Goal: Information Seeking & Learning: Learn about a topic

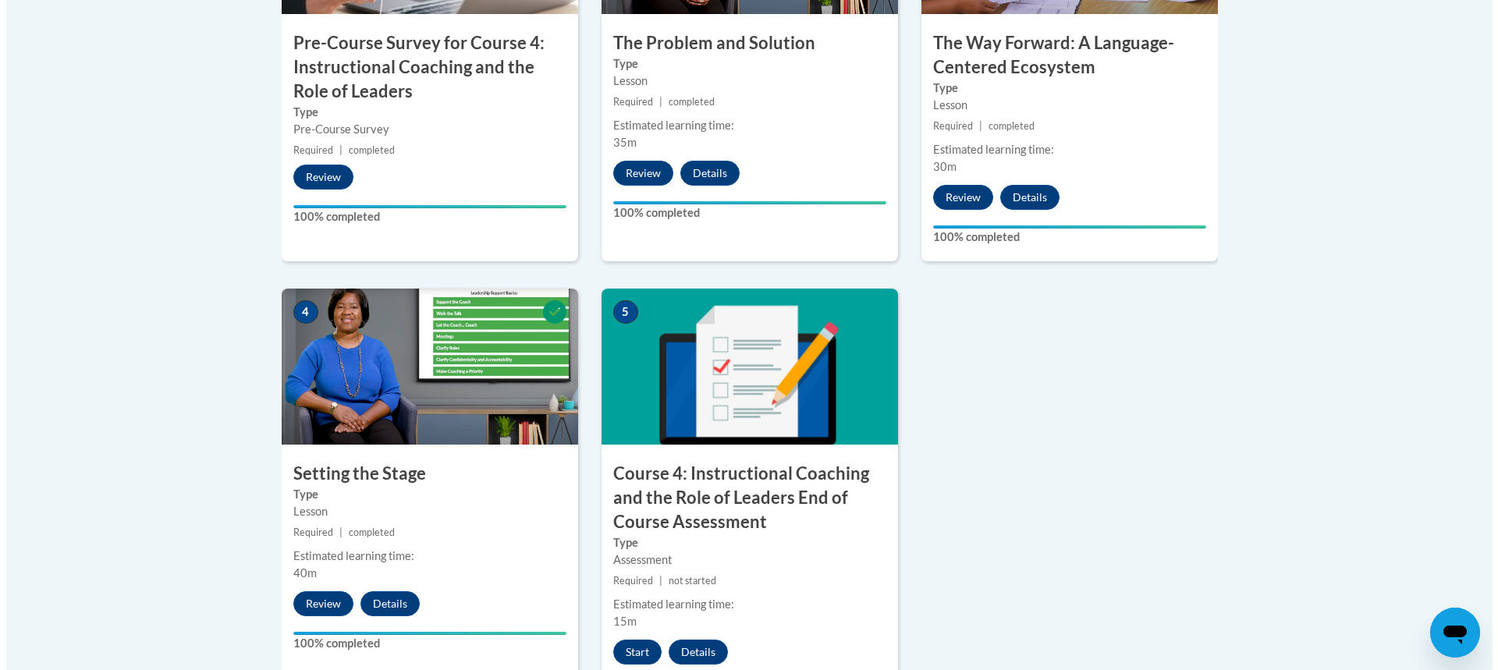
scroll to position [780, 0]
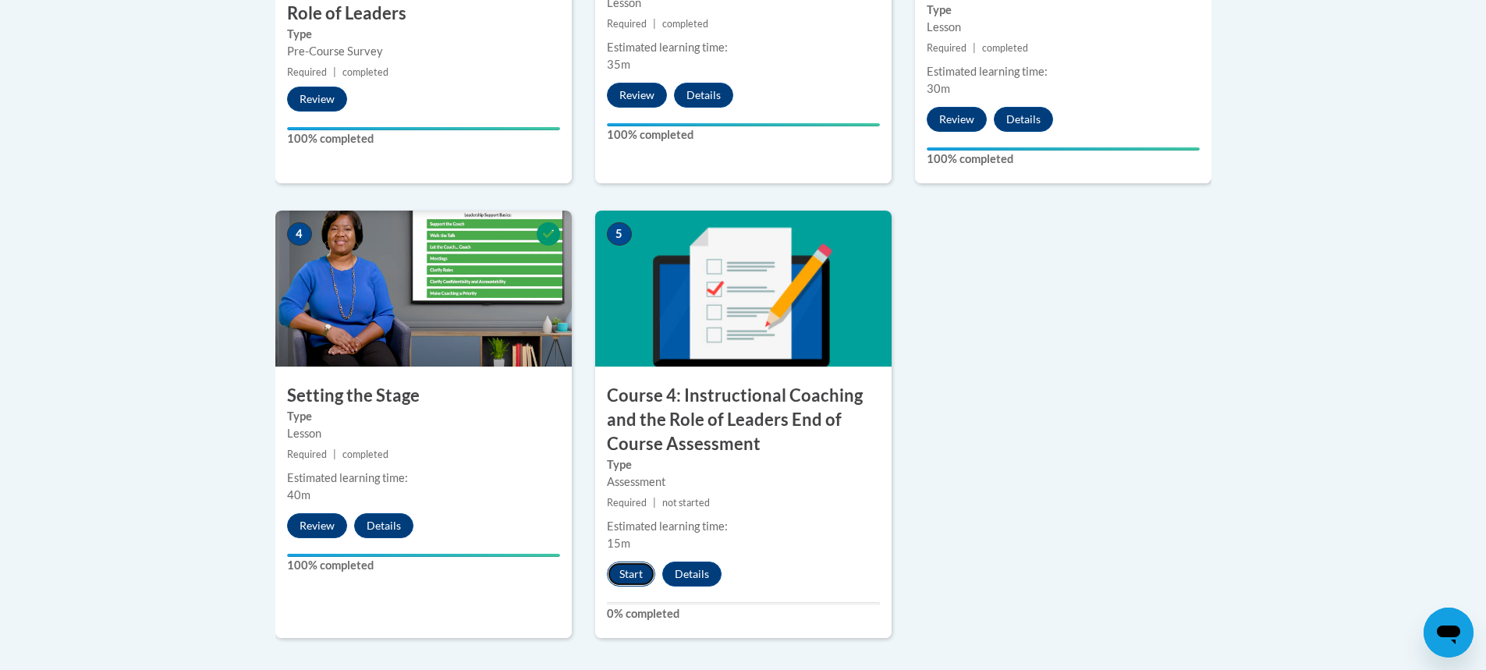
click at [620, 576] on button "Start" at bounding box center [631, 574] width 48 height 25
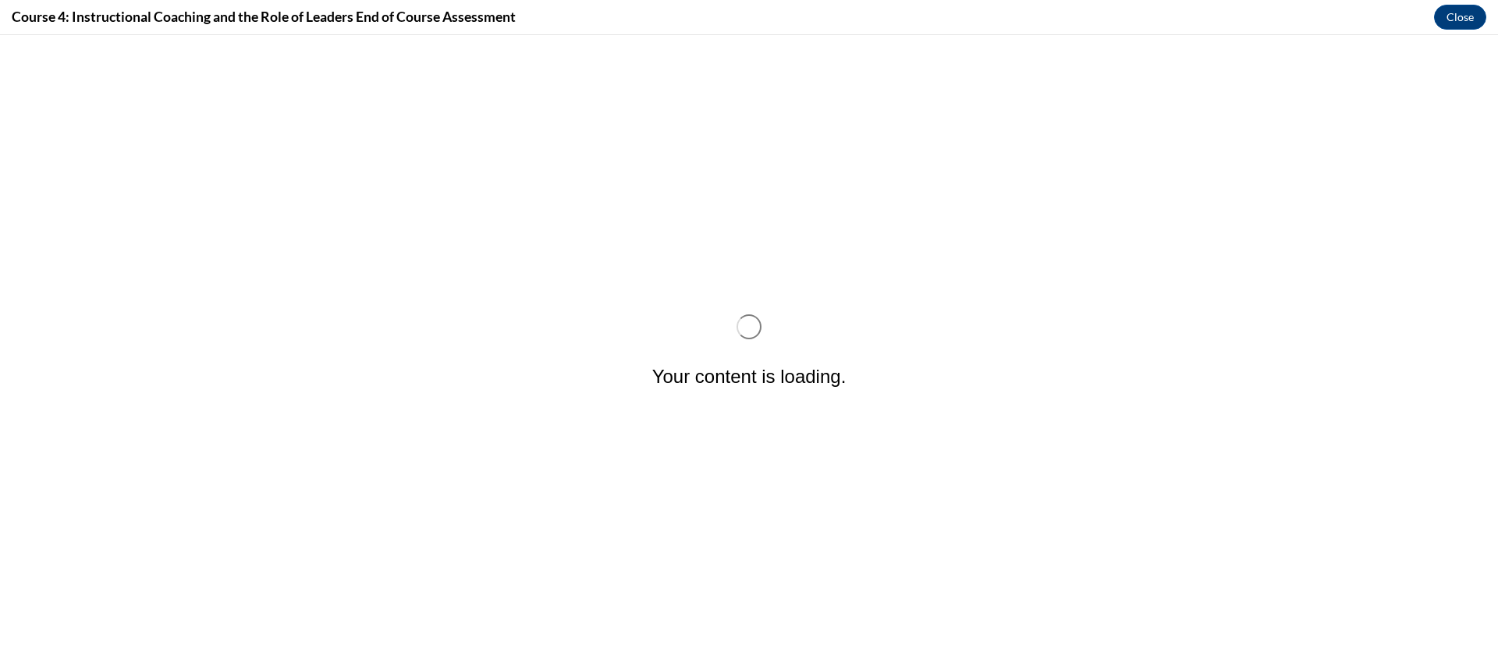
scroll to position [0, 0]
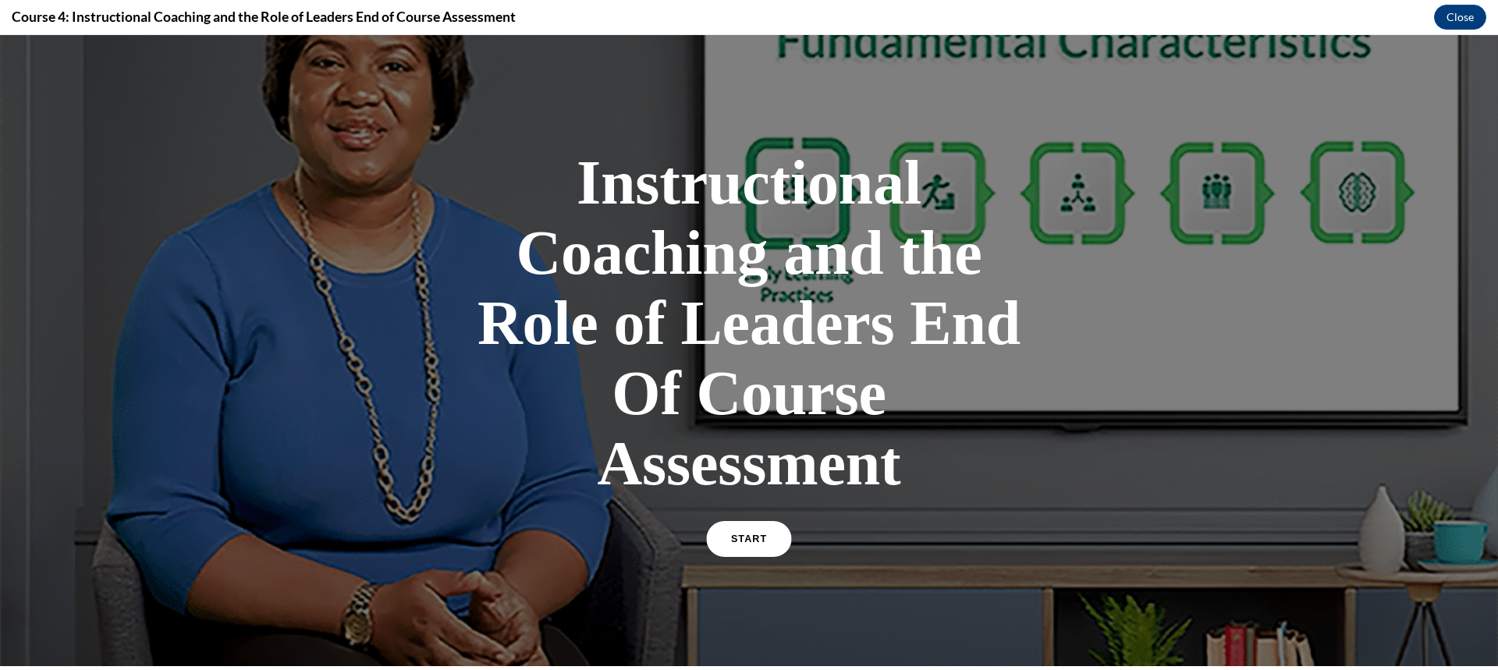
click at [734, 533] on link "START" at bounding box center [748, 539] width 85 height 36
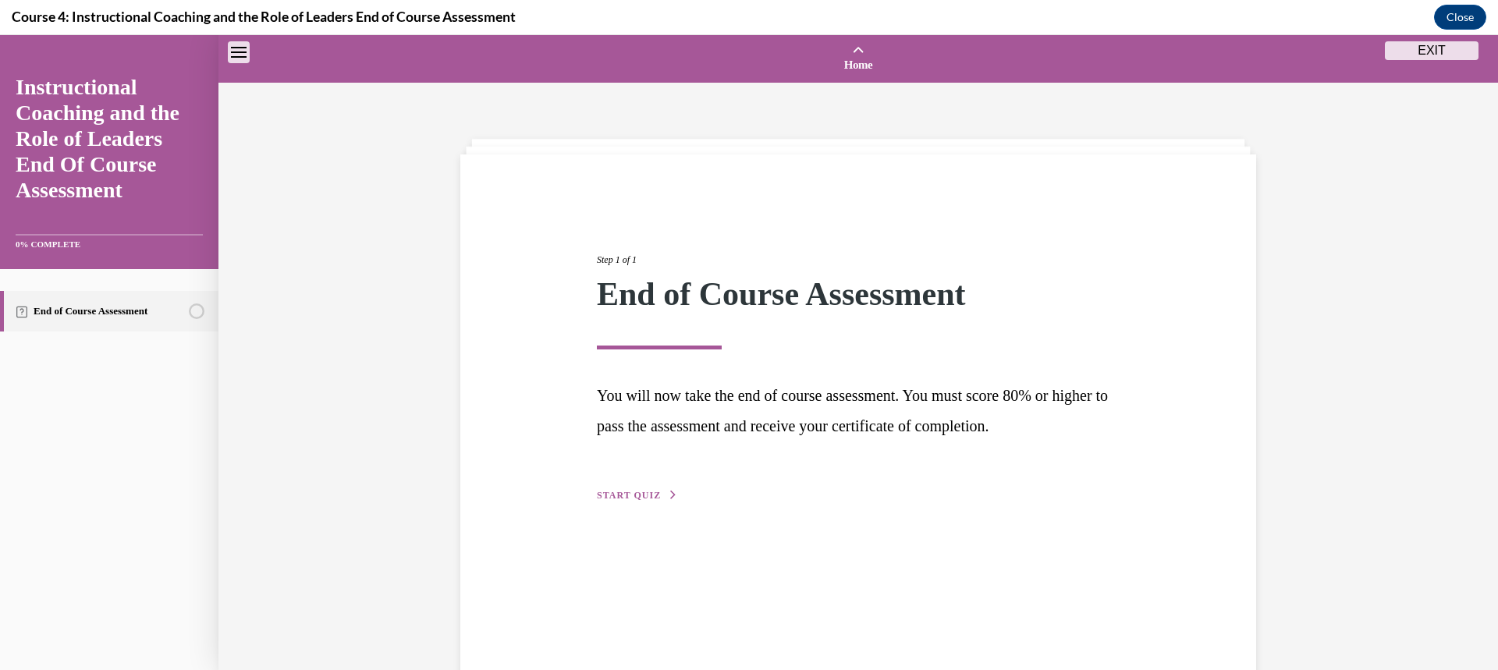
scroll to position [48, 0]
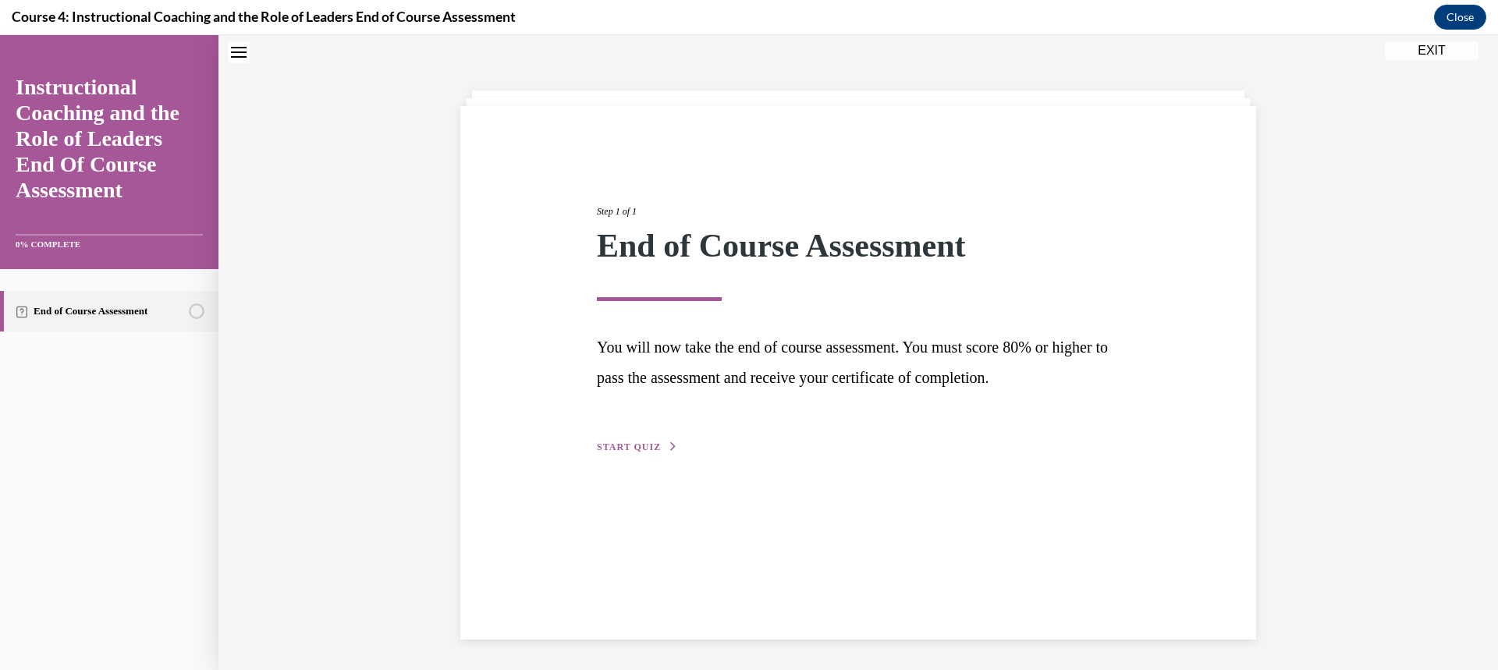
click at [623, 447] on span "START QUIZ" at bounding box center [629, 447] width 64 height 11
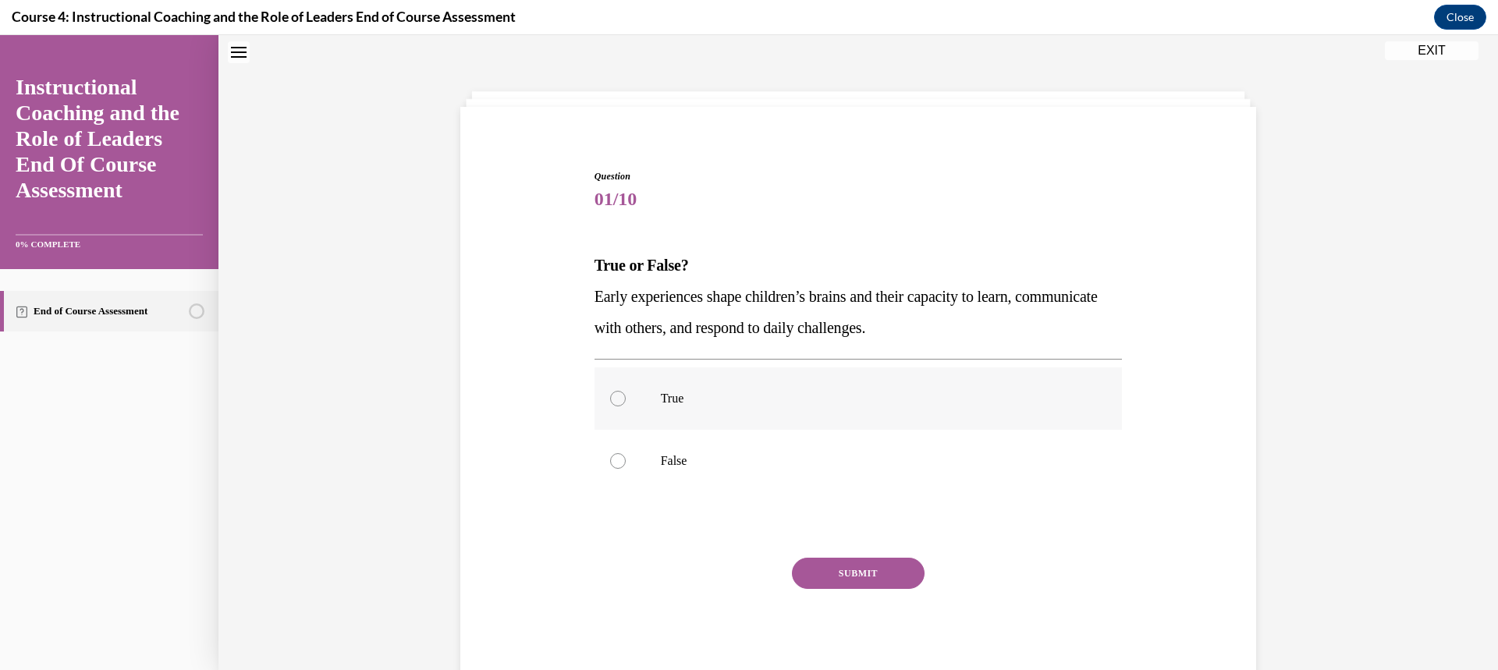
click at [613, 405] on div at bounding box center [618, 399] width 16 height 16
click at [613, 405] on input "True" at bounding box center [618, 399] width 16 height 16
radio input "true"
click at [840, 563] on button "SUBMIT" at bounding box center [858, 573] width 133 height 31
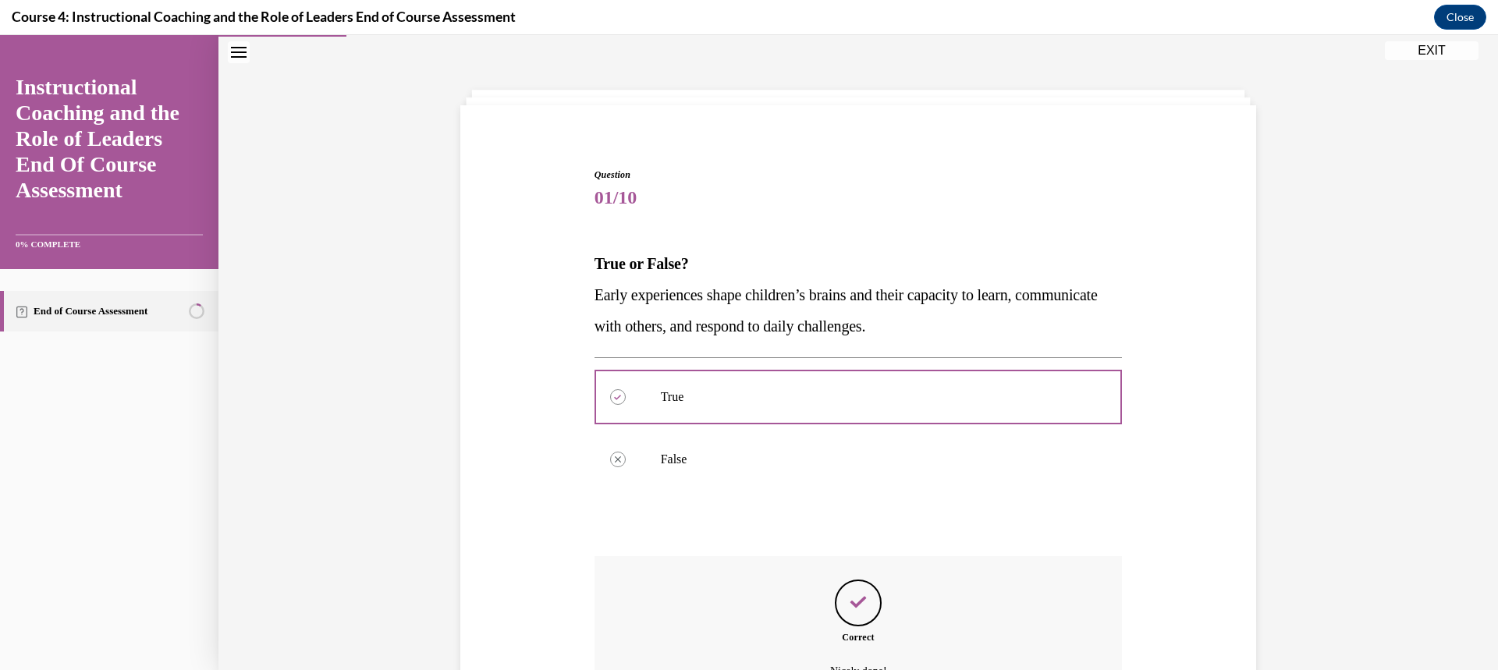
scroll to position [221, 0]
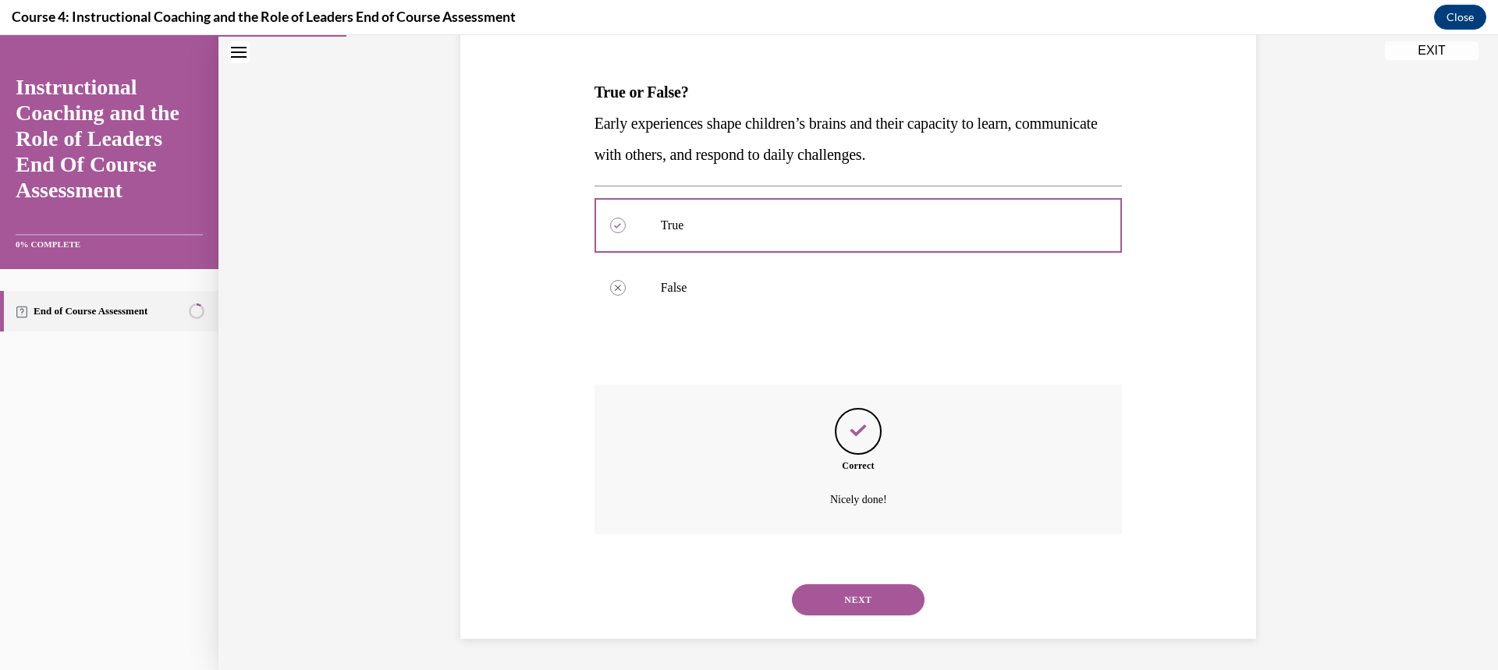
click at [837, 591] on button "NEXT" at bounding box center [858, 599] width 133 height 31
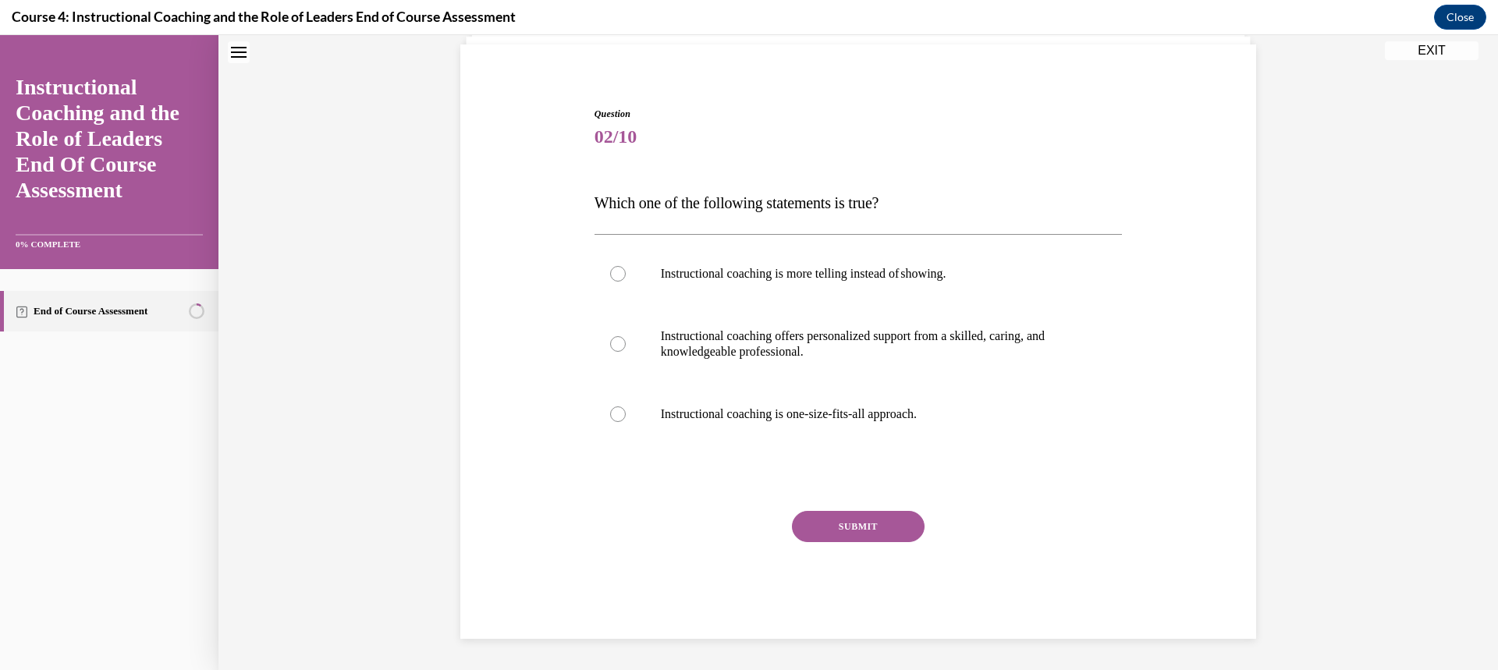
scroll to position [48, 0]
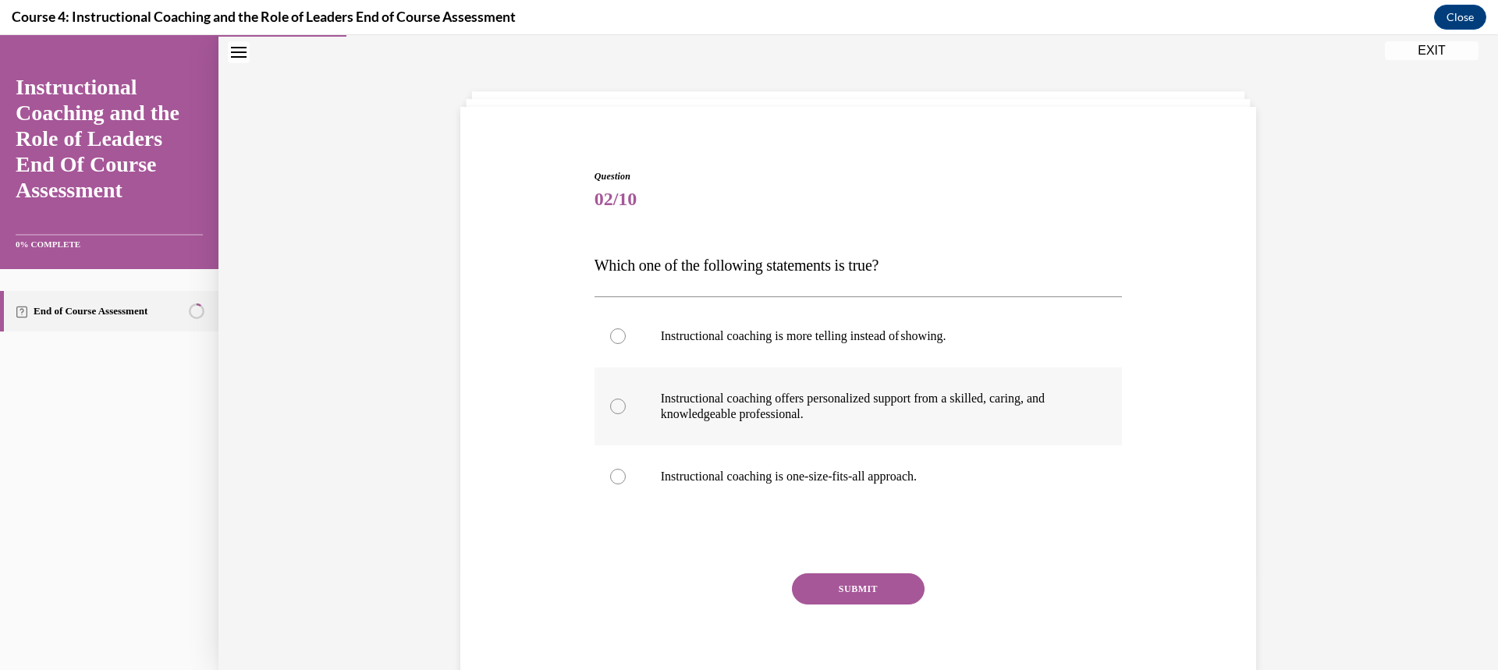
click at [621, 409] on label "Instructional coaching offers personalized support from a skilled, caring, and …" at bounding box center [859, 407] width 528 height 78
click at [621, 409] on input "Instructional coaching offers personalized support from a skilled, caring, and …" at bounding box center [618, 407] width 16 height 16
radio input "true"
click at [826, 595] on button "SUBMIT" at bounding box center [858, 589] width 133 height 31
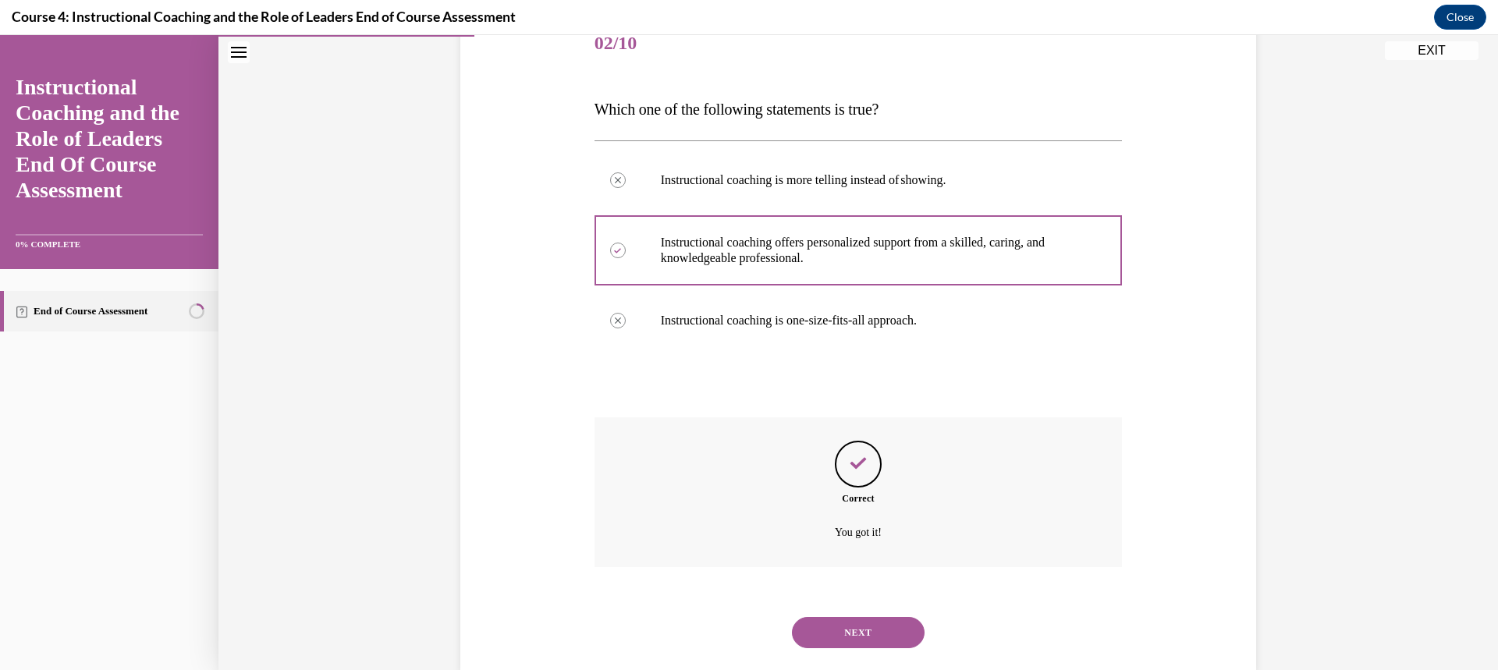
click at [831, 631] on button "NEXT" at bounding box center [858, 632] width 133 height 31
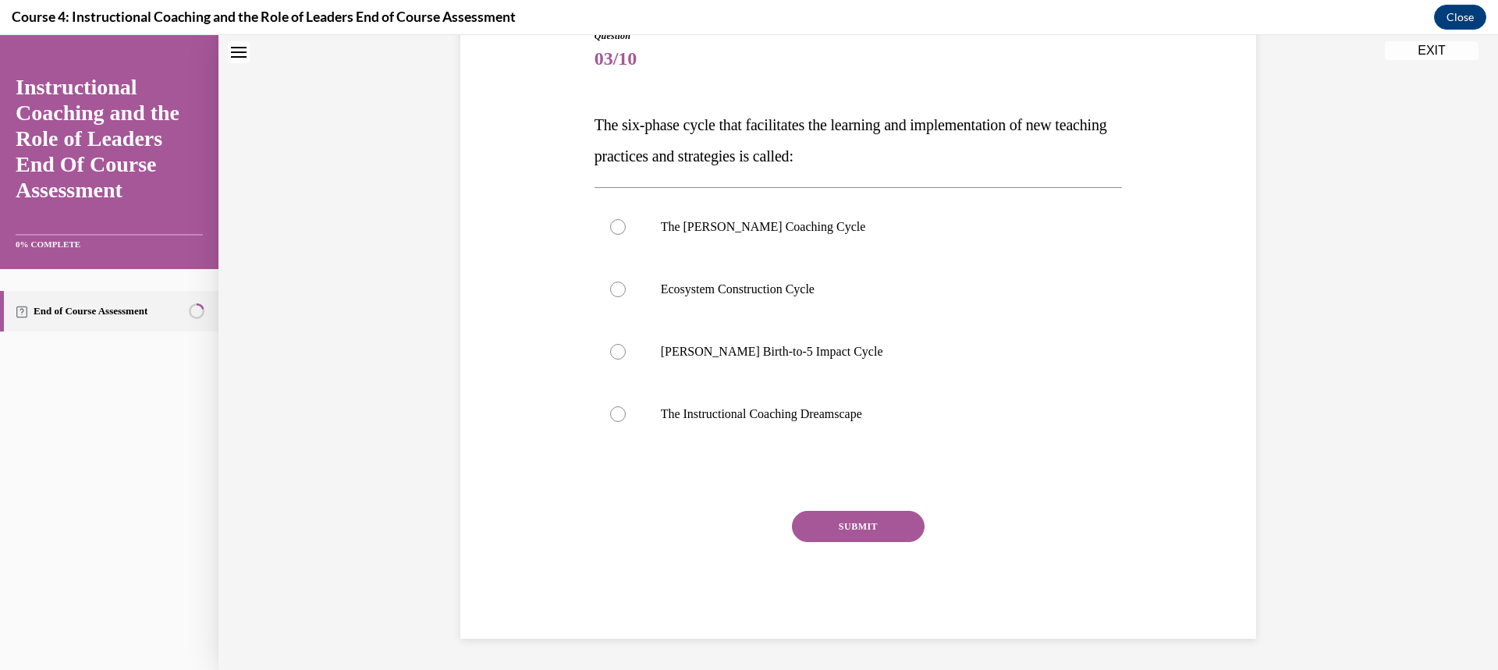
scroll to position [48, 0]
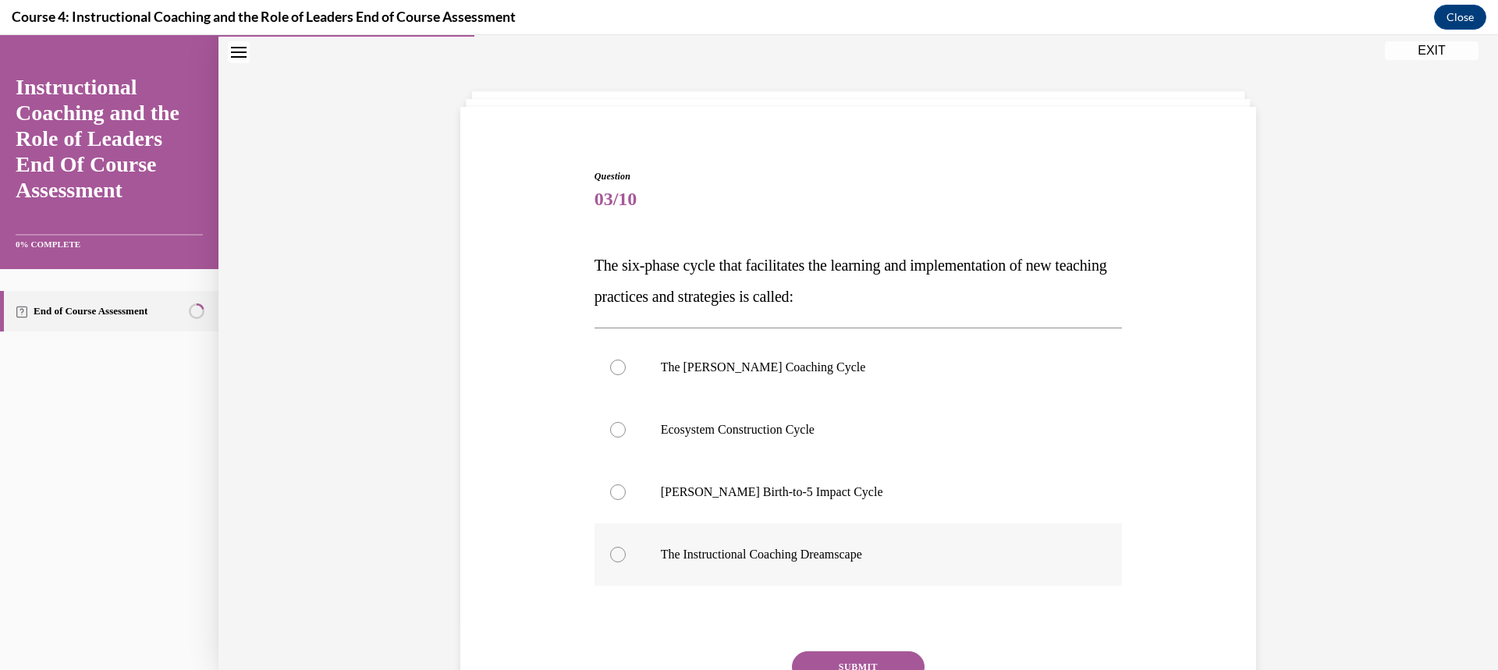
click at [611, 558] on div at bounding box center [618, 555] width 16 height 16
click at [611, 558] on input "The Instructional Coaching Dreamscape" at bounding box center [618, 555] width 16 height 16
radio input "true"
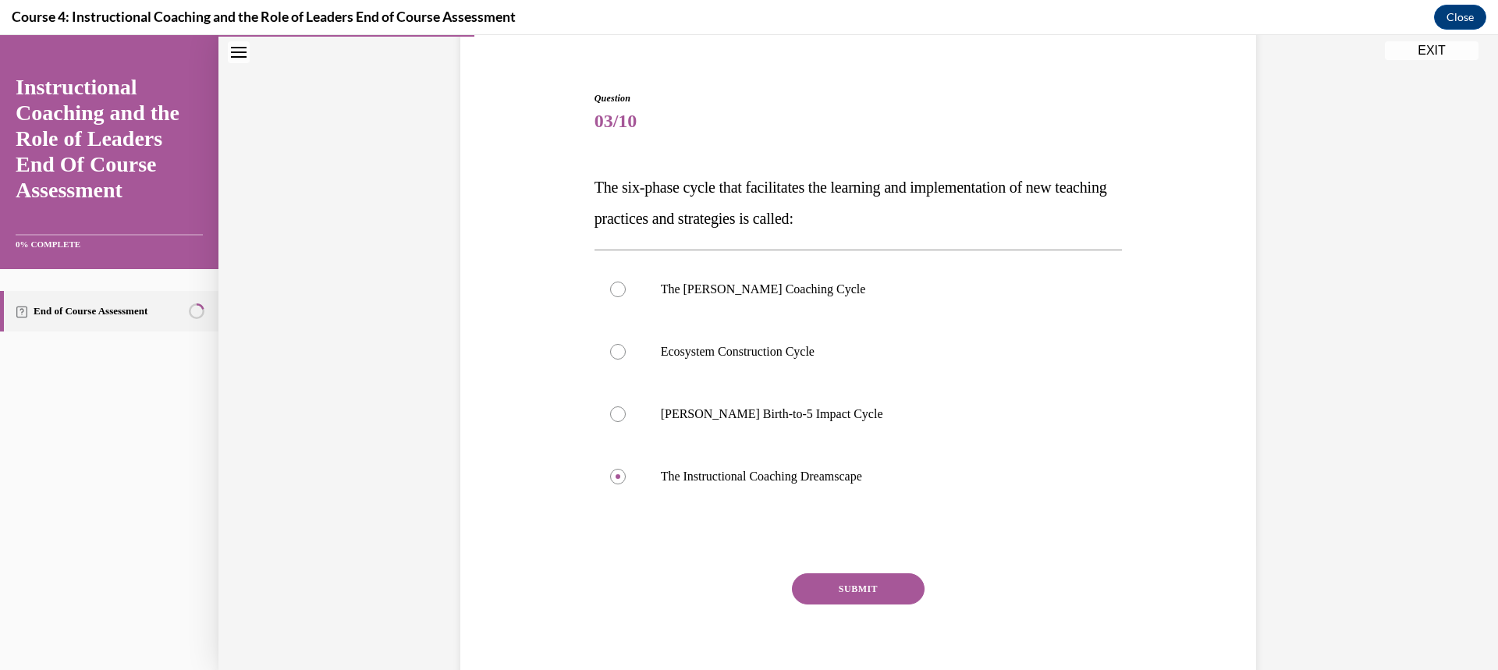
click at [827, 584] on button "SUBMIT" at bounding box center [858, 589] width 133 height 31
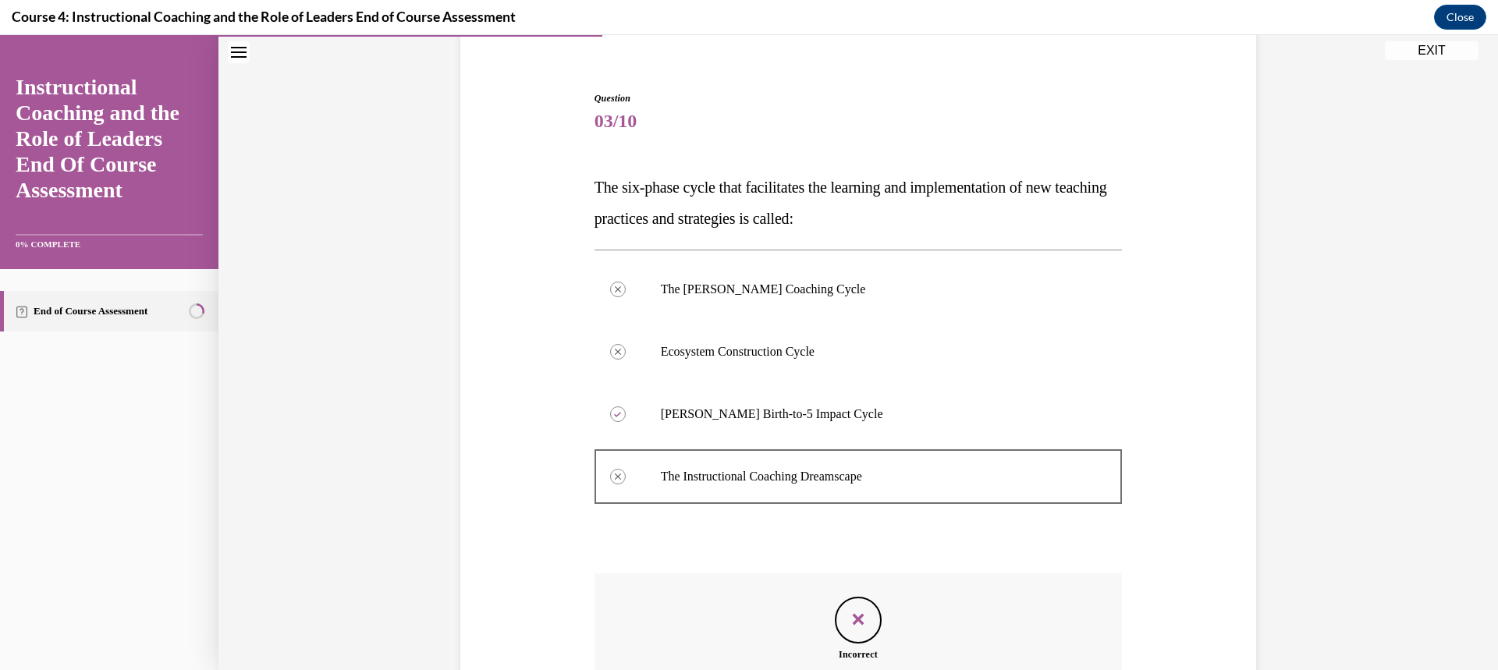
scroll to position [282, 0]
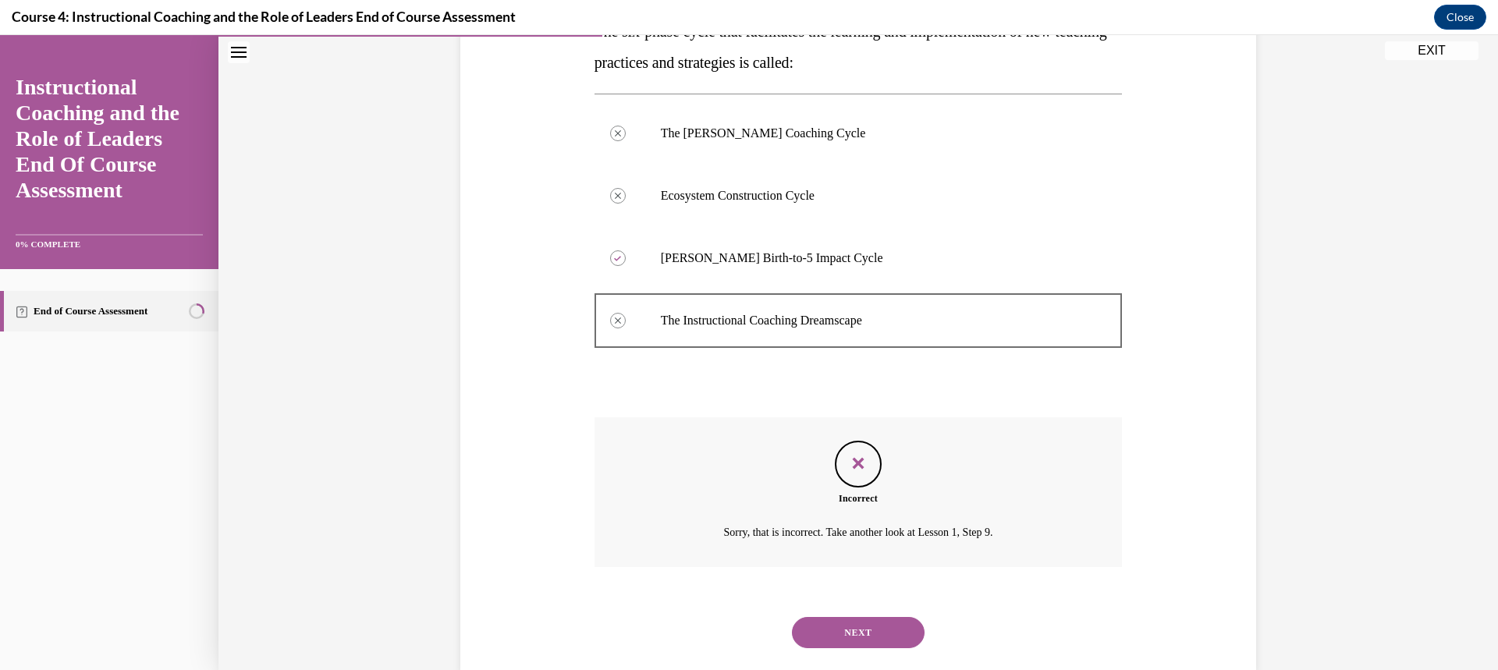
click at [865, 634] on button "NEXT" at bounding box center [858, 632] width 133 height 31
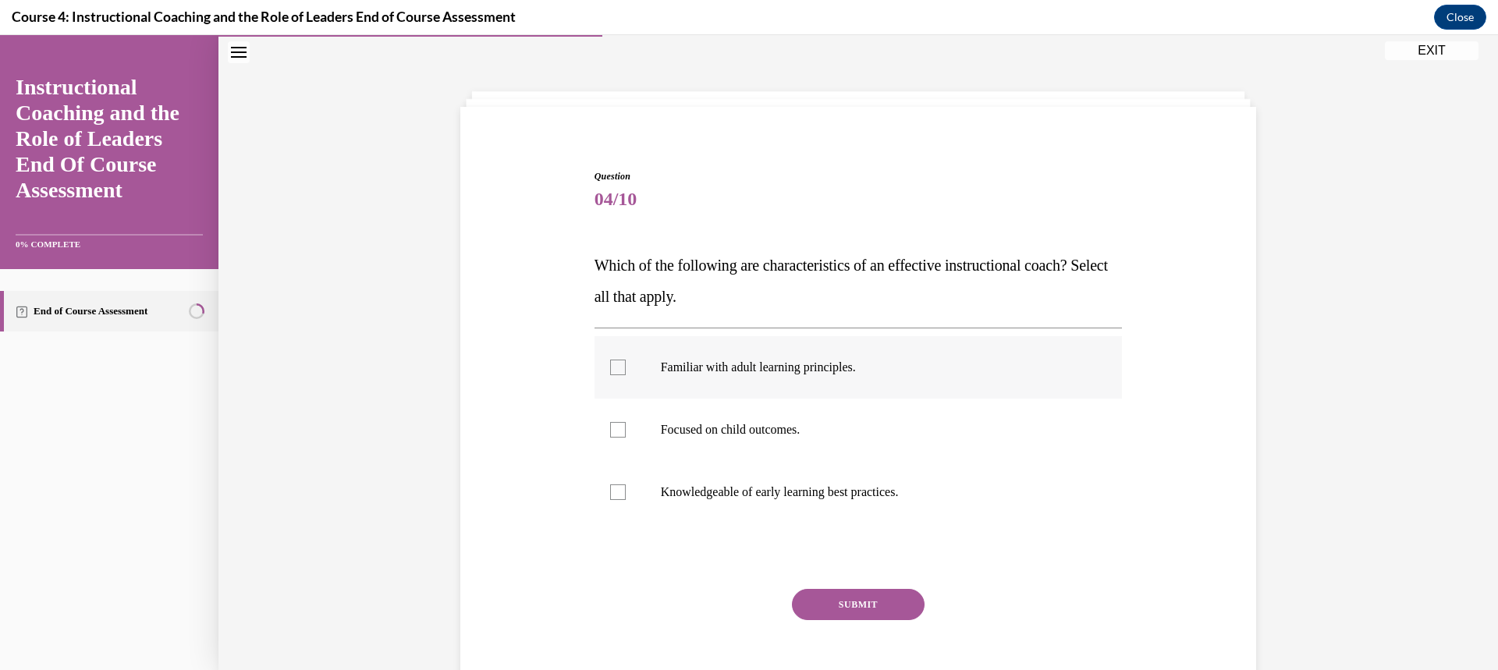
click at [610, 368] on div at bounding box center [618, 368] width 16 height 16
click at [610, 368] on input "Familiar with adult learning principles." at bounding box center [618, 368] width 16 height 16
checkbox input "true"
click at [611, 485] on div at bounding box center [618, 493] width 16 height 16
click at [611, 485] on input "Knowledgeable of early learning best practices." at bounding box center [618, 493] width 16 height 16
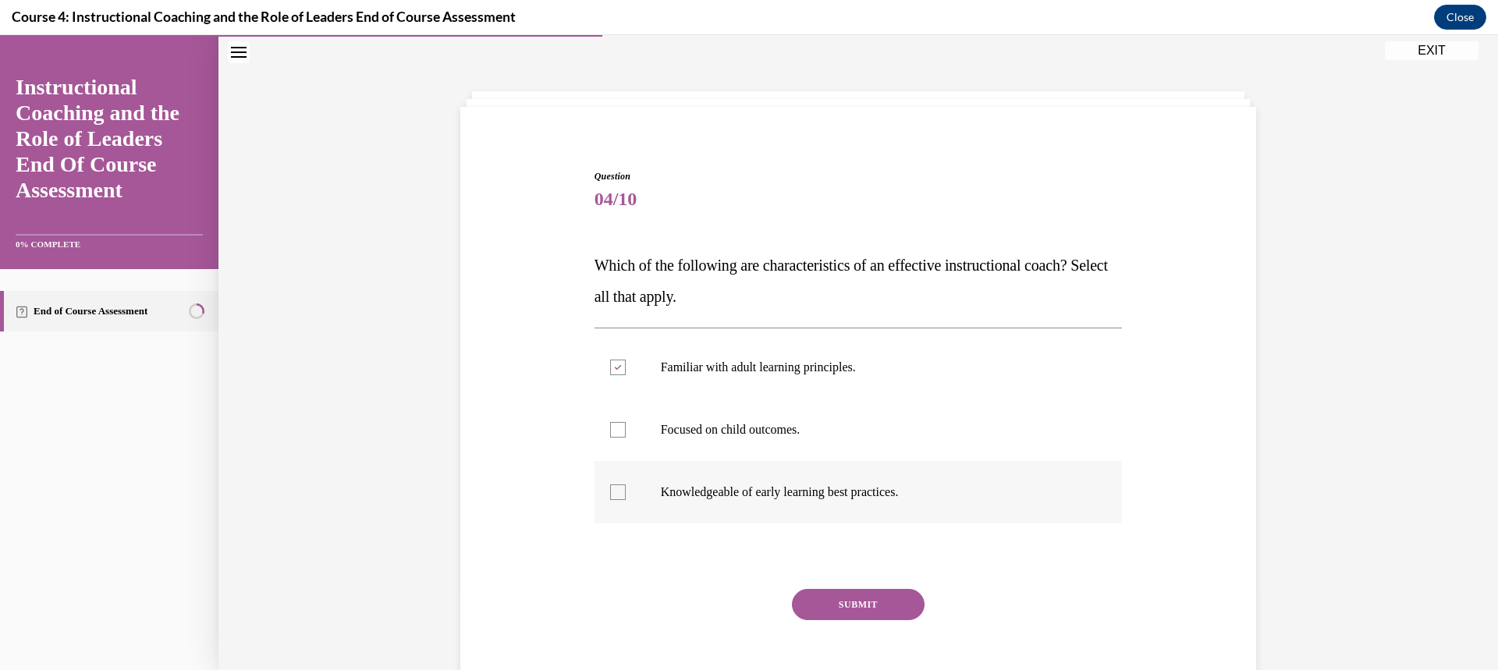
checkbox input "true"
click at [833, 598] on button "SUBMIT" at bounding box center [858, 604] width 133 height 31
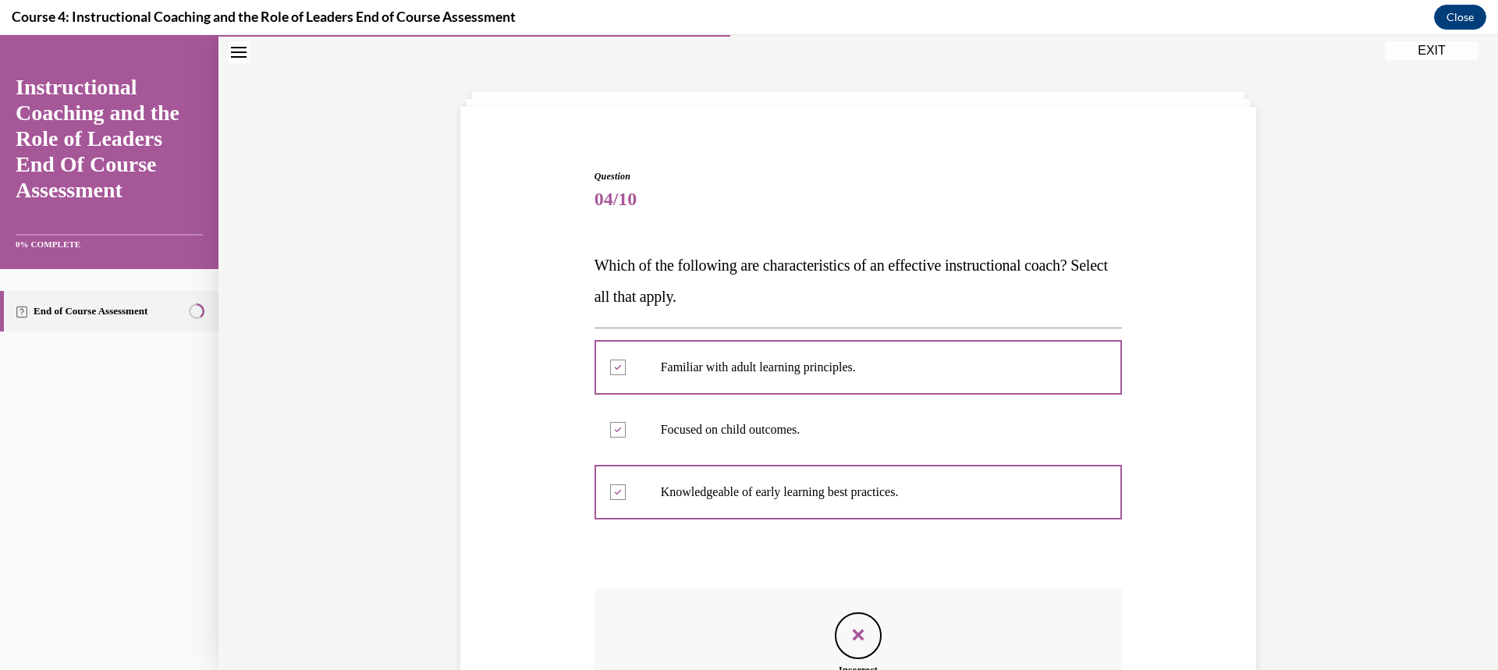
scroll to position [204, 0]
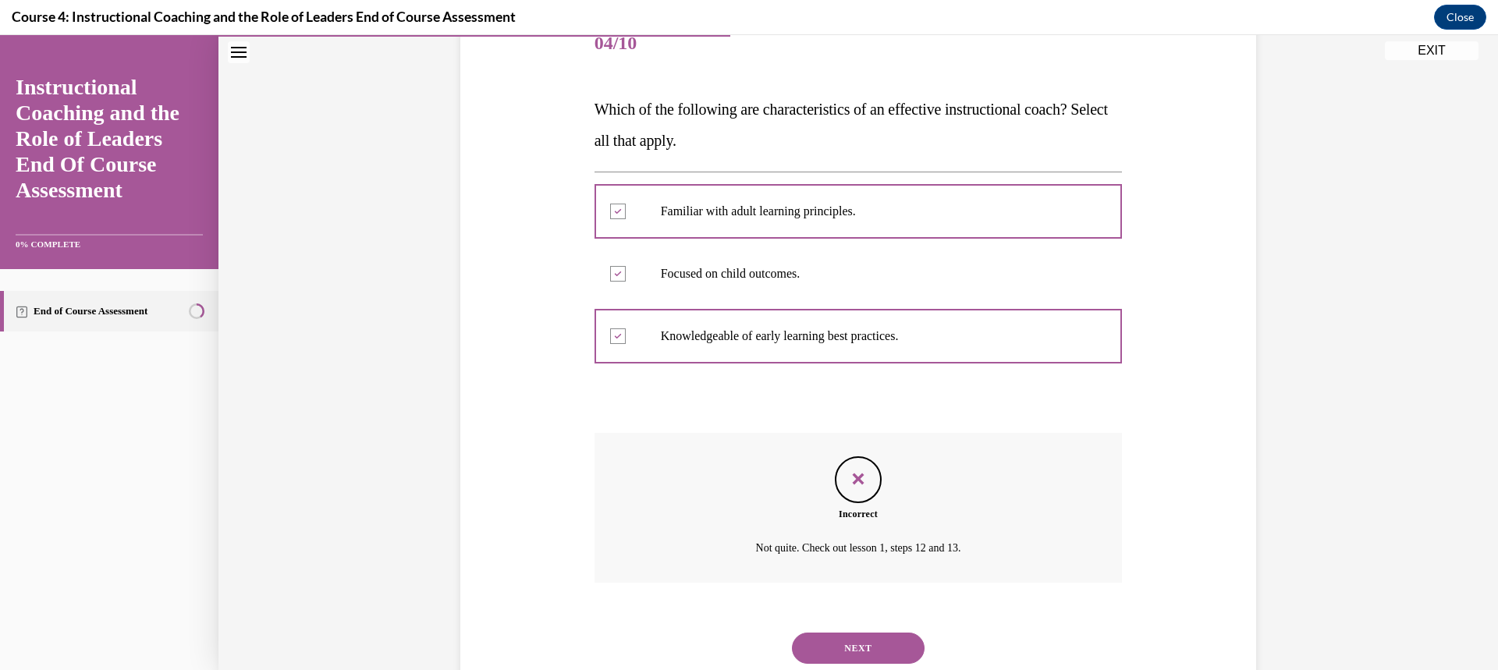
click at [829, 645] on button "NEXT" at bounding box center [858, 648] width 133 height 31
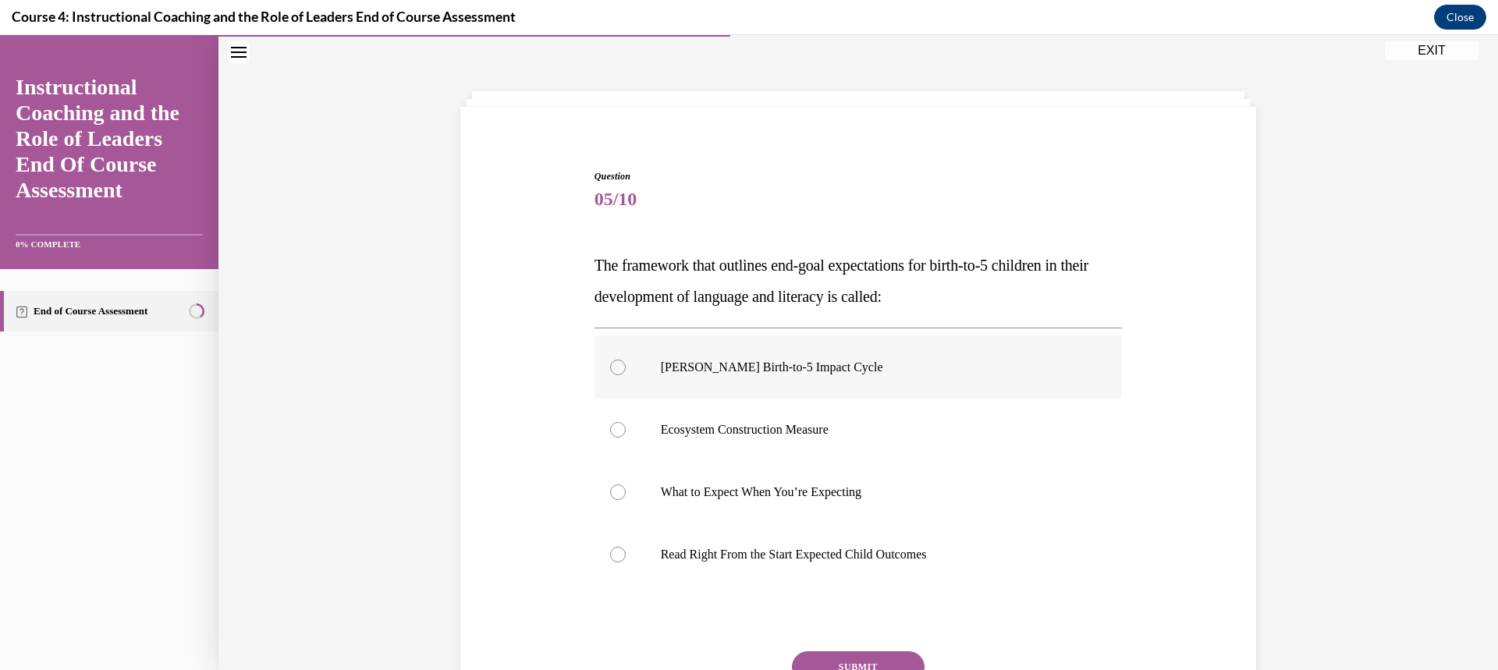
click at [610, 369] on div at bounding box center [618, 368] width 16 height 16
click at [610, 369] on input "Rollins Birth-to-5 Impact Cycle" at bounding box center [618, 368] width 16 height 16
radio input "true"
click at [816, 658] on button "SUBMIT" at bounding box center [858, 667] width 133 height 31
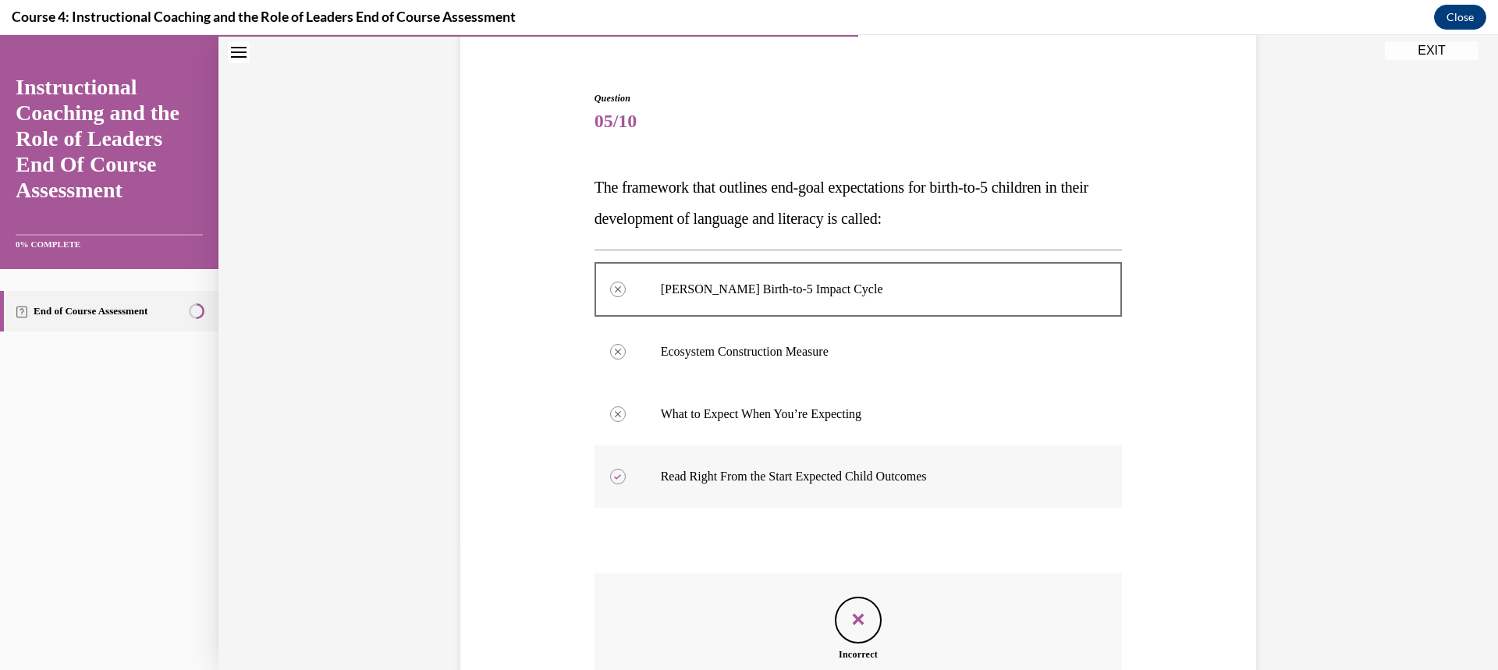
scroll to position [282, 0]
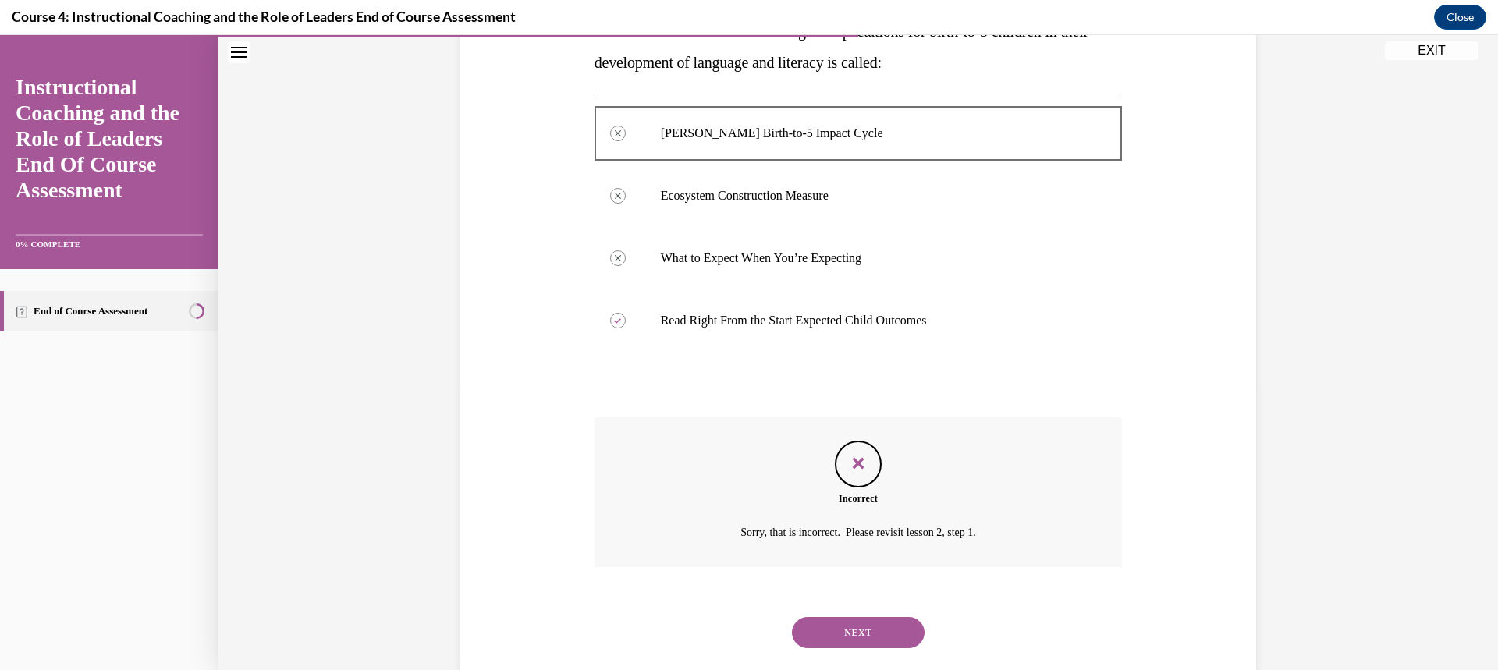
click at [879, 624] on button "NEXT" at bounding box center [858, 632] width 133 height 31
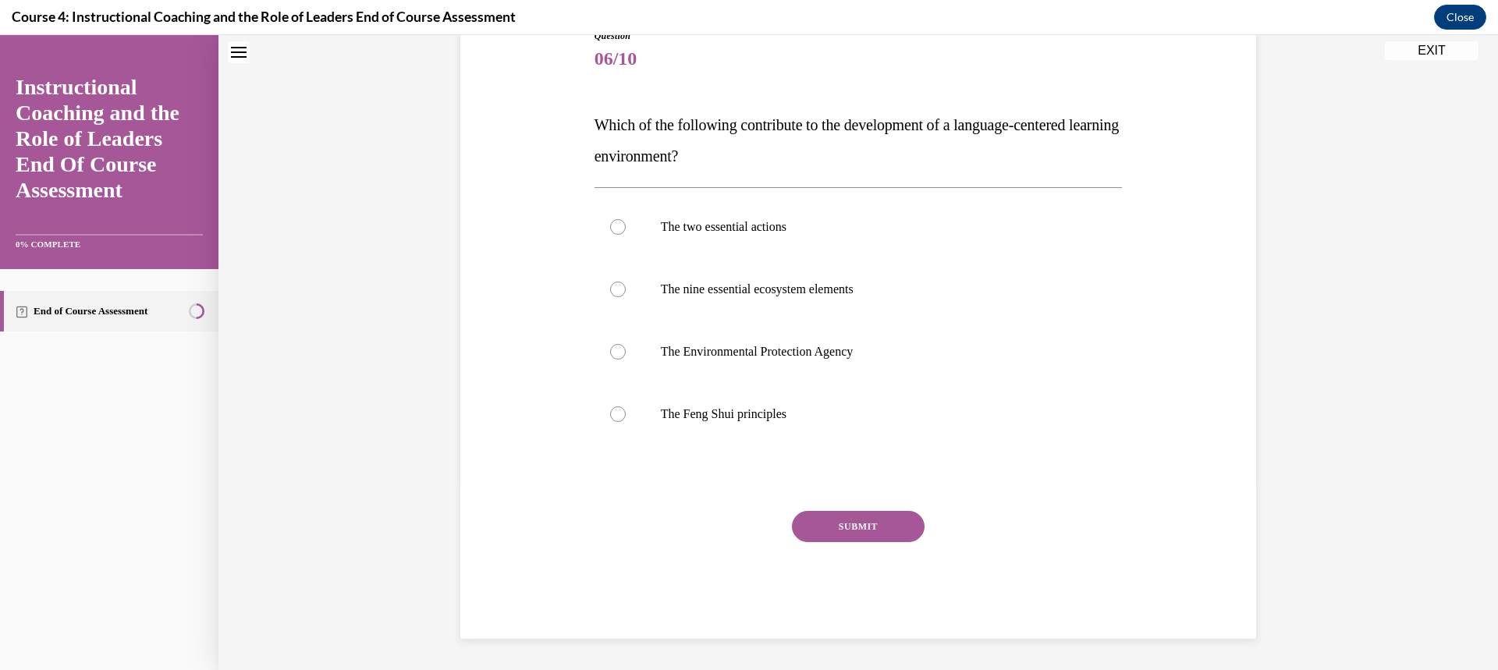
scroll to position [48, 0]
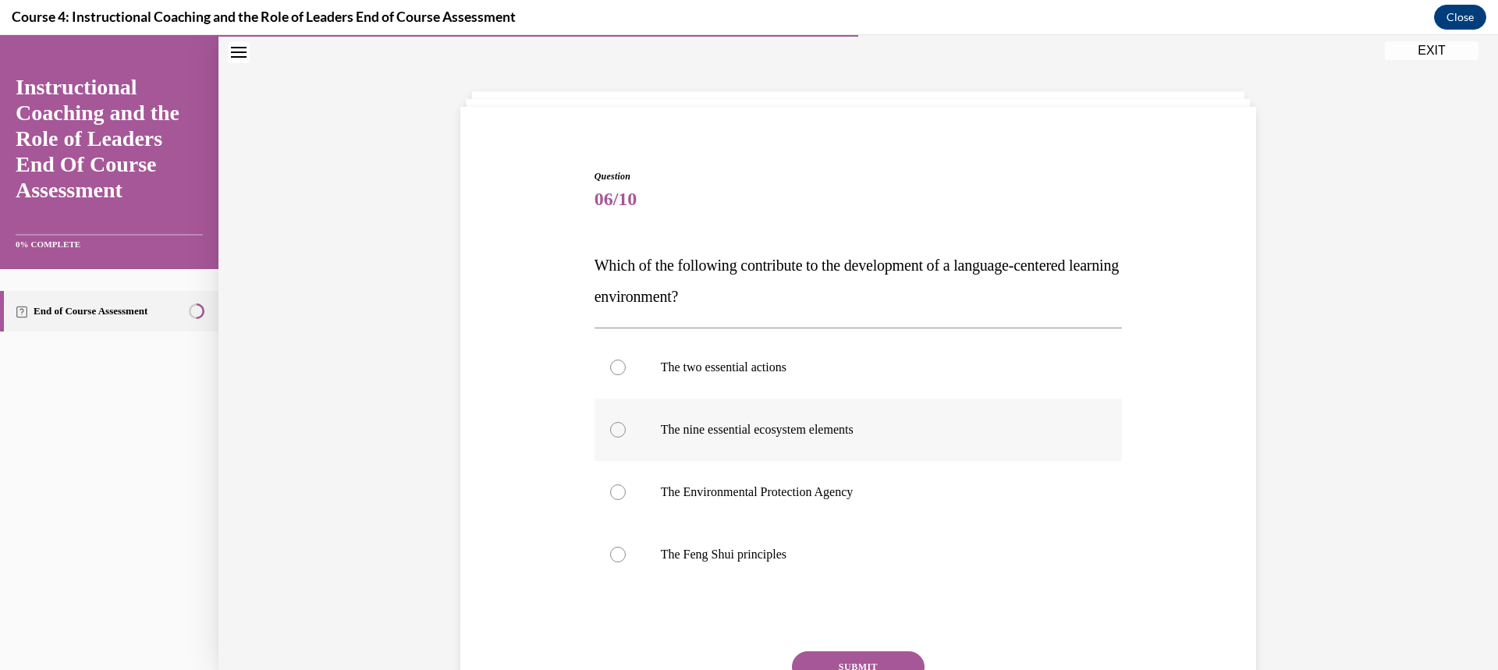
click at [613, 428] on div at bounding box center [618, 430] width 16 height 16
click at [613, 428] on input "The nine essential ecosystem elements" at bounding box center [618, 430] width 16 height 16
radio input "true"
click at [844, 657] on button "SUBMIT" at bounding box center [858, 667] width 133 height 31
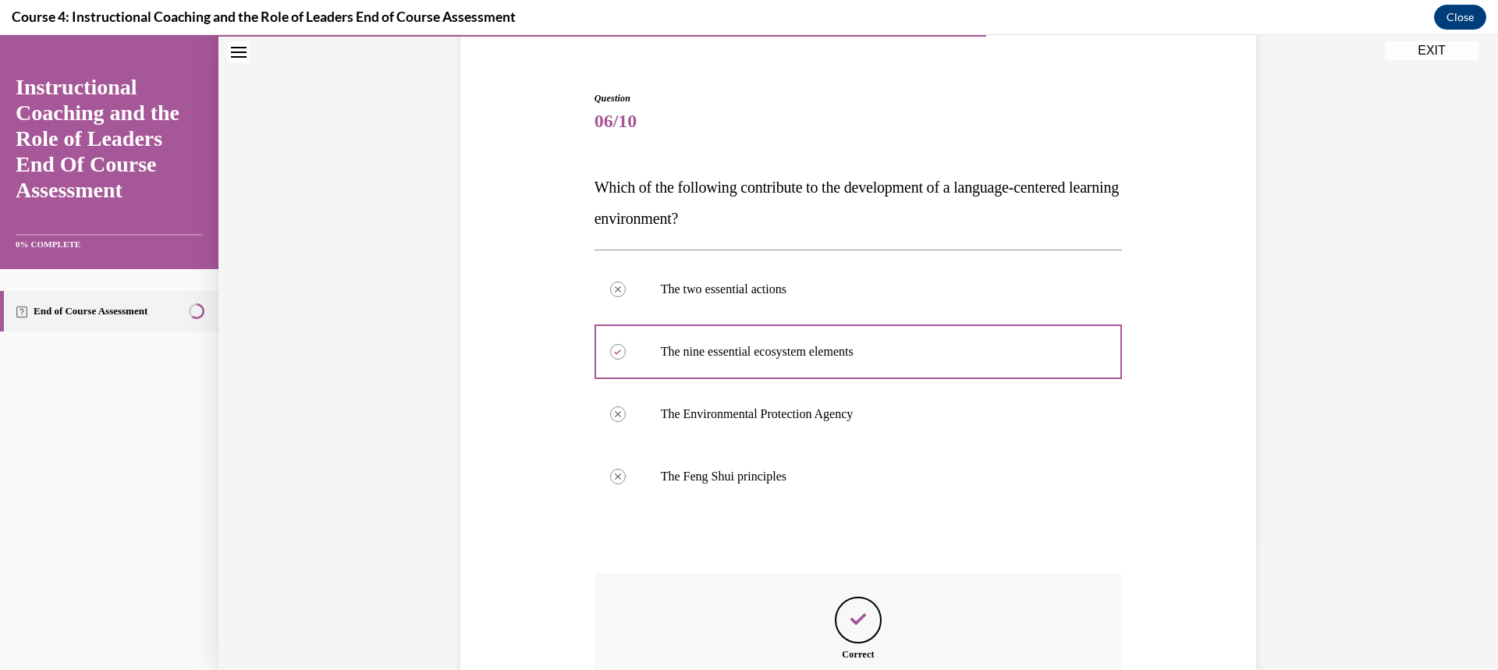
scroll to position [282, 0]
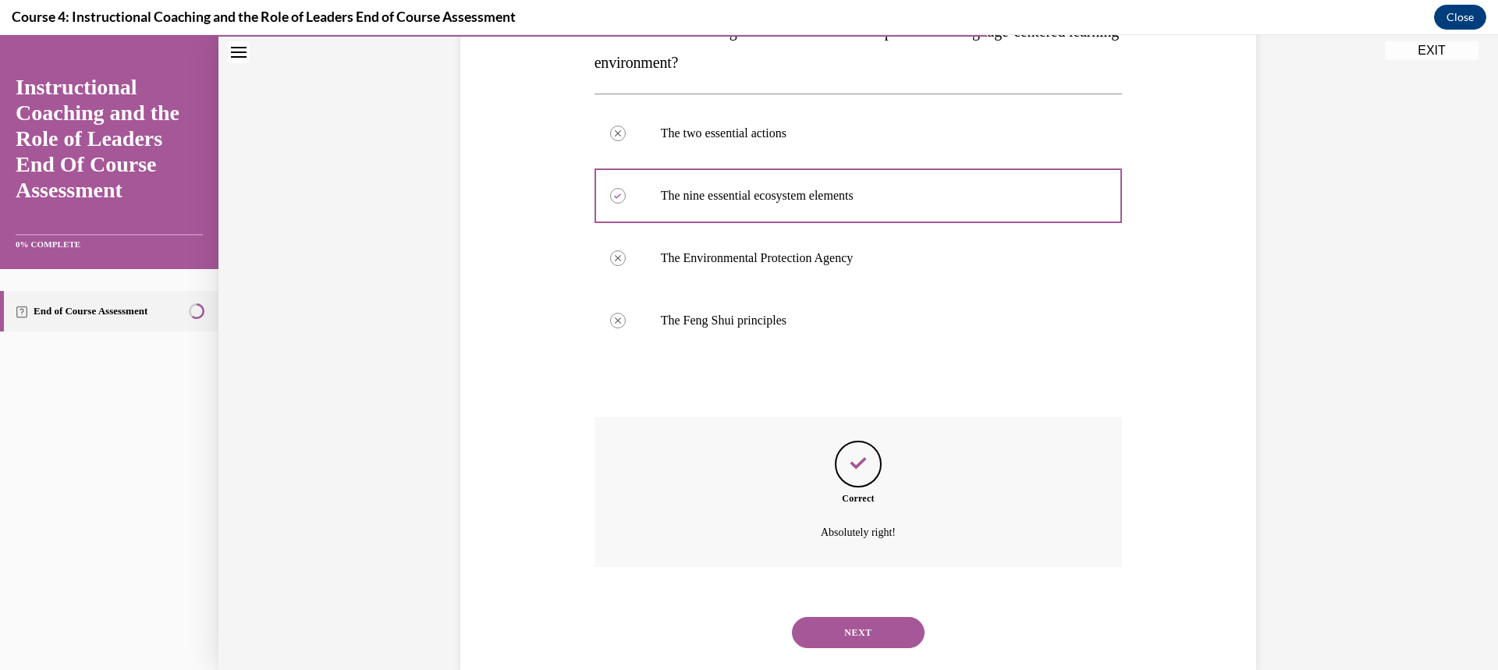
click at [872, 640] on button "NEXT" at bounding box center [858, 632] width 133 height 31
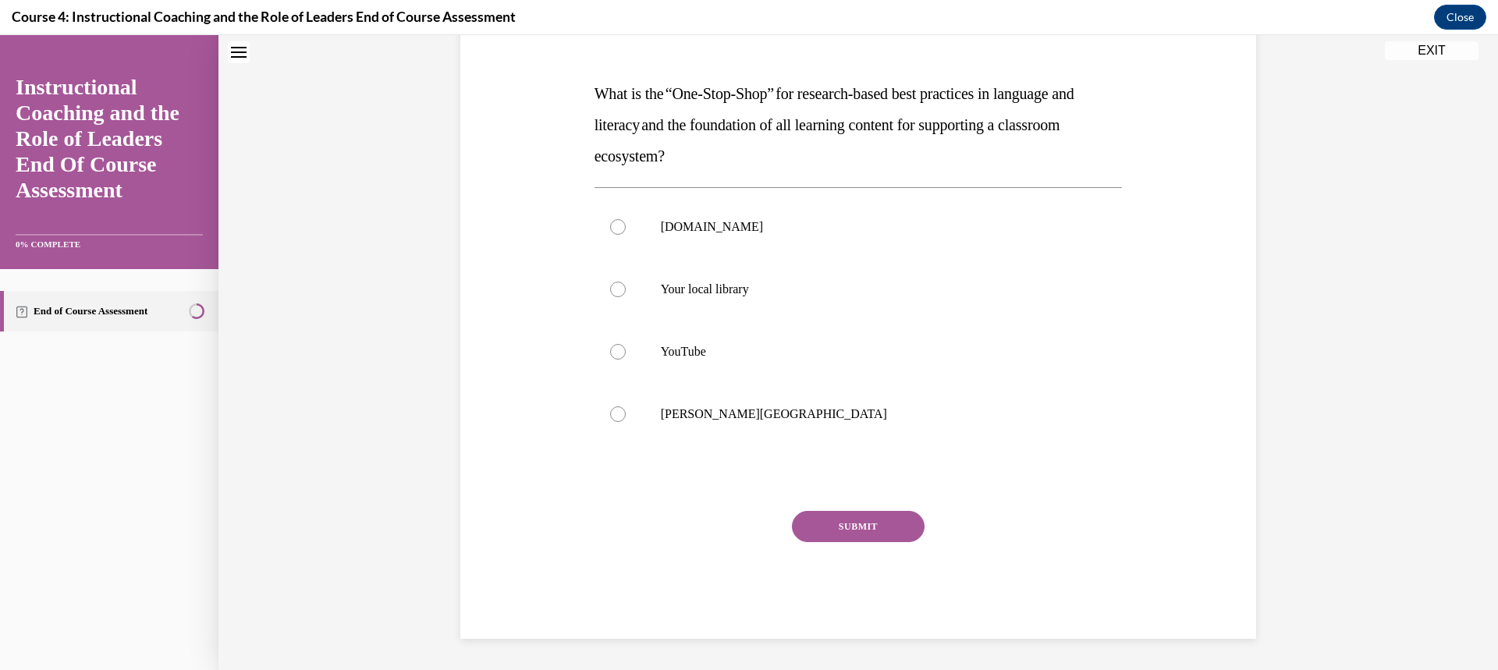
scroll to position [48, 0]
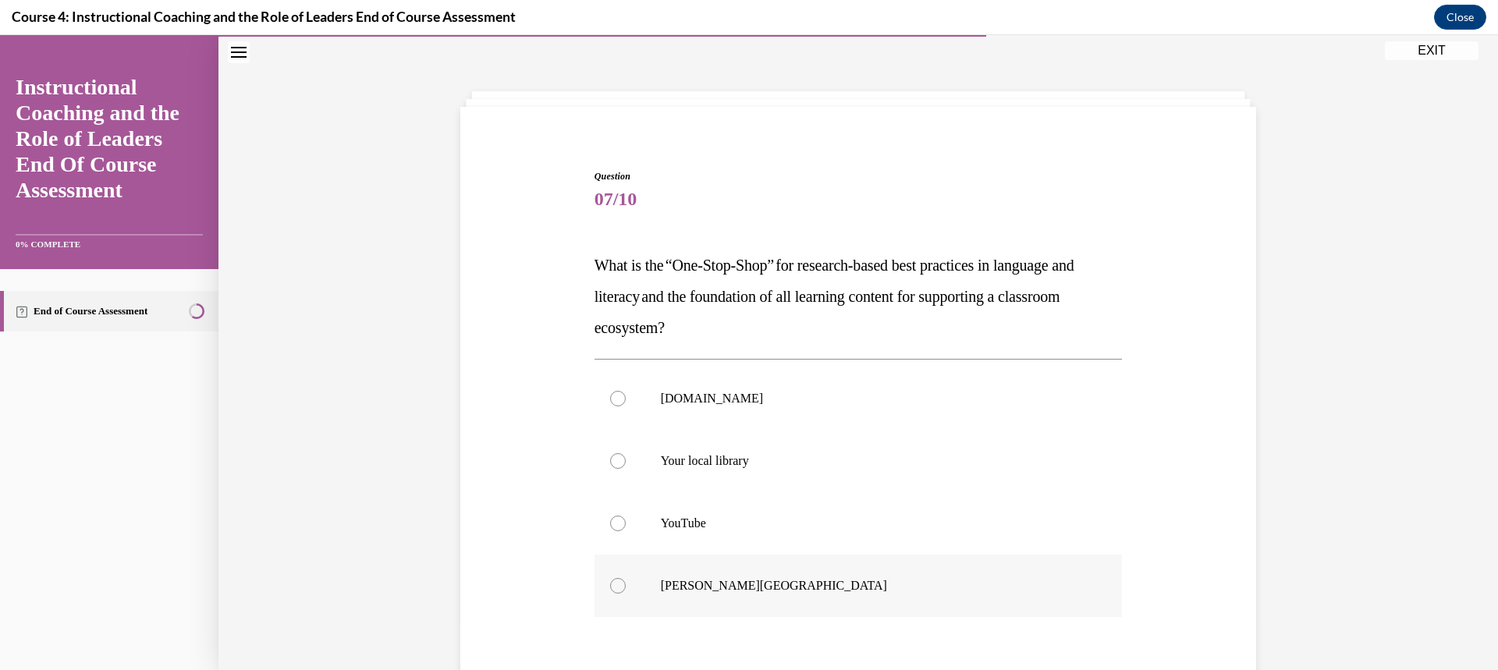
click at [617, 592] on label "[GEOGRAPHIC_DATA]" at bounding box center [859, 586] width 528 height 62
click at [617, 592] on input "[GEOGRAPHIC_DATA]" at bounding box center [618, 586] width 16 height 16
radio input "true"
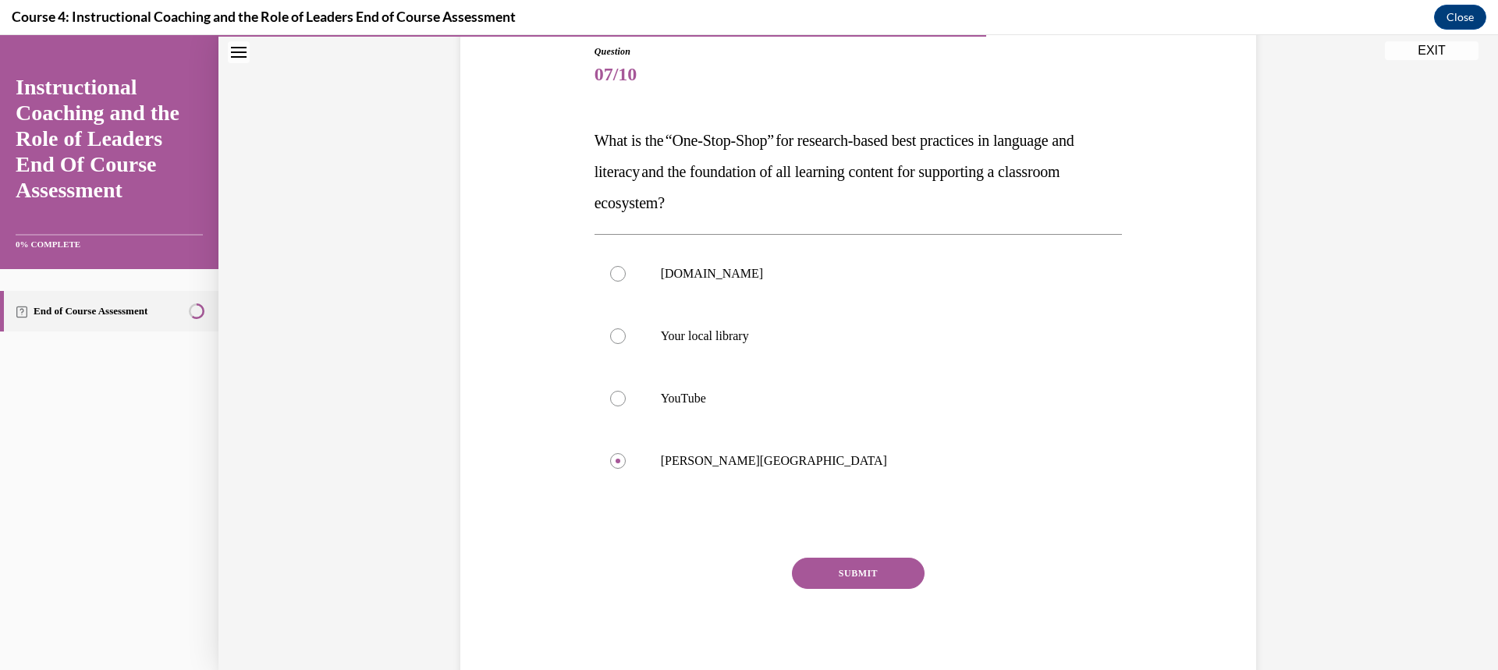
click at [862, 571] on button "SUBMIT" at bounding box center [858, 573] width 133 height 31
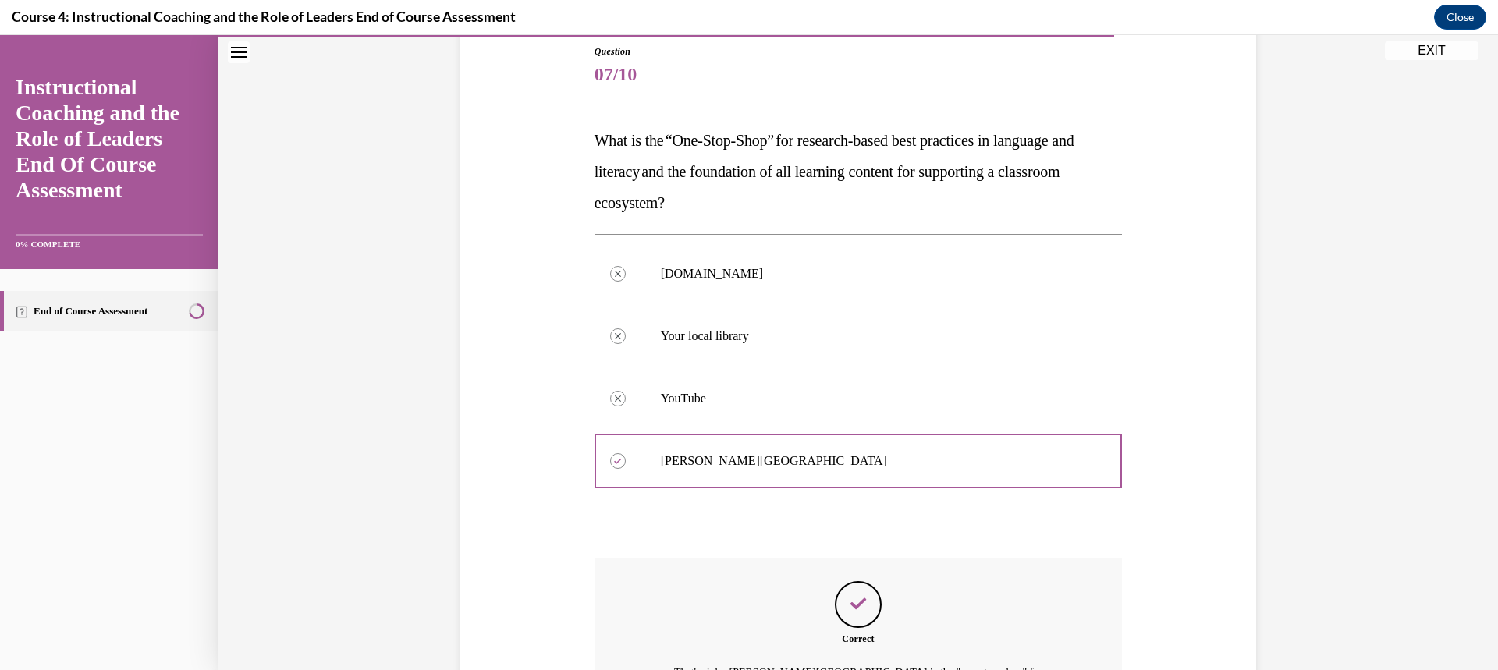
scroll to position [329, 0]
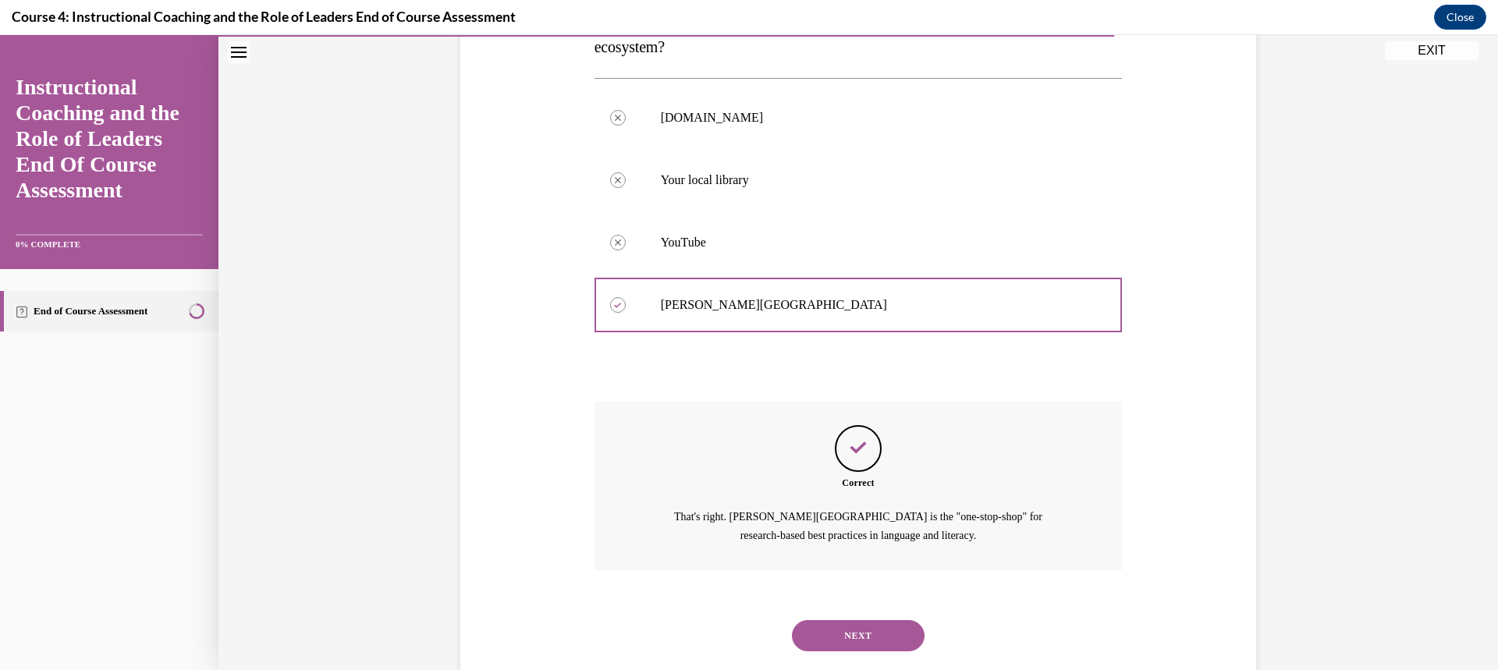
click at [838, 630] on button "NEXT" at bounding box center [858, 635] width 133 height 31
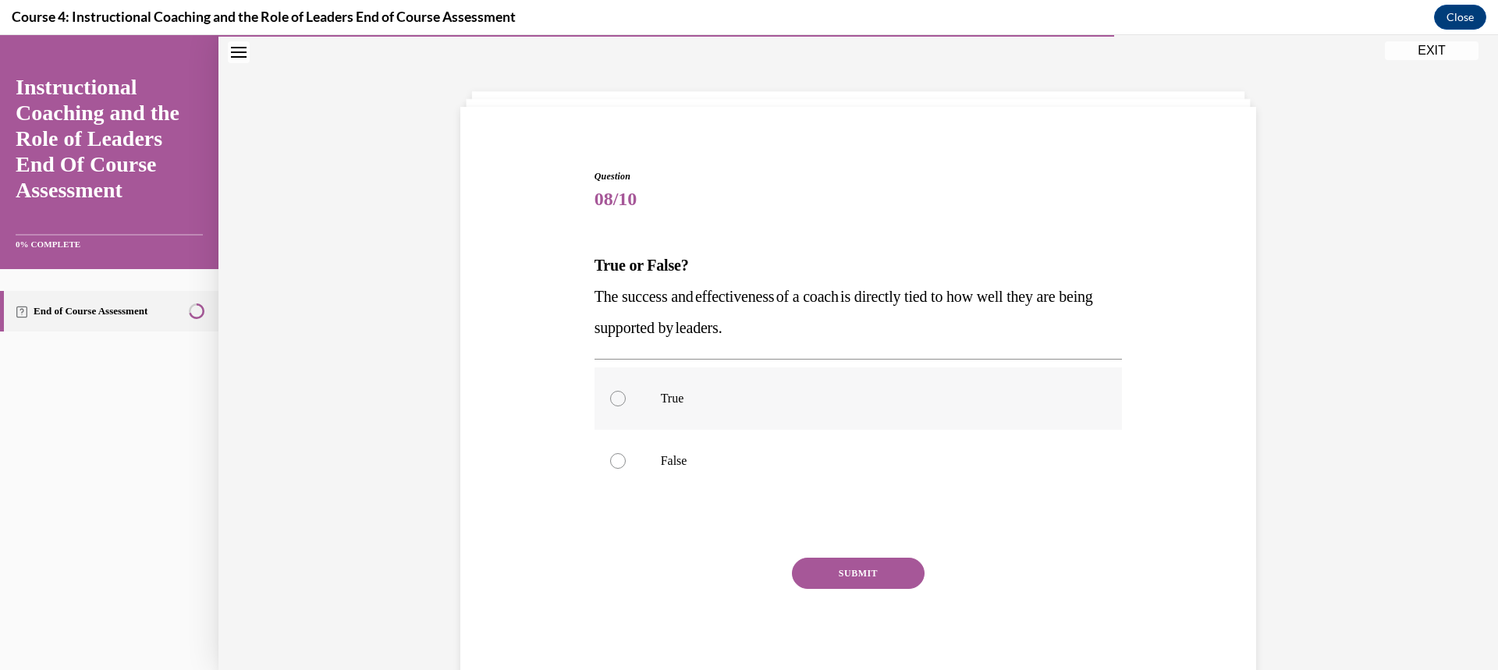
click at [616, 400] on div at bounding box center [618, 399] width 16 height 16
click at [616, 400] on input "True" at bounding box center [618, 399] width 16 height 16
radio input "true"
click at [857, 574] on button "SUBMIT" at bounding box center [858, 573] width 133 height 31
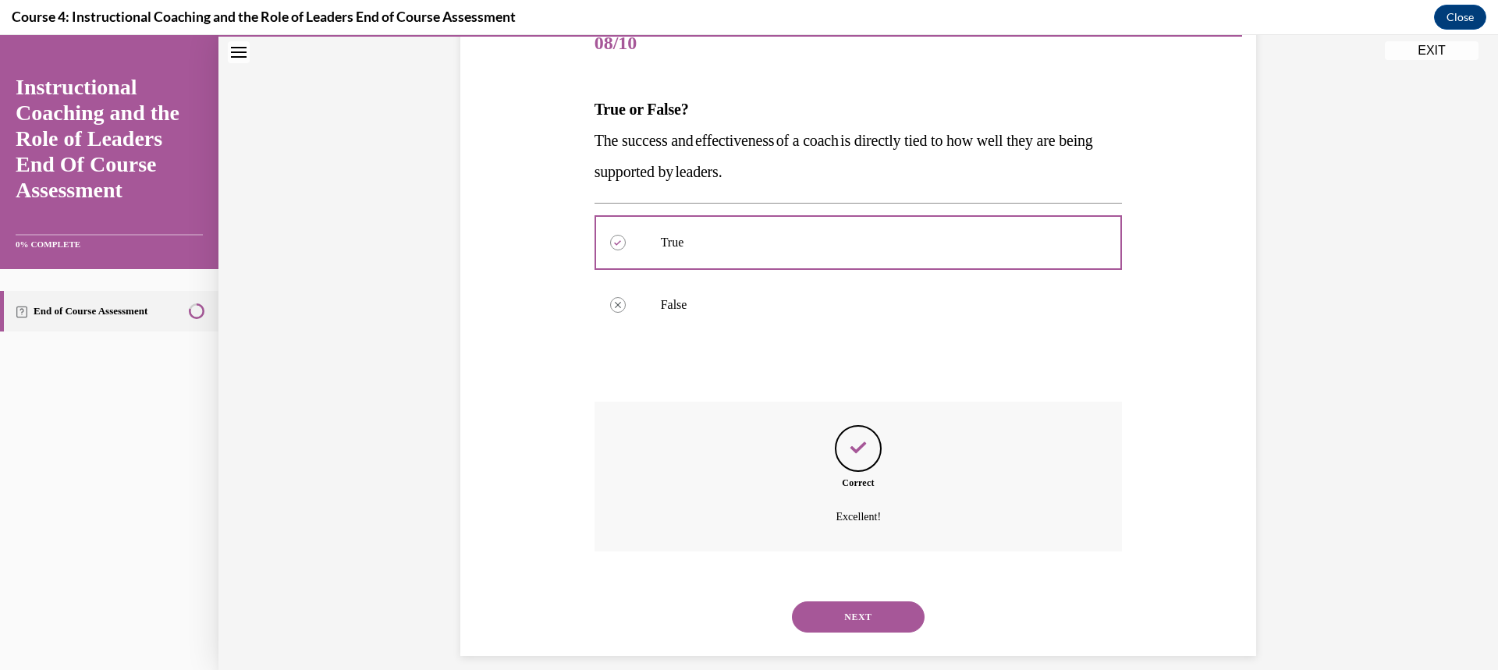
click at [849, 615] on button "NEXT" at bounding box center [858, 617] width 133 height 31
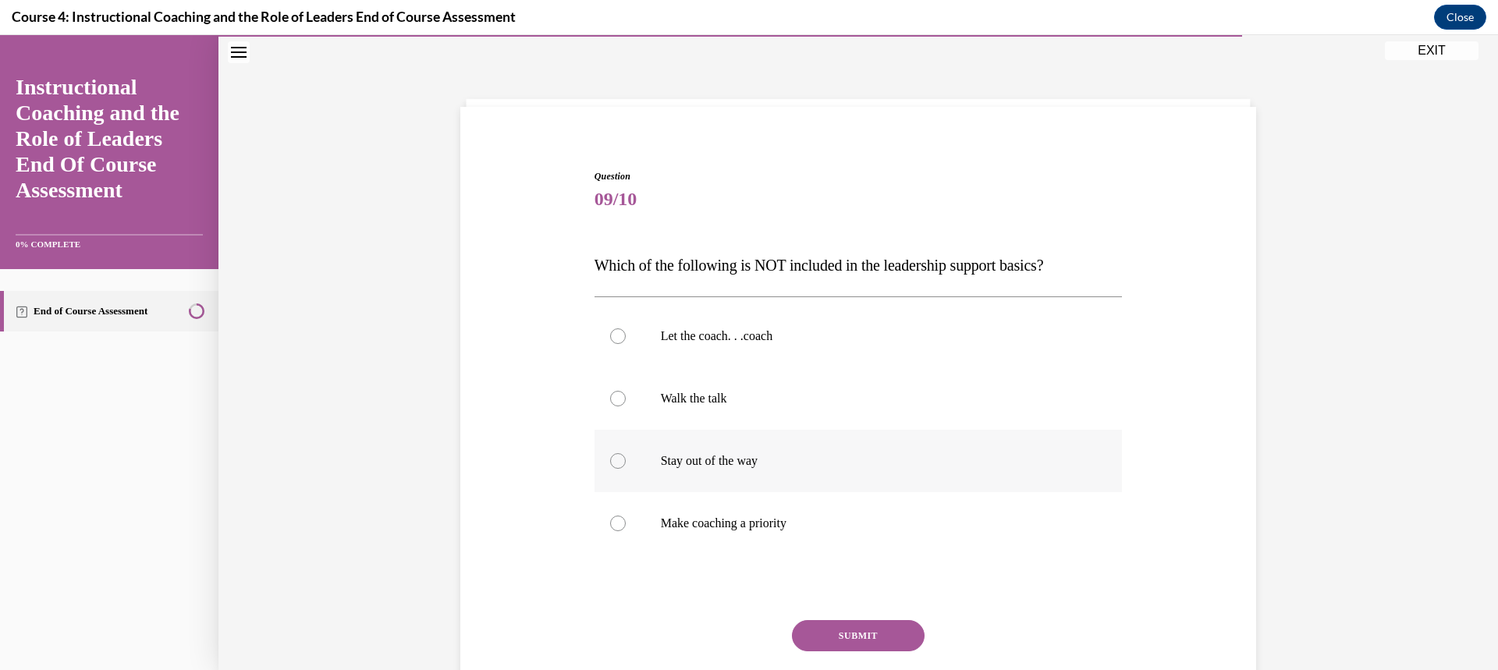
click at [613, 462] on div at bounding box center [618, 461] width 16 height 16
click at [613, 462] on input "Stay out of the way" at bounding box center [618, 461] width 16 height 16
radio input "true"
click at [843, 638] on button "SUBMIT" at bounding box center [858, 635] width 133 height 31
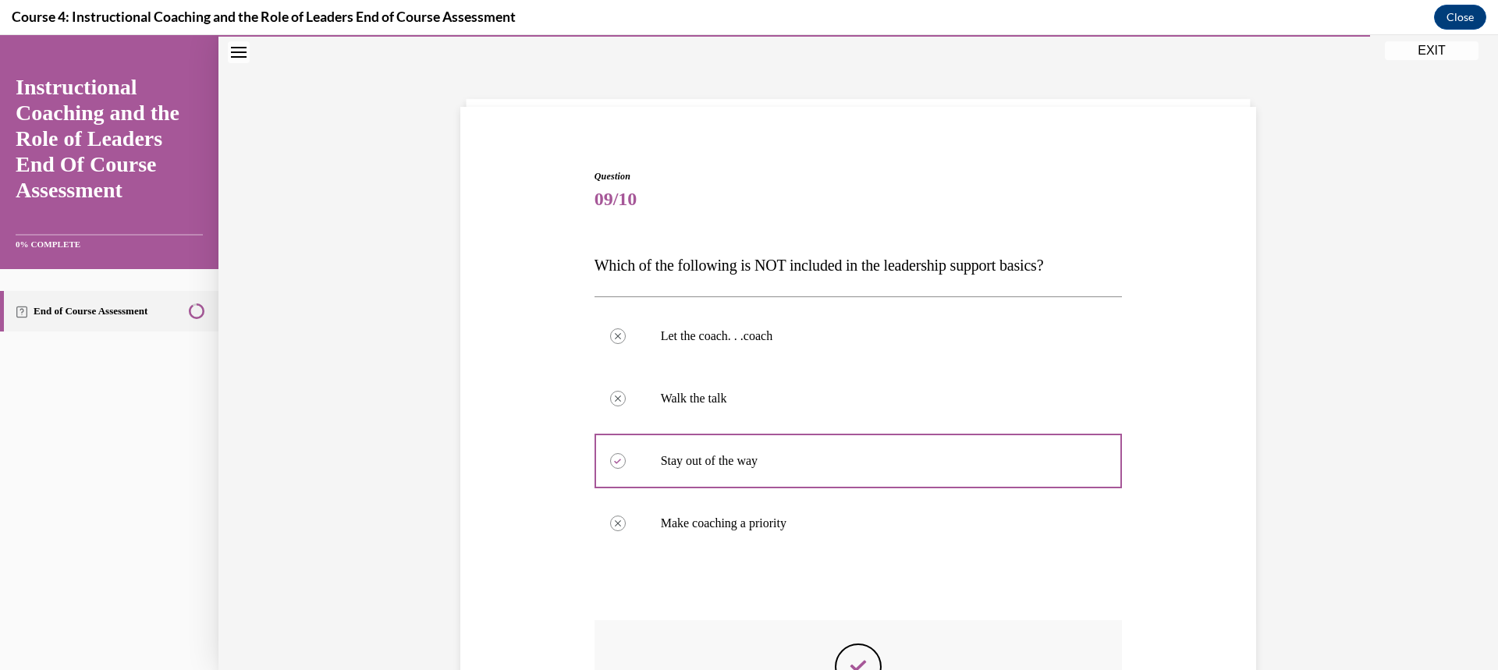
scroll to position [204, 0]
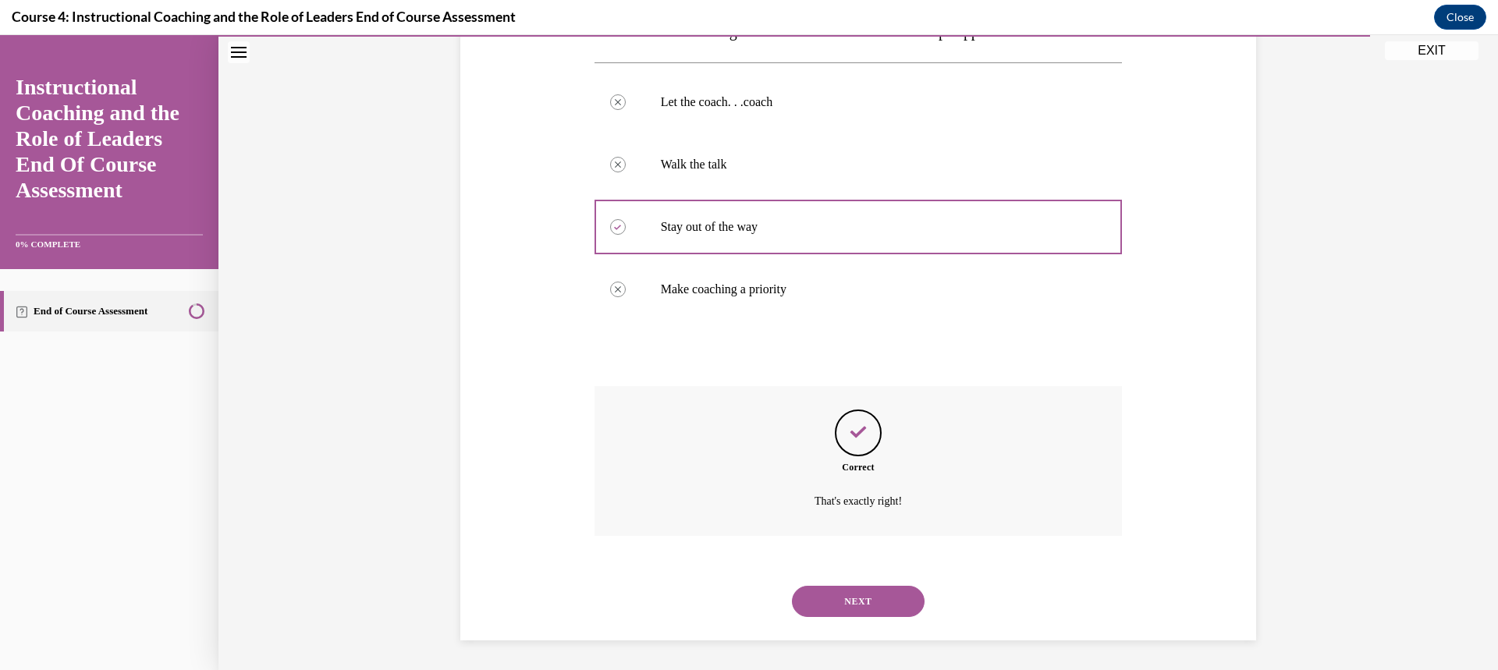
click at [872, 600] on button "NEXT" at bounding box center [858, 601] width 133 height 31
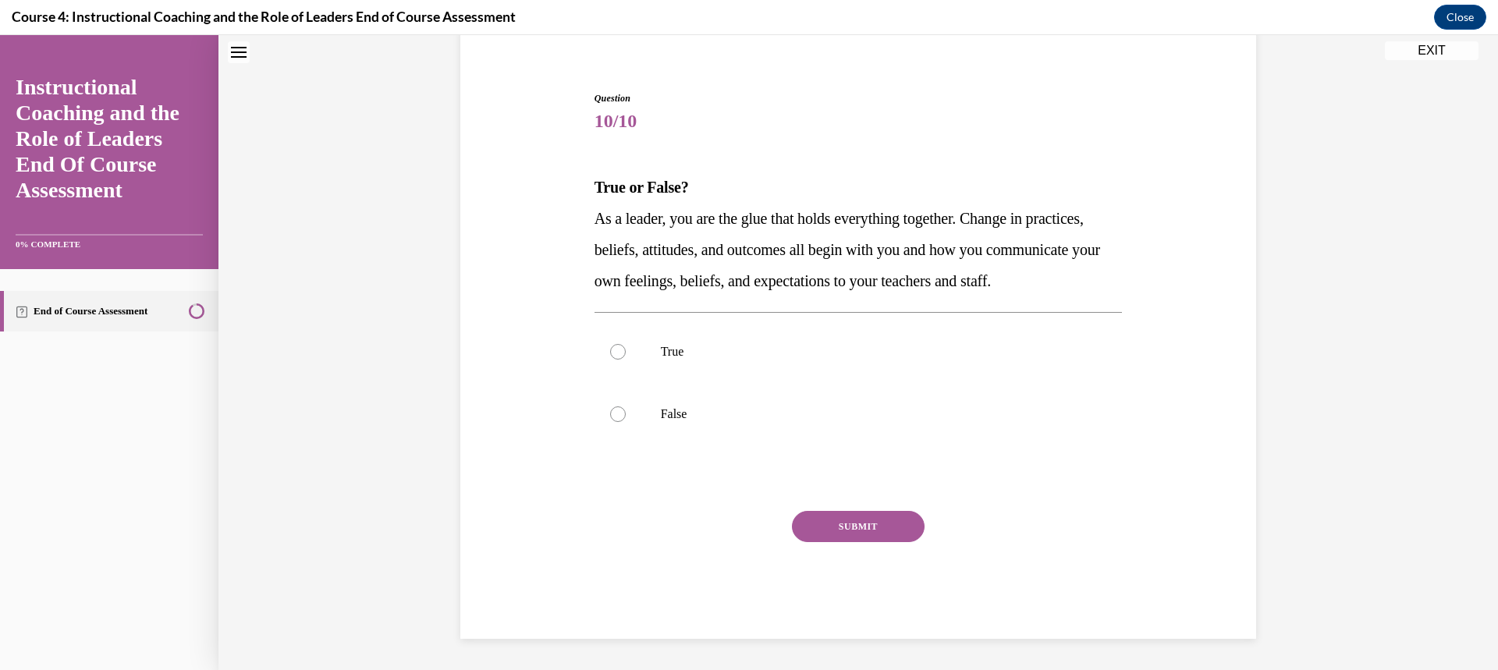
scroll to position [48, 0]
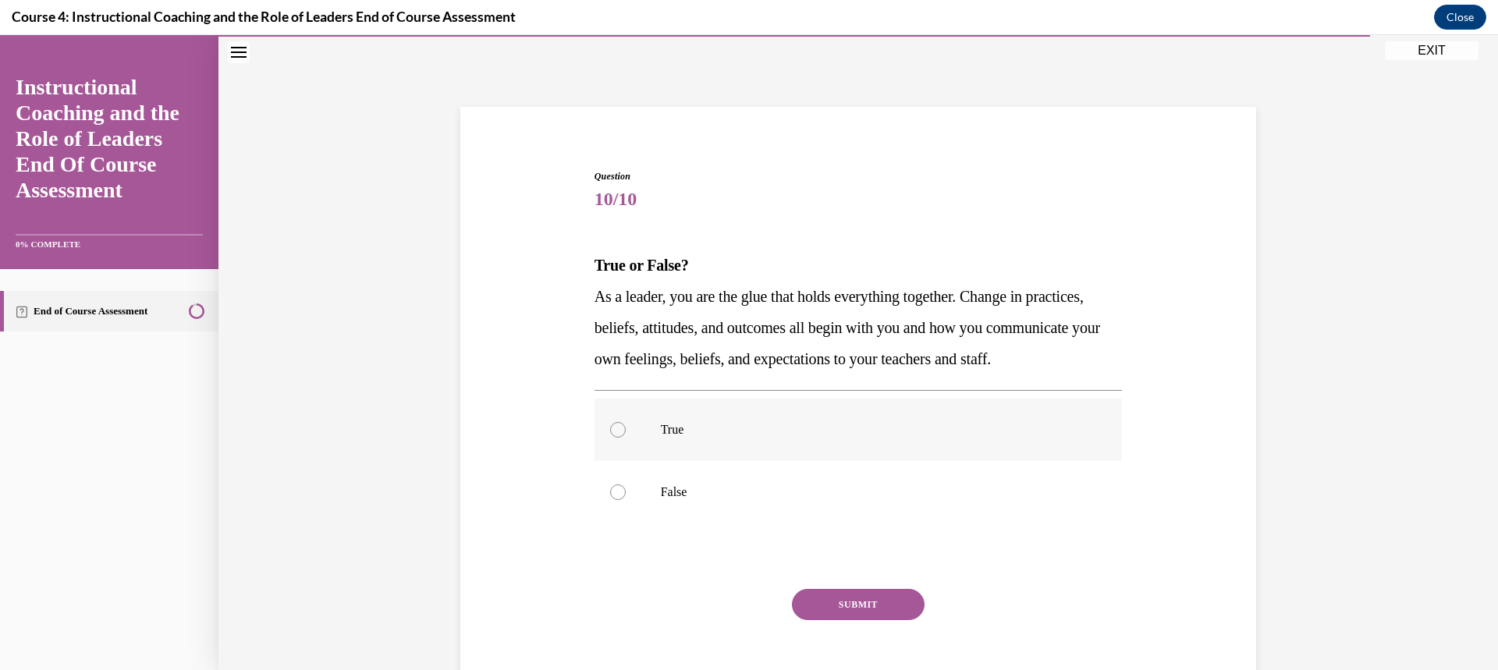
click at [619, 438] on div at bounding box center [618, 430] width 16 height 16
click at [619, 438] on input "True" at bounding box center [618, 430] width 16 height 16
radio input "true"
click at [847, 620] on button "SUBMIT" at bounding box center [858, 604] width 133 height 31
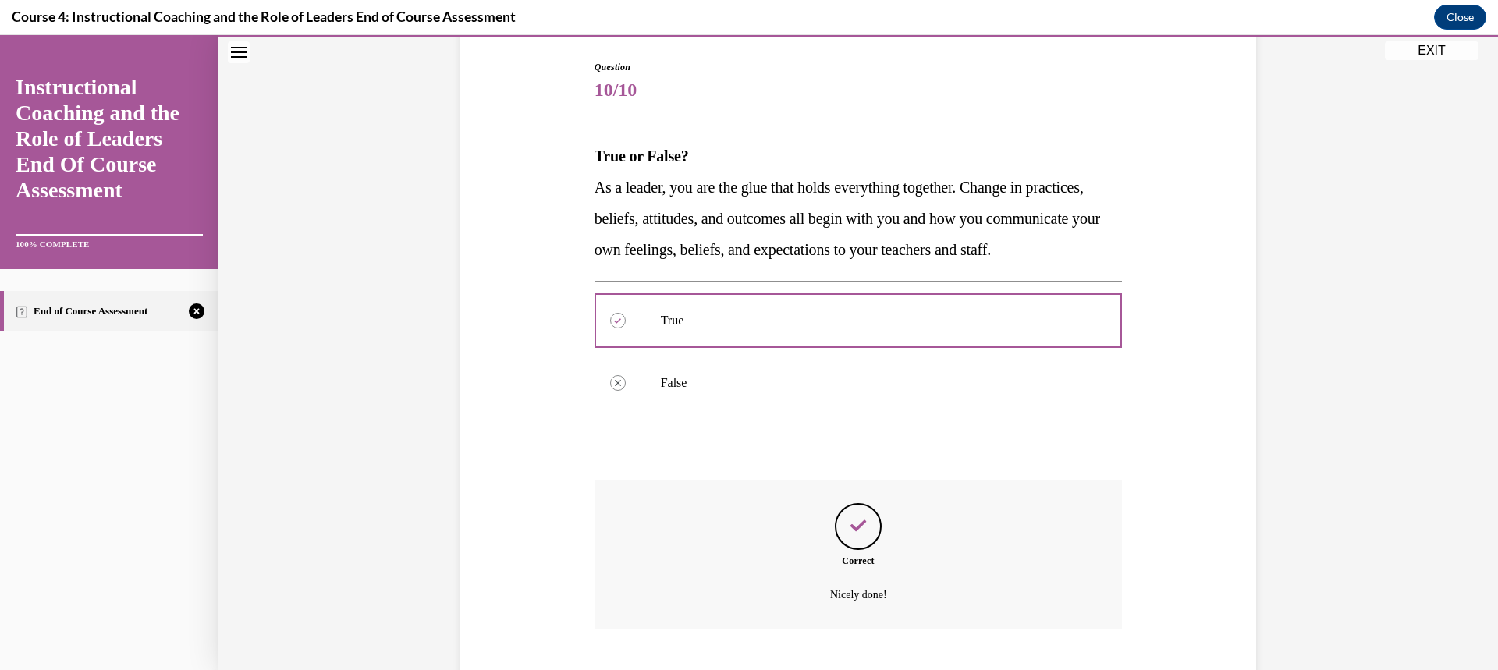
scroll to position [283, 0]
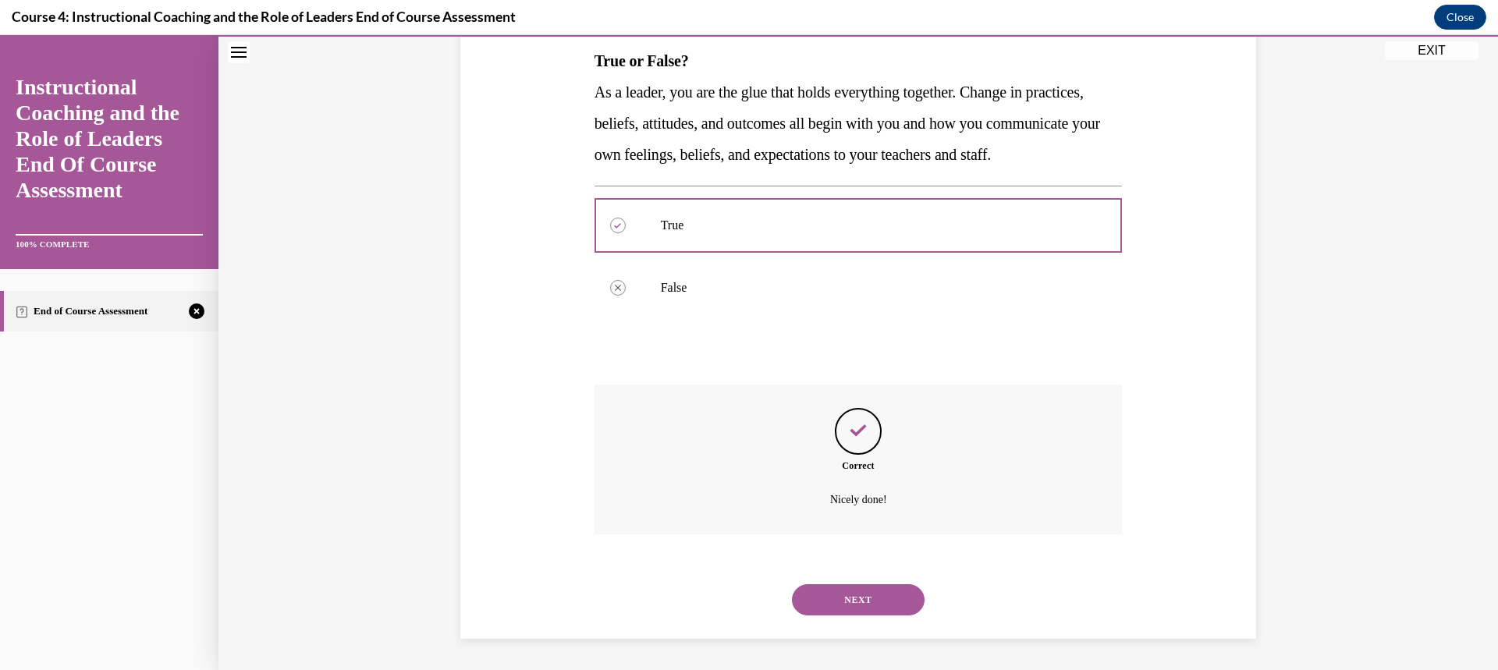
click at [887, 606] on button "NEXT" at bounding box center [858, 599] width 133 height 31
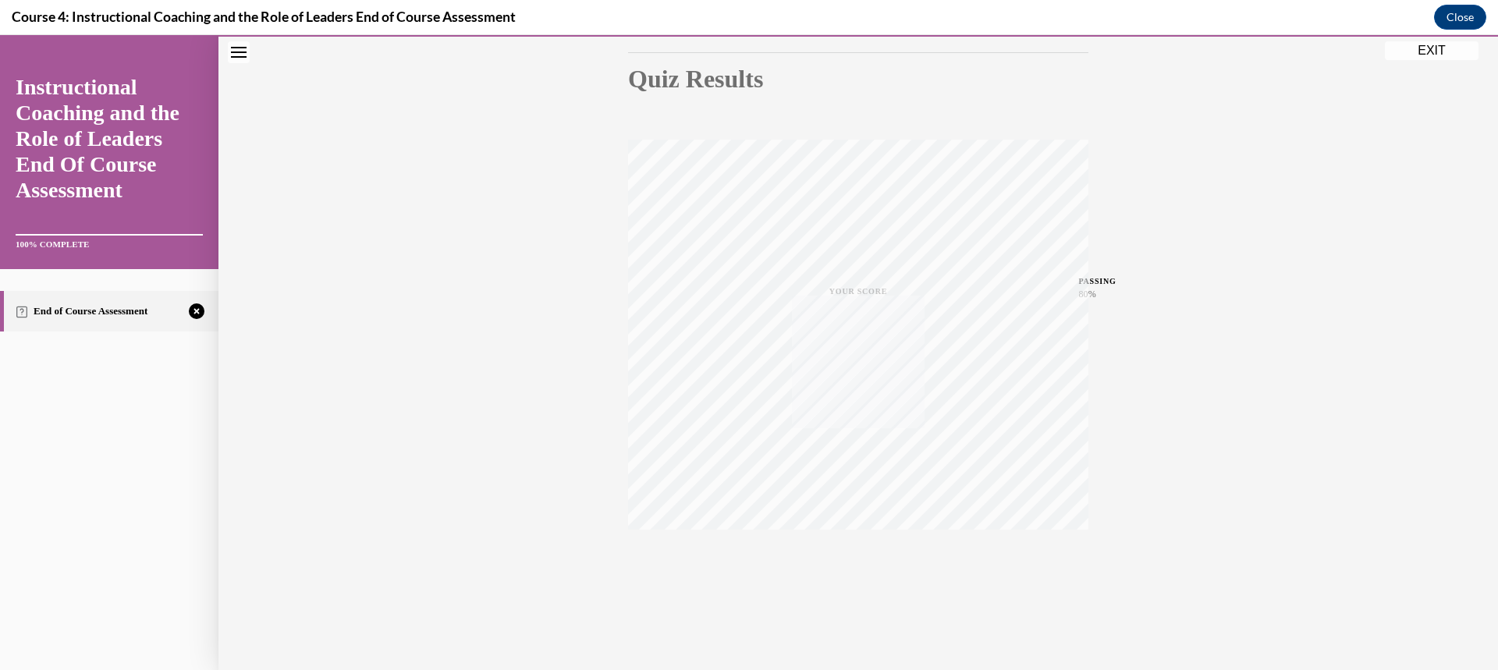
scroll to position [165, 0]
click at [850, 575] on icon "button" at bounding box center [858, 574] width 55 height 17
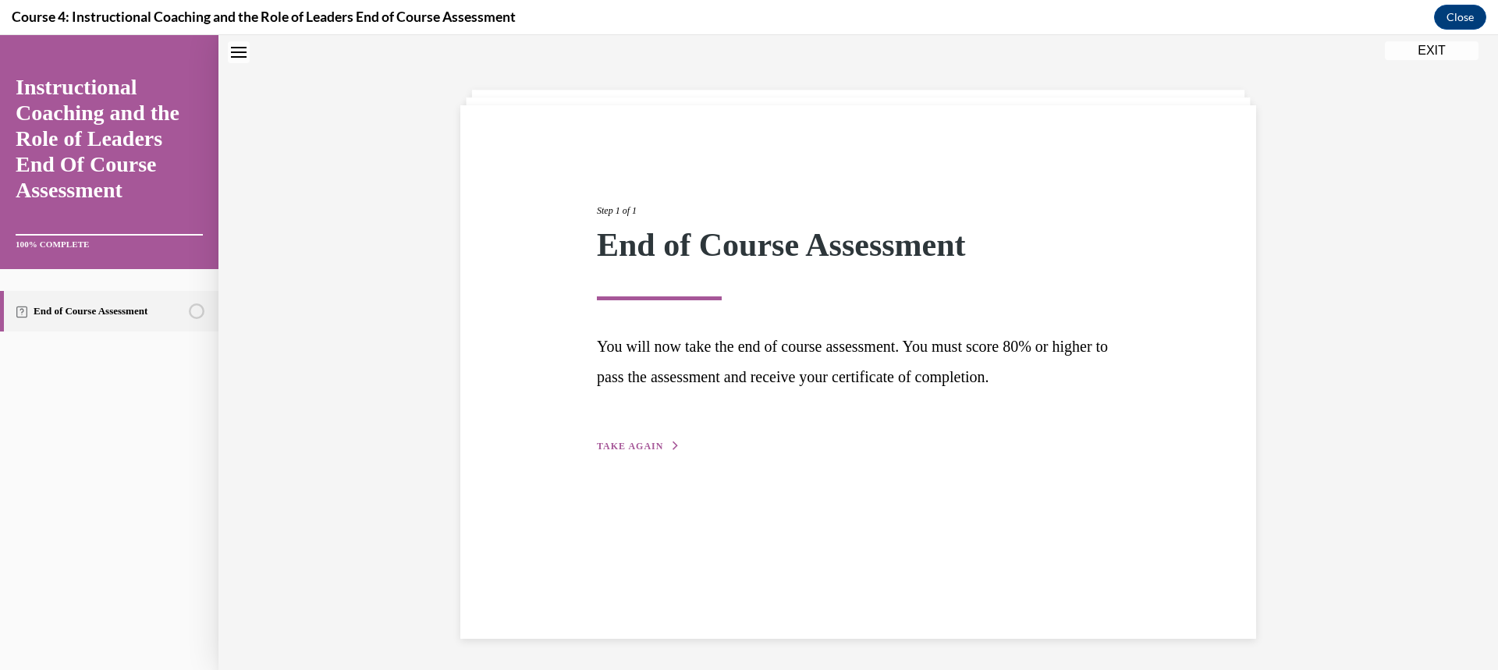
click at [638, 445] on span "TAKE AGAIN" at bounding box center [630, 446] width 66 height 11
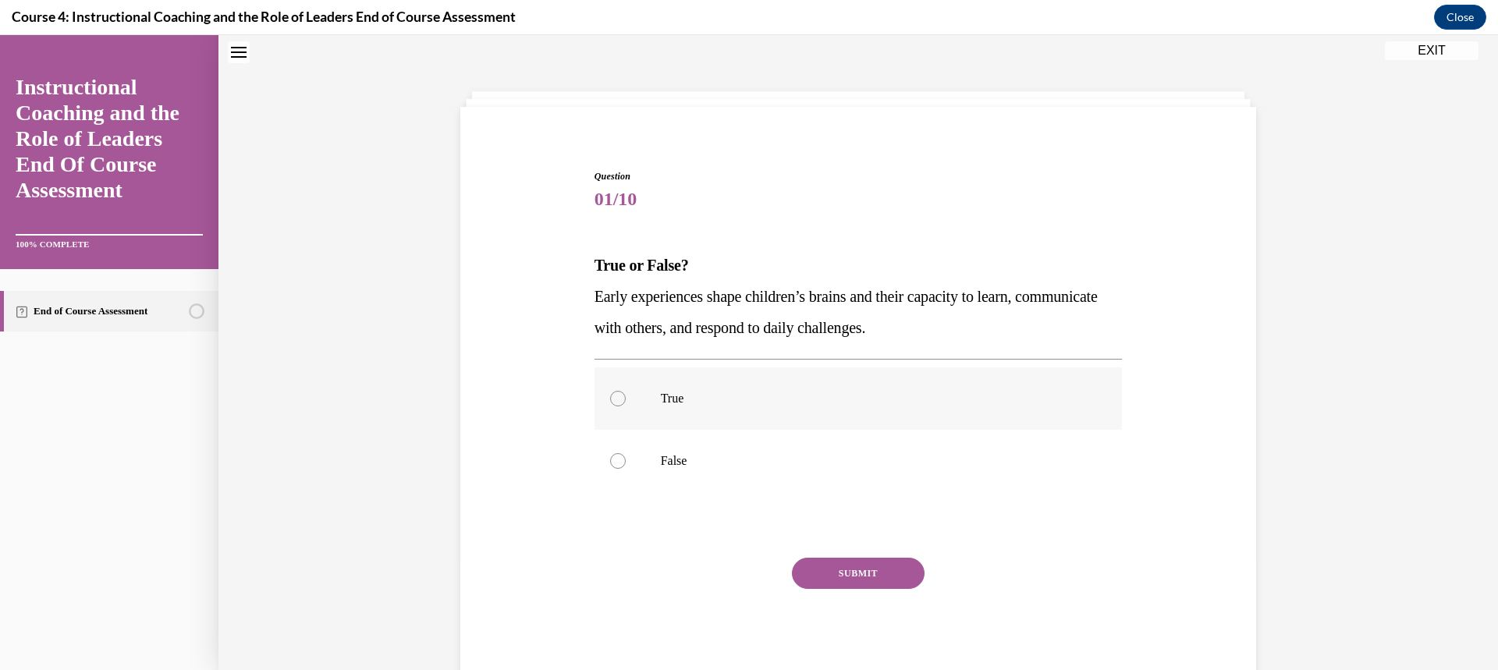
click at [614, 407] on label "True" at bounding box center [859, 399] width 528 height 62
click at [614, 407] on input "True" at bounding box center [618, 399] width 16 height 16
radio input "true"
click at [829, 571] on button "SUBMIT" at bounding box center [858, 573] width 133 height 31
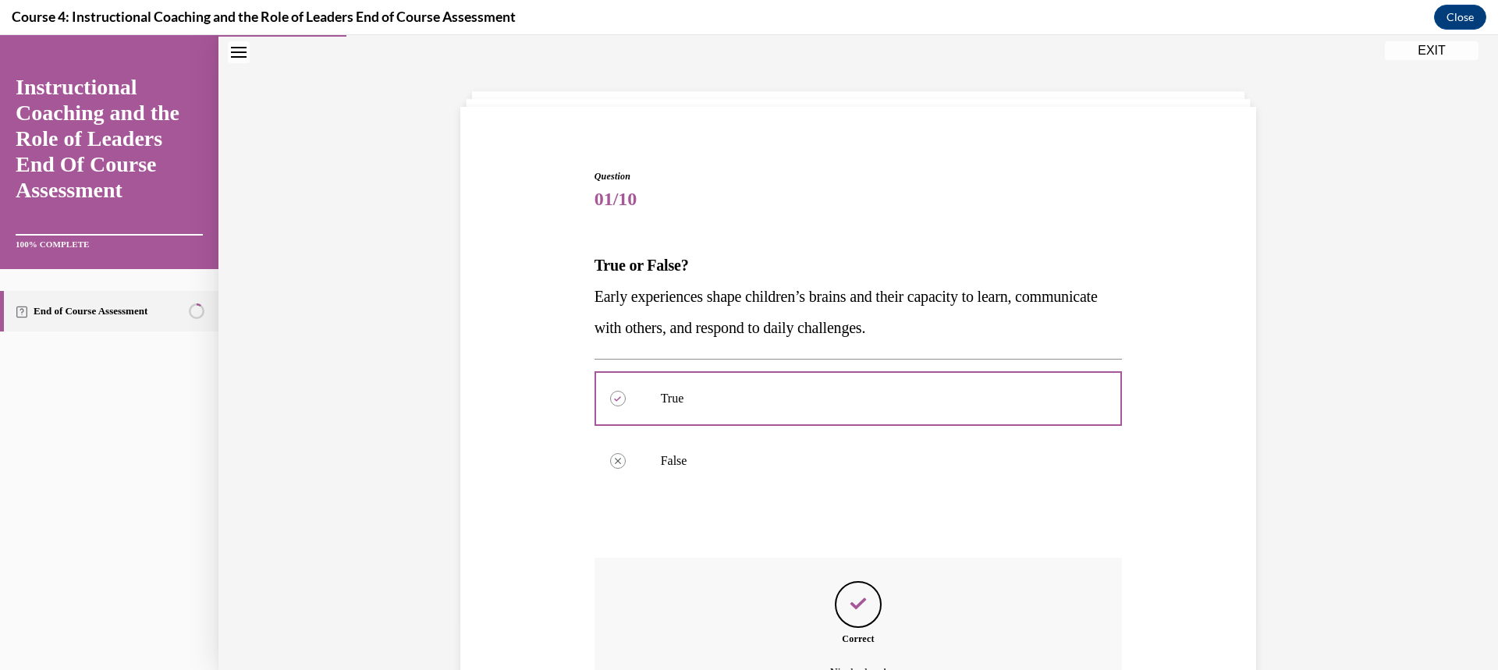
scroll to position [204, 0]
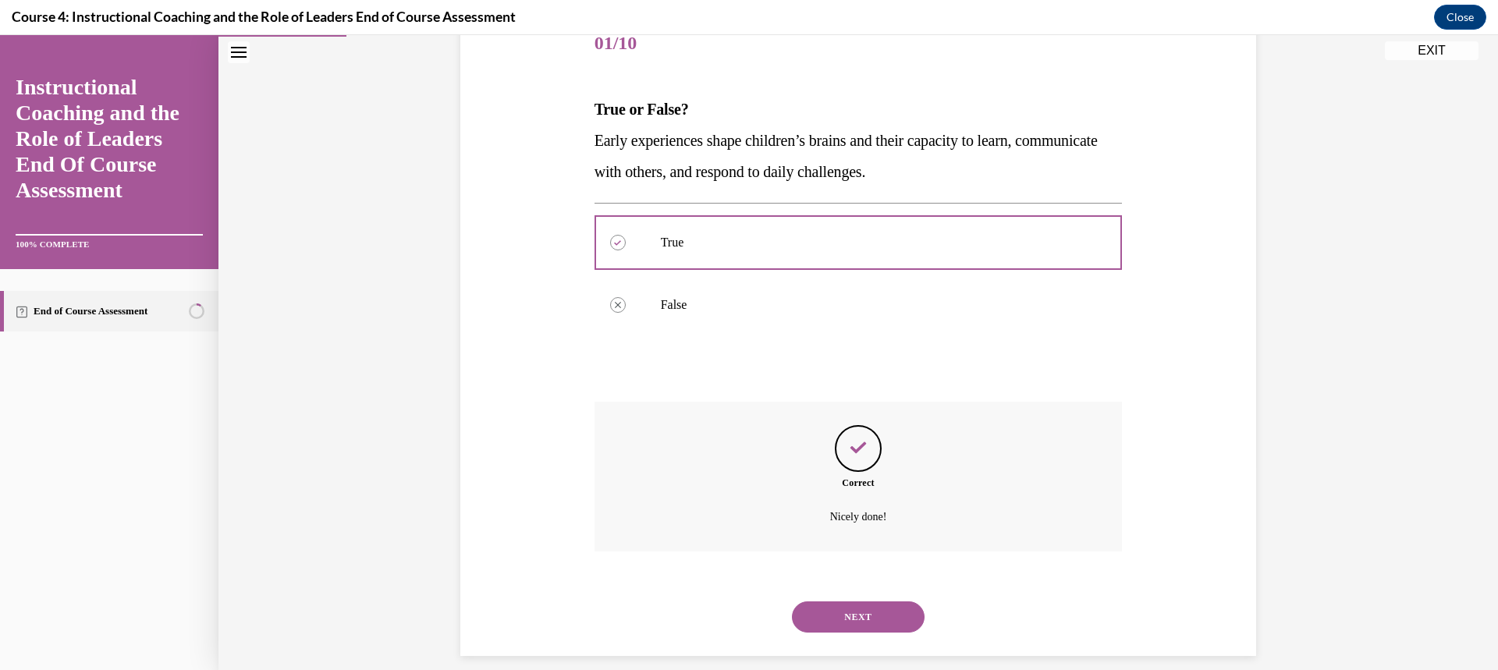
click at [844, 614] on button "NEXT" at bounding box center [858, 617] width 133 height 31
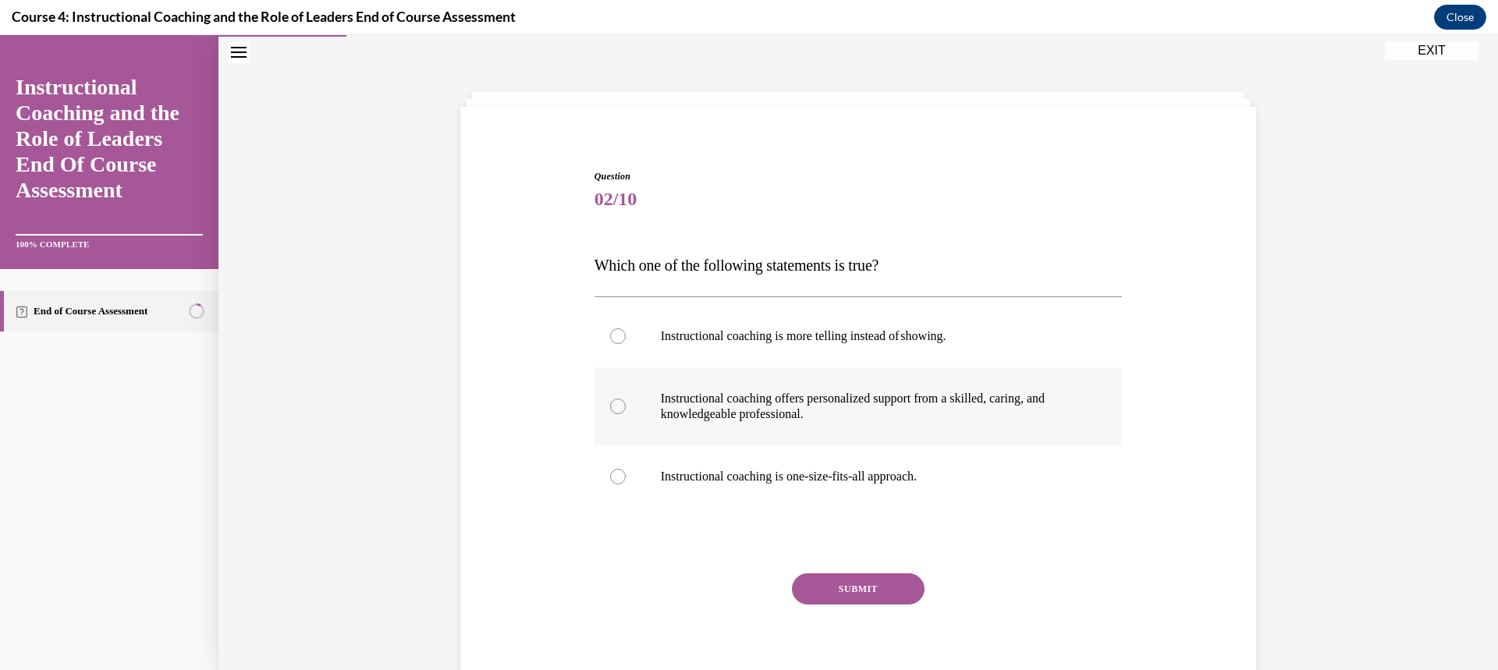
click at [611, 403] on div at bounding box center [618, 407] width 16 height 16
click at [611, 403] on input "Instructional coaching offers personalized support from a skilled, caring, and …" at bounding box center [618, 407] width 16 height 16
radio input "true"
click at [811, 589] on button "SUBMIT" at bounding box center [858, 589] width 133 height 31
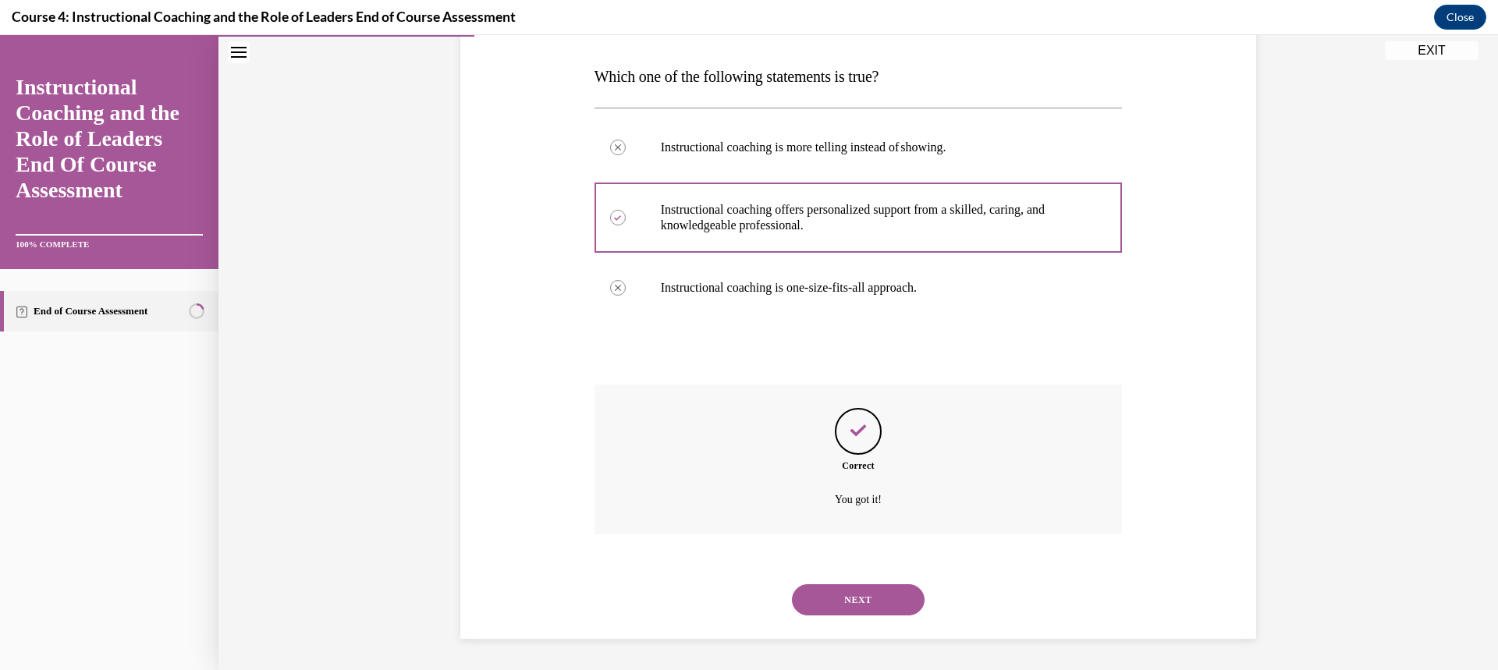
click at [841, 598] on button "NEXT" at bounding box center [858, 599] width 133 height 31
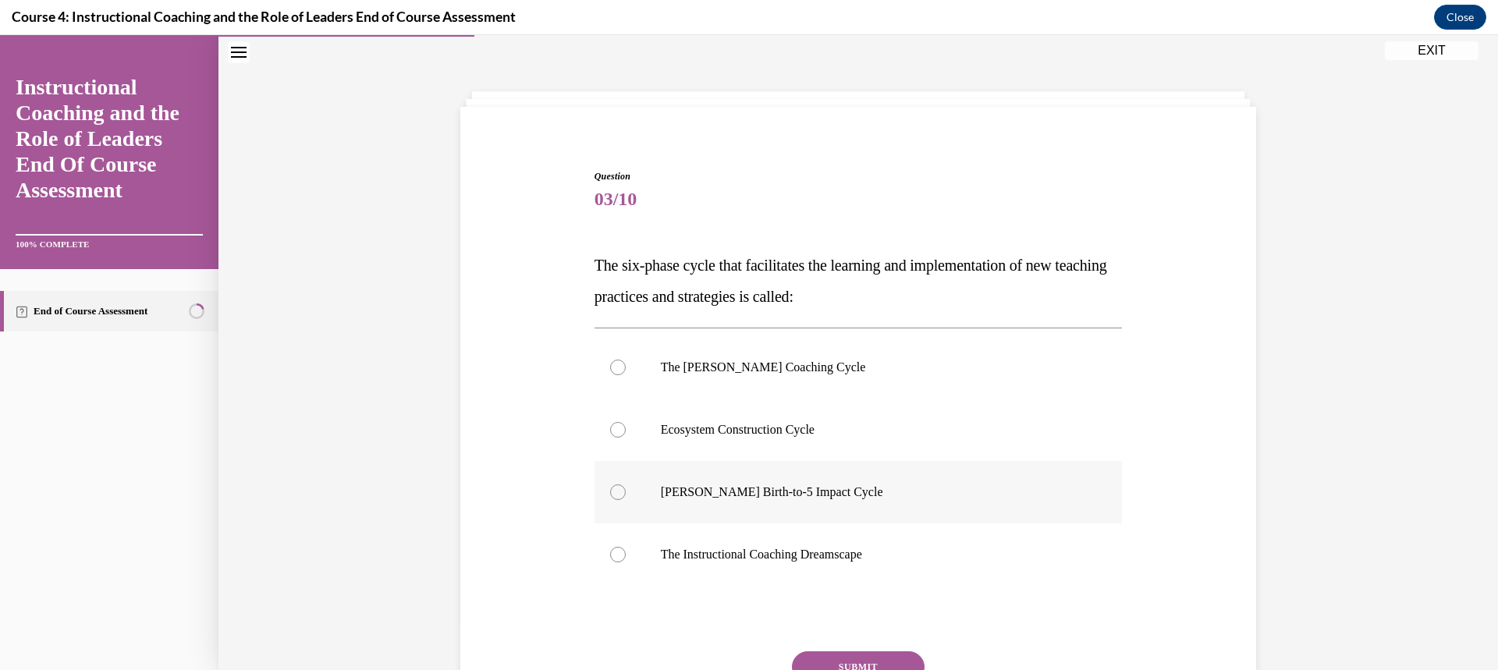
click at [610, 491] on div at bounding box center [618, 493] width 16 height 16
click at [610, 491] on input "Rollins Birth-to-5 Impact Cycle" at bounding box center [618, 493] width 16 height 16
radio input "true"
click at [806, 659] on button "SUBMIT" at bounding box center [858, 667] width 133 height 31
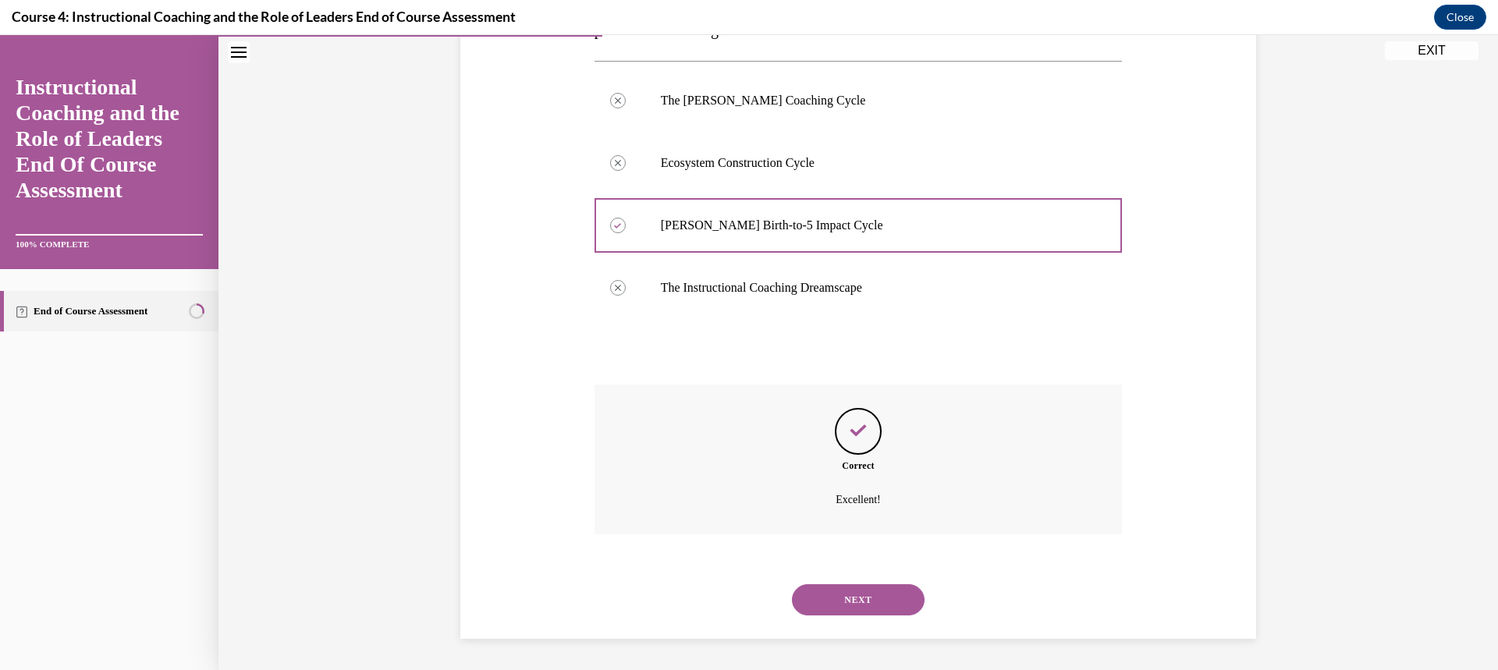
click at [895, 598] on button "NEXT" at bounding box center [858, 599] width 133 height 31
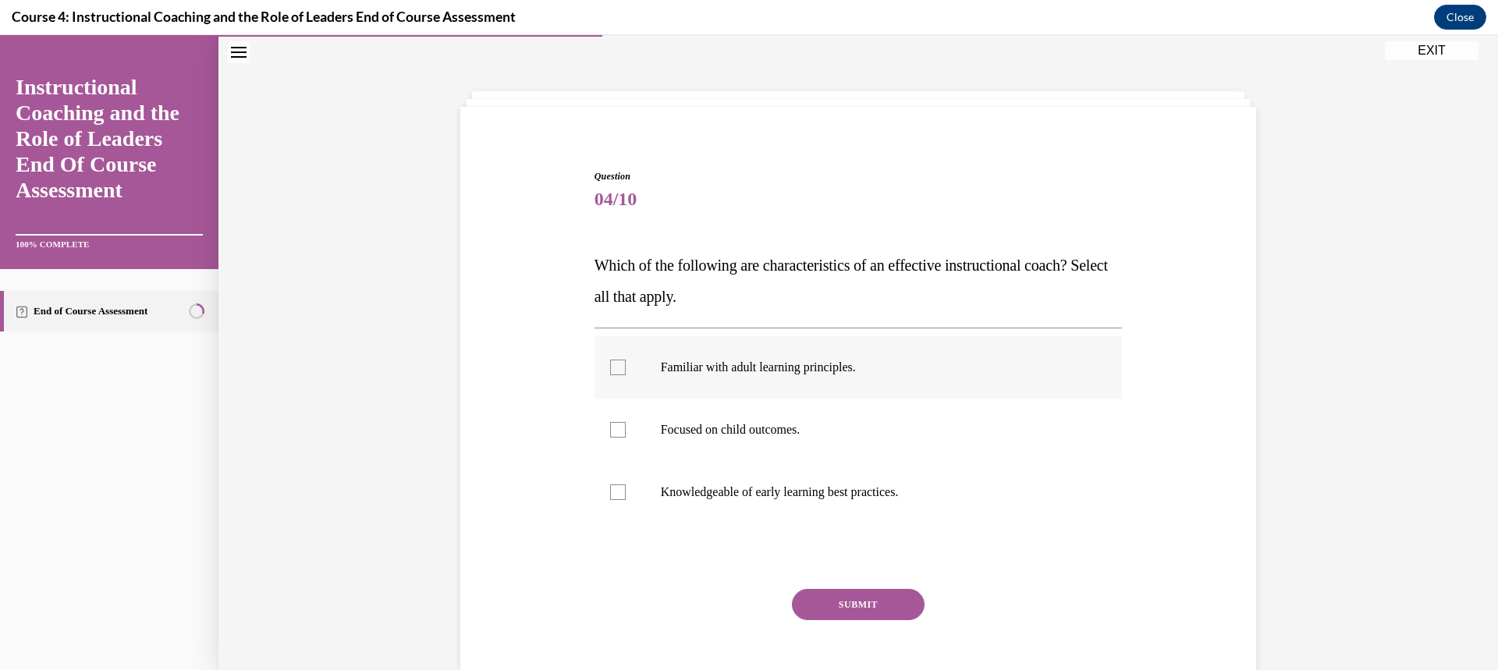
click at [613, 370] on div at bounding box center [618, 368] width 16 height 16
click at [613, 370] on input "Familiar with adult learning principles." at bounding box center [618, 368] width 16 height 16
checkbox input "true"
click at [610, 485] on div at bounding box center [618, 493] width 16 height 16
click at [610, 485] on input "Knowledgeable of early learning best practices." at bounding box center [618, 493] width 16 height 16
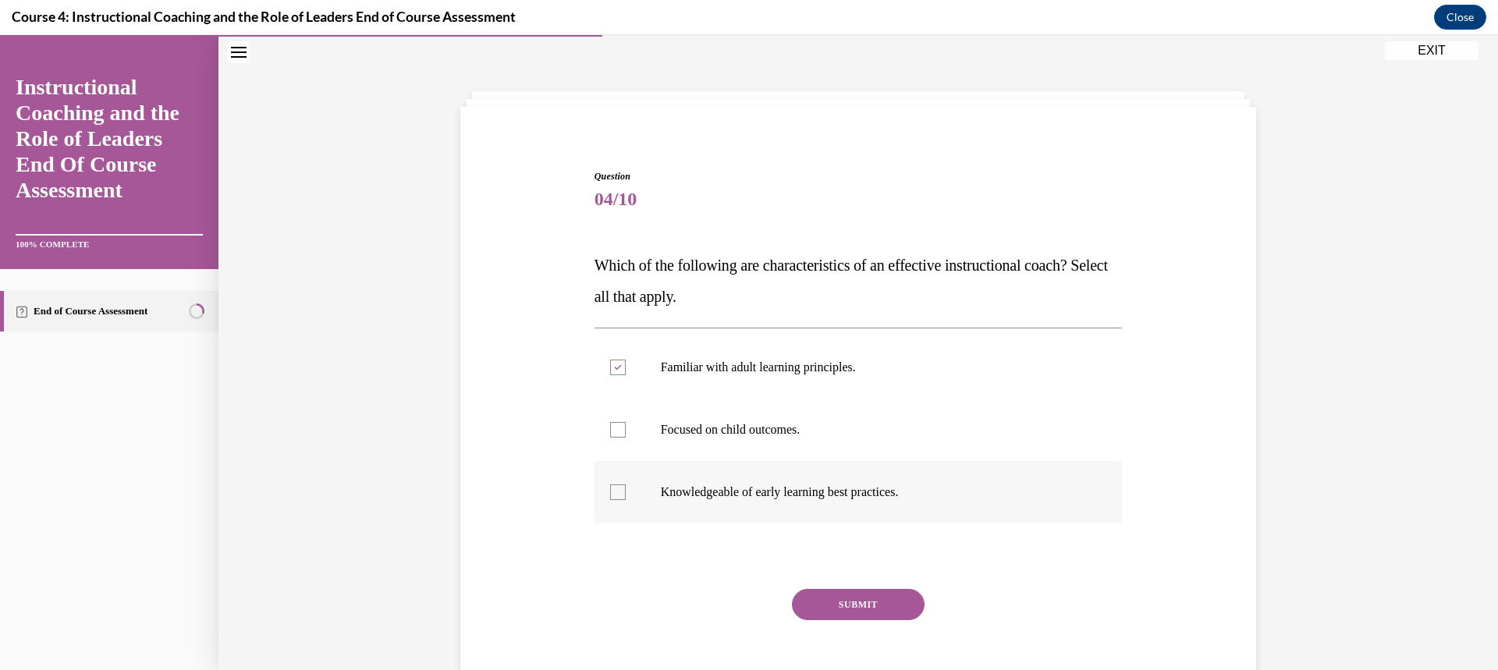
checkbox input "true"
click at [610, 432] on div at bounding box center [618, 430] width 16 height 16
click at [610, 432] on input "Focused on child outcomes." at bounding box center [618, 430] width 16 height 16
checkbox input "true"
click at [822, 602] on button "SUBMIT" at bounding box center [858, 604] width 133 height 31
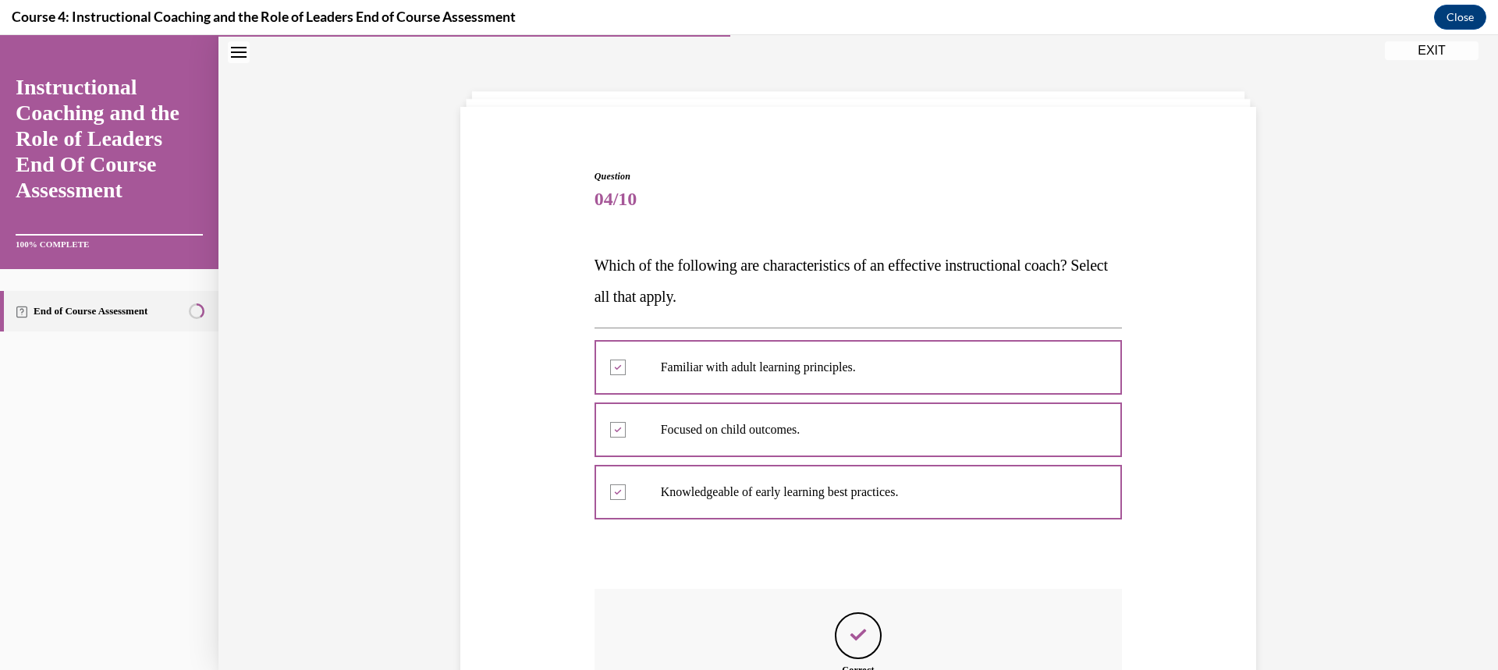
scroll to position [204, 0]
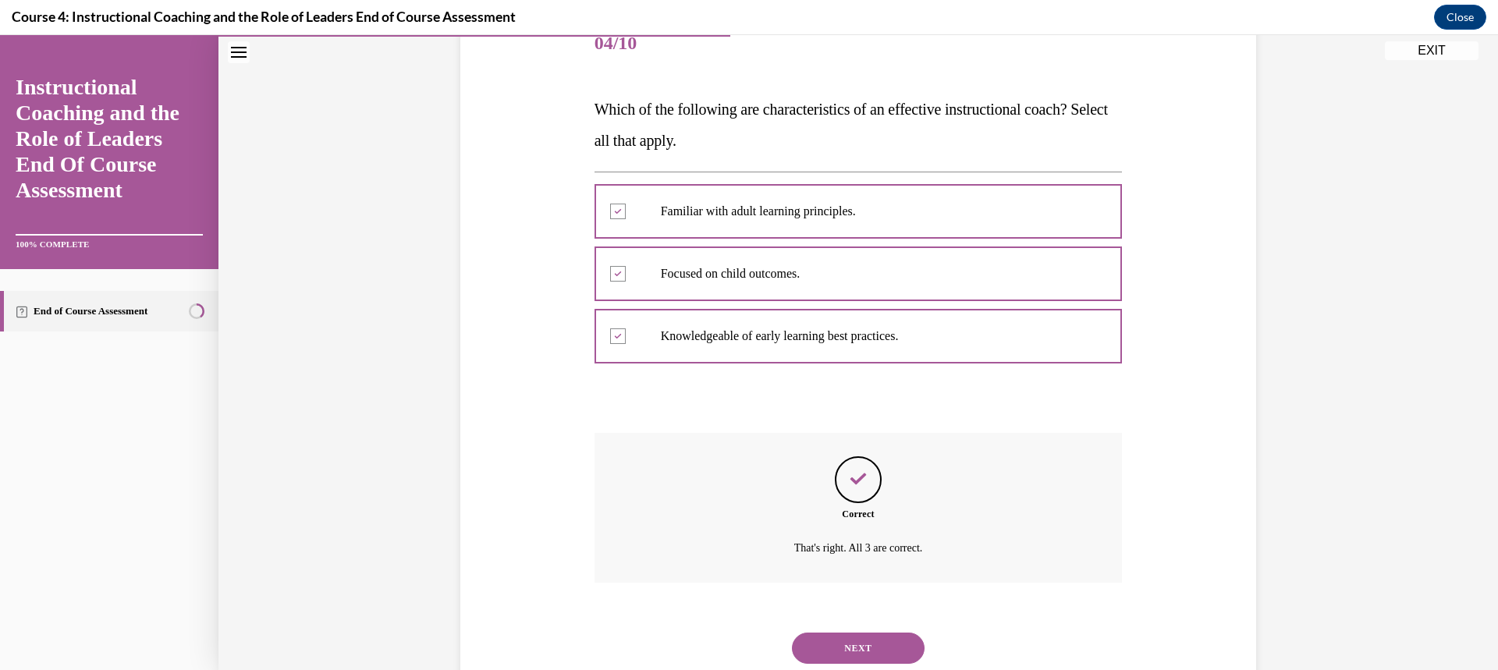
click at [830, 647] on button "NEXT" at bounding box center [858, 648] width 133 height 31
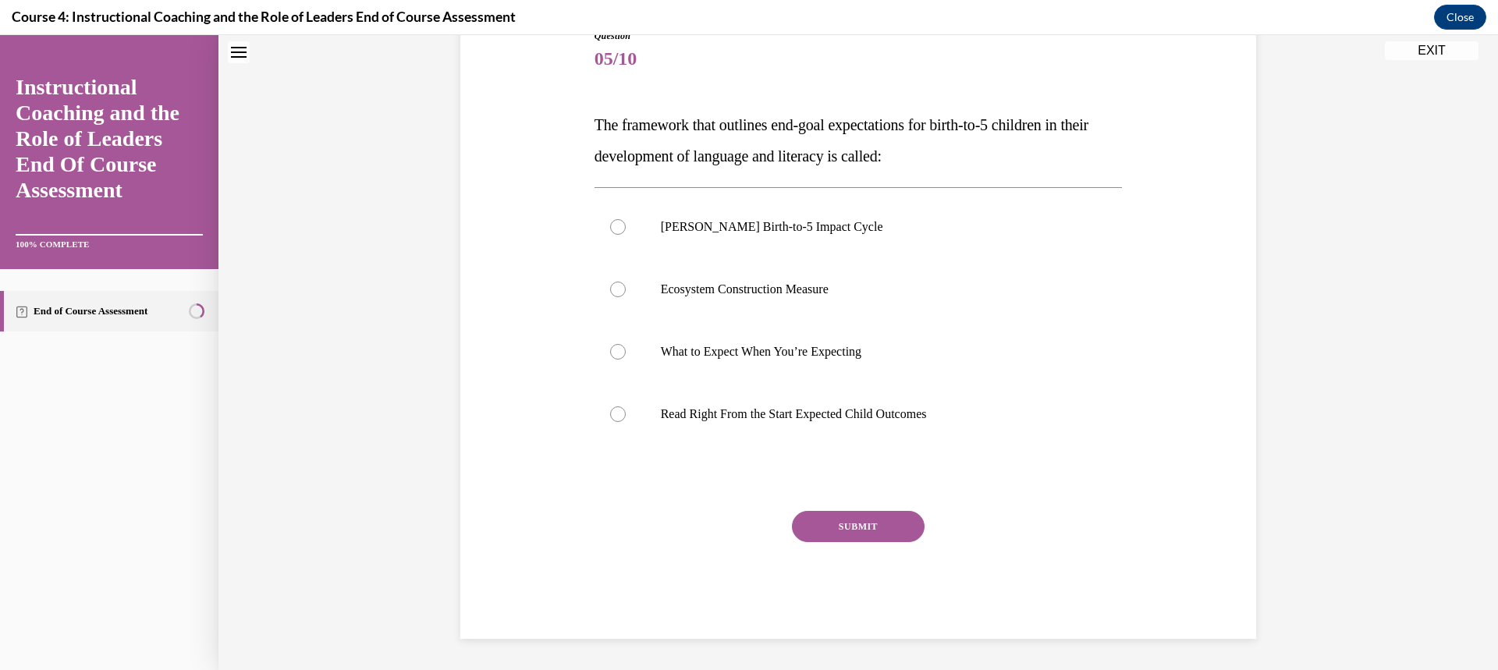
scroll to position [48, 0]
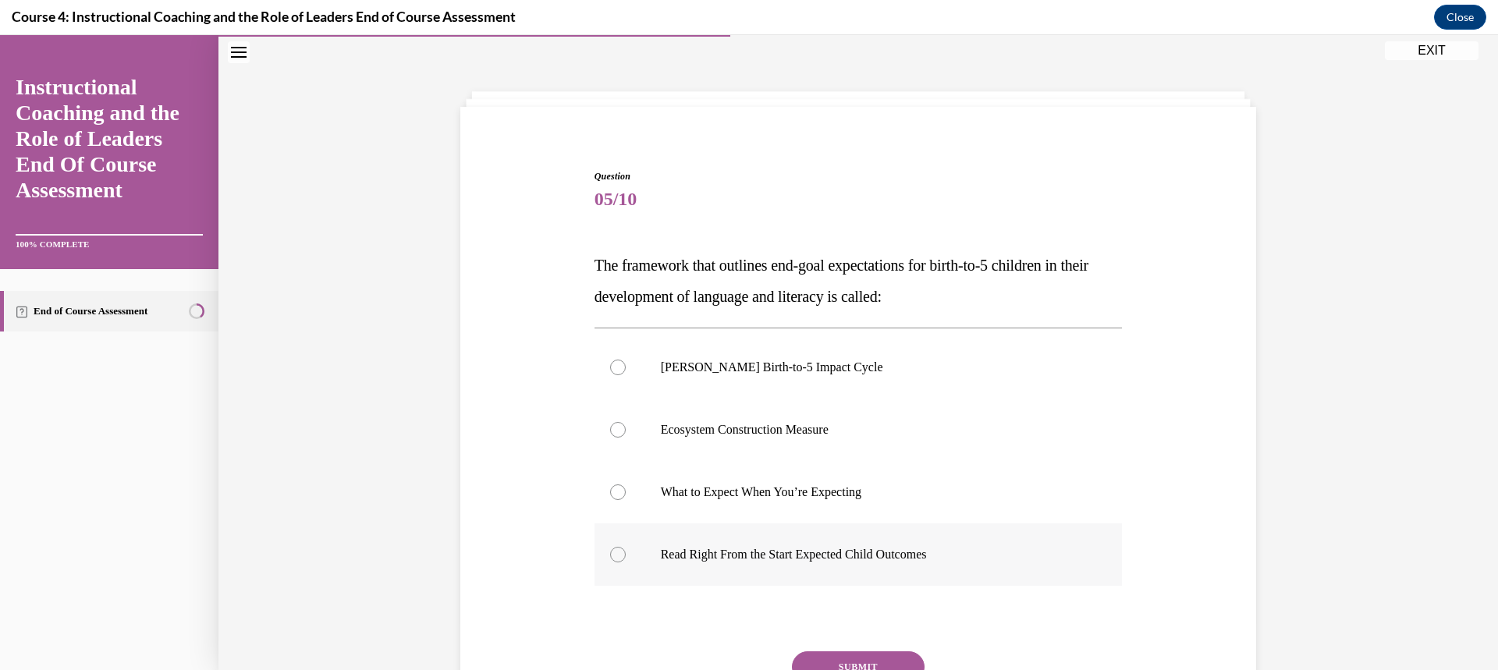
click at [618, 556] on div at bounding box center [618, 555] width 16 height 16
click at [618, 556] on input "Read Right From the Start Expected Child Outcomes" at bounding box center [618, 555] width 16 height 16
radio input "true"
click at [828, 659] on button "SUBMIT" at bounding box center [858, 667] width 133 height 31
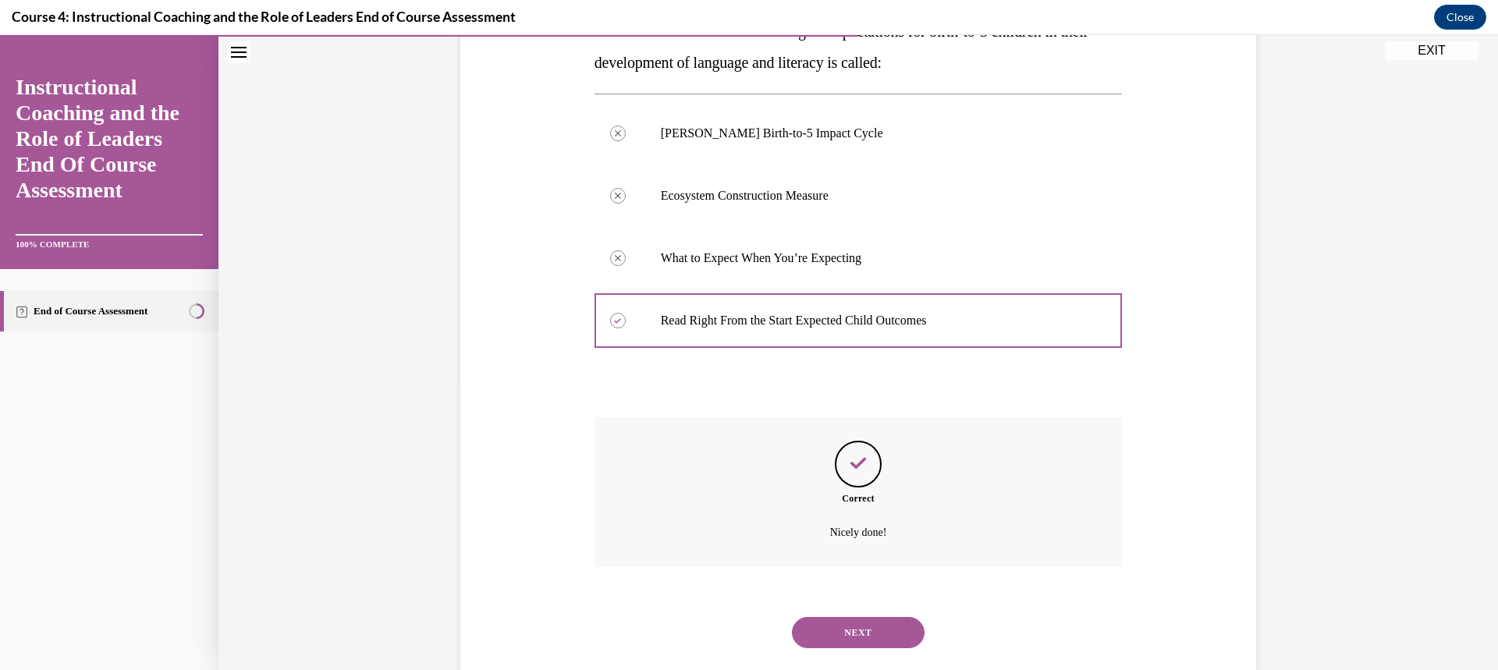
click at [880, 631] on button "NEXT" at bounding box center [858, 632] width 133 height 31
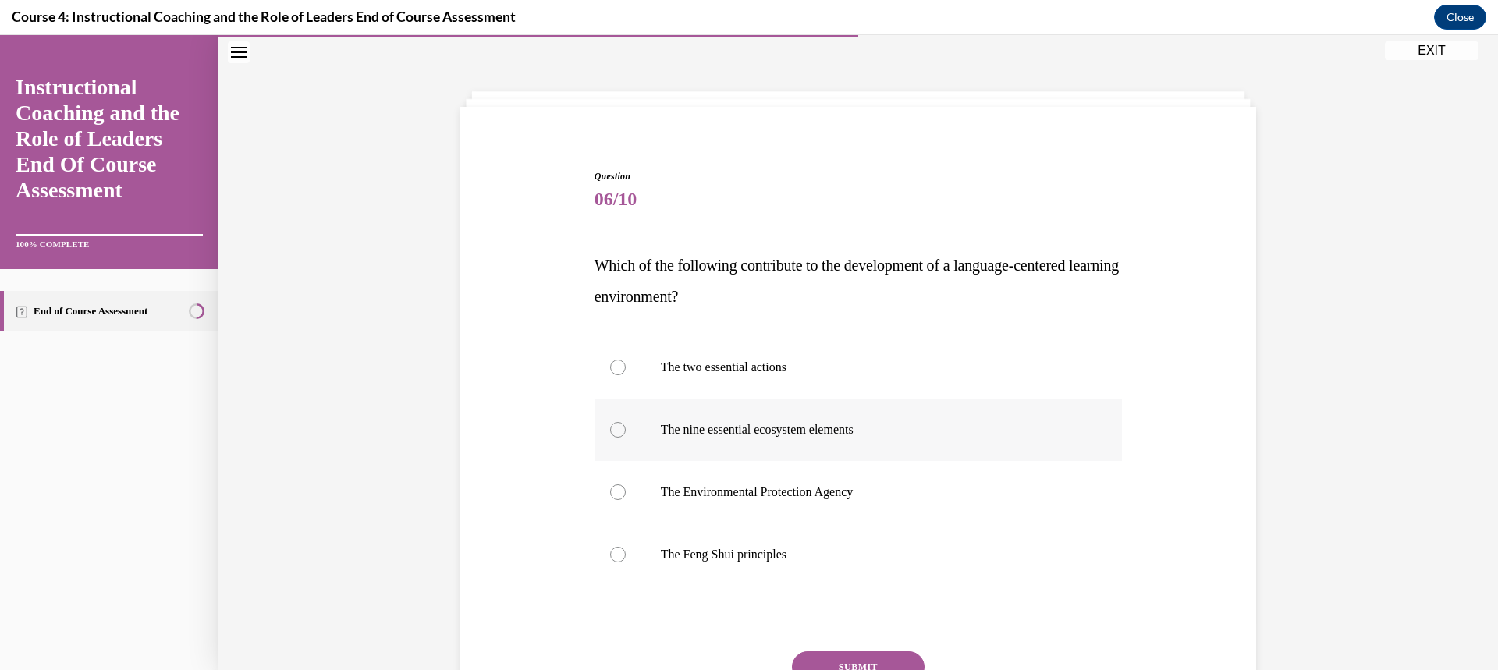
click at [618, 433] on div at bounding box center [618, 430] width 16 height 16
click at [618, 433] on input "The nine essential ecosystem elements" at bounding box center [618, 430] width 16 height 16
radio input "true"
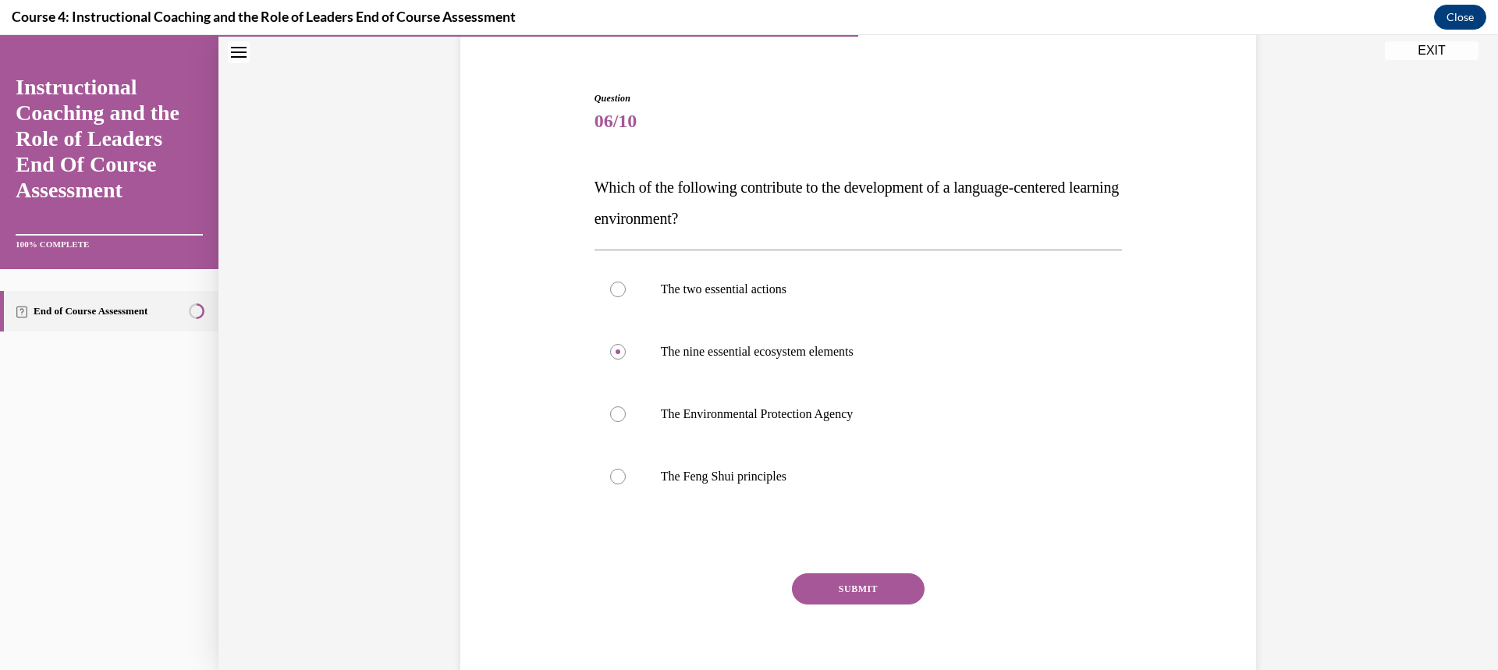
click at [851, 593] on button "SUBMIT" at bounding box center [858, 589] width 133 height 31
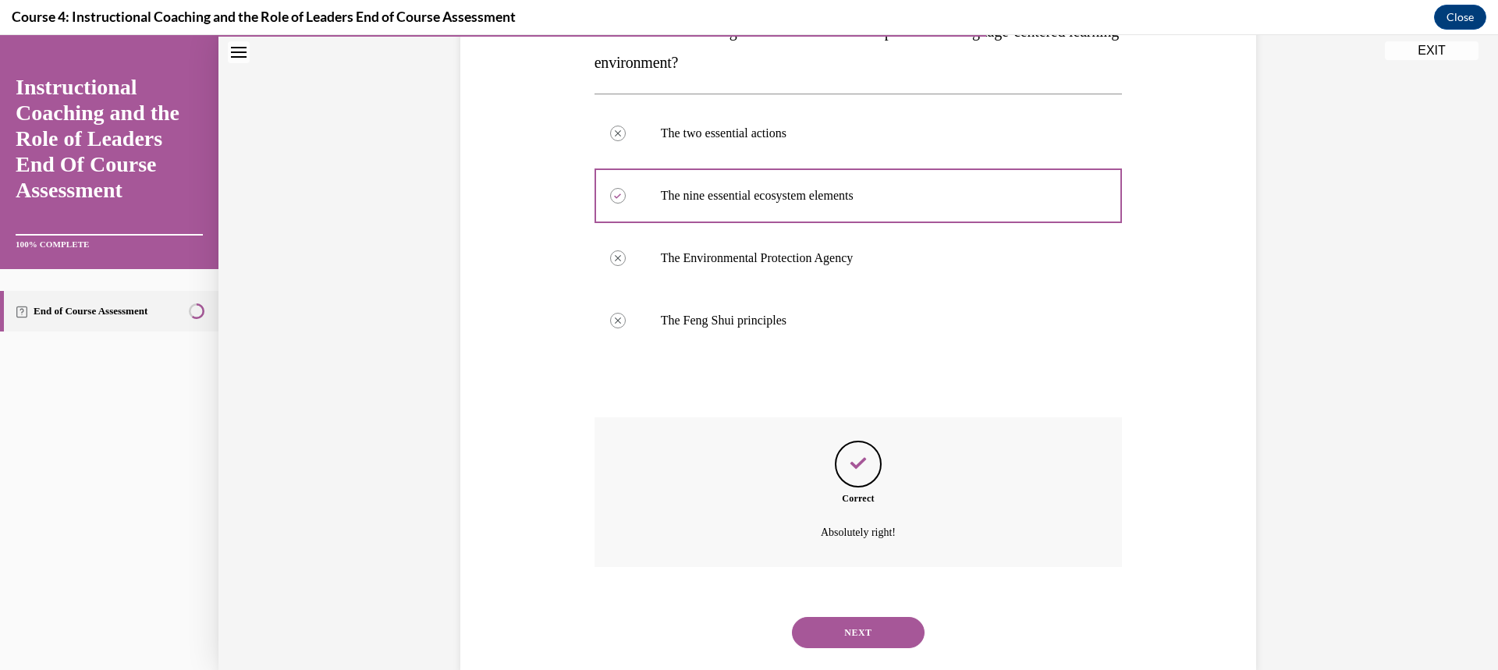
click at [870, 638] on button "NEXT" at bounding box center [858, 632] width 133 height 31
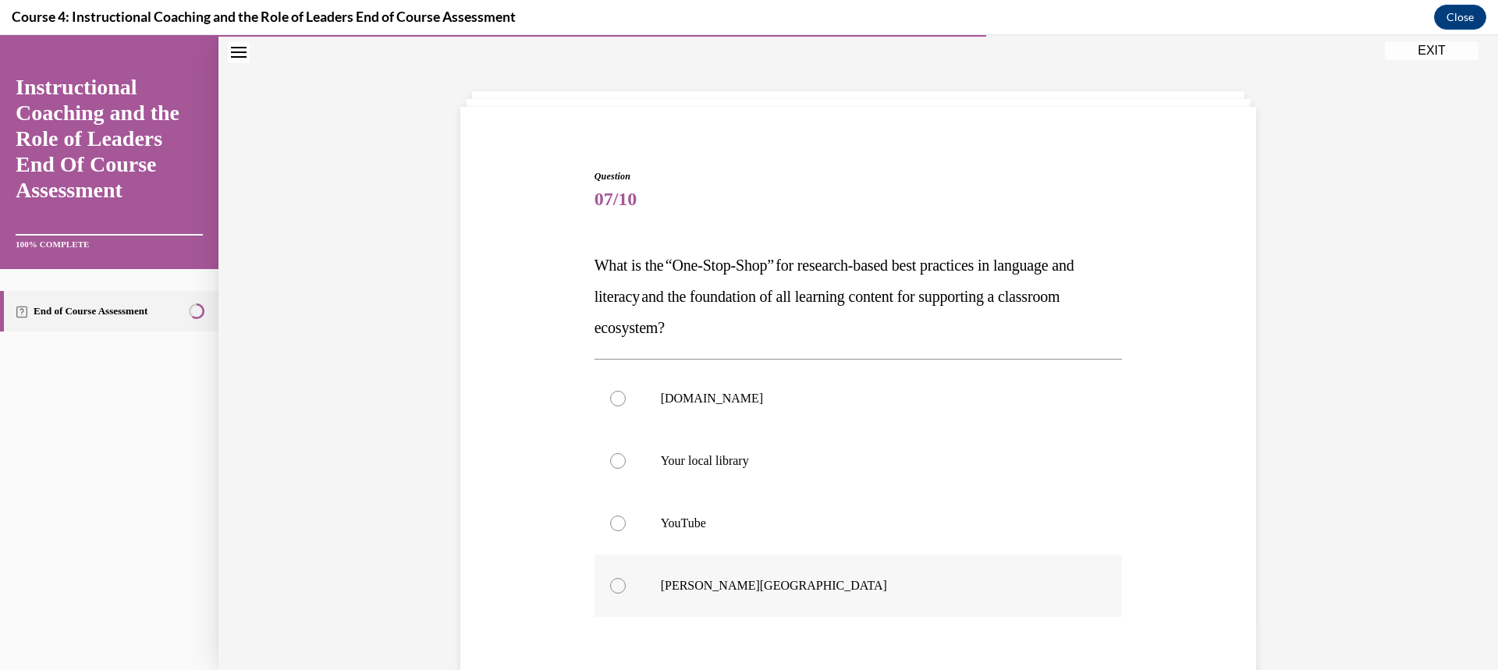
click at [617, 585] on div at bounding box center [618, 586] width 16 height 16
click at [617, 585] on input "[GEOGRAPHIC_DATA]" at bounding box center [618, 586] width 16 height 16
radio input "true"
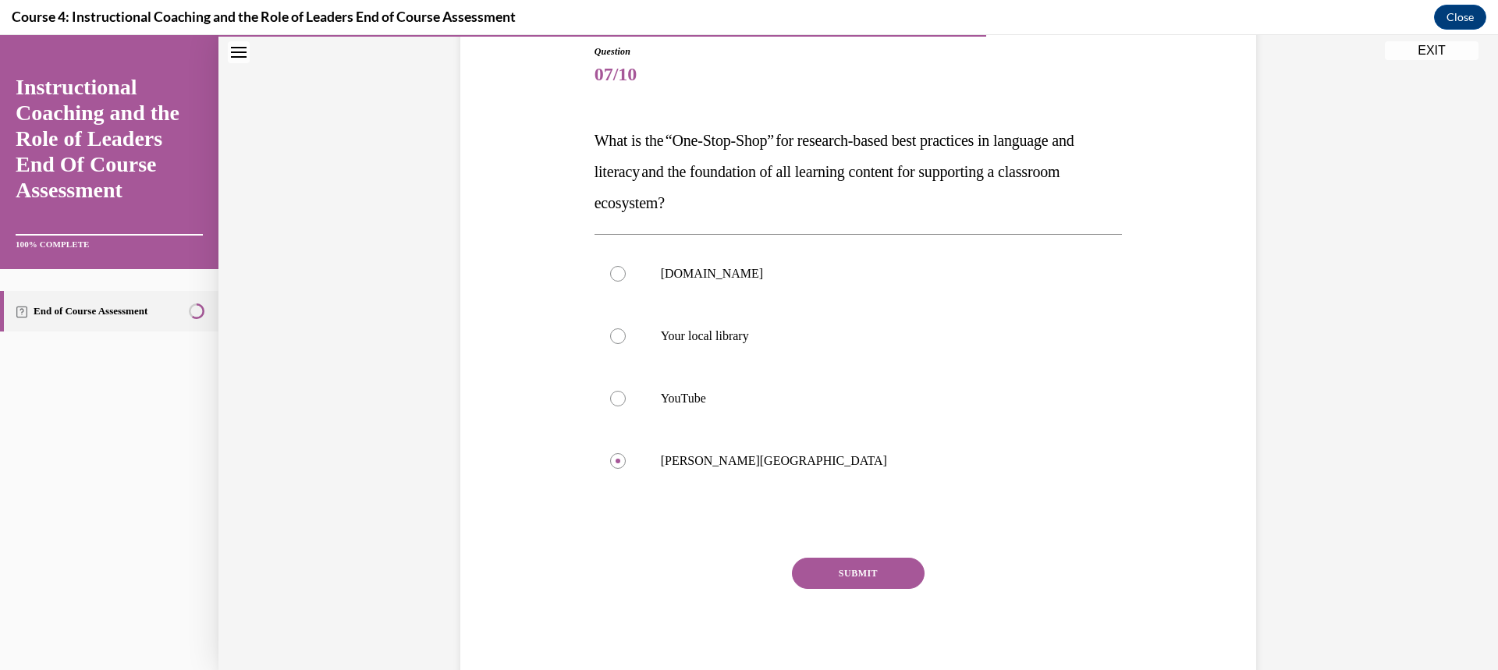
click at [875, 577] on button "SUBMIT" at bounding box center [858, 573] width 133 height 31
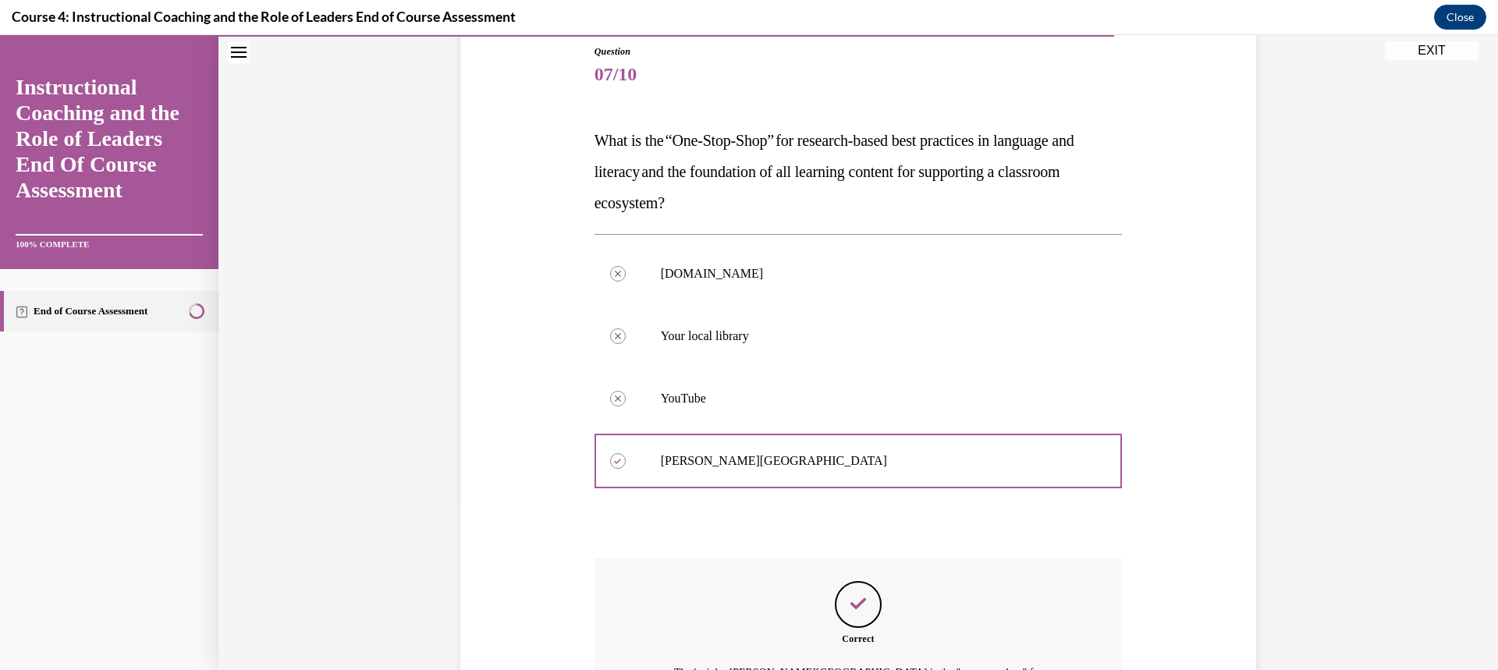
scroll to position [329, 0]
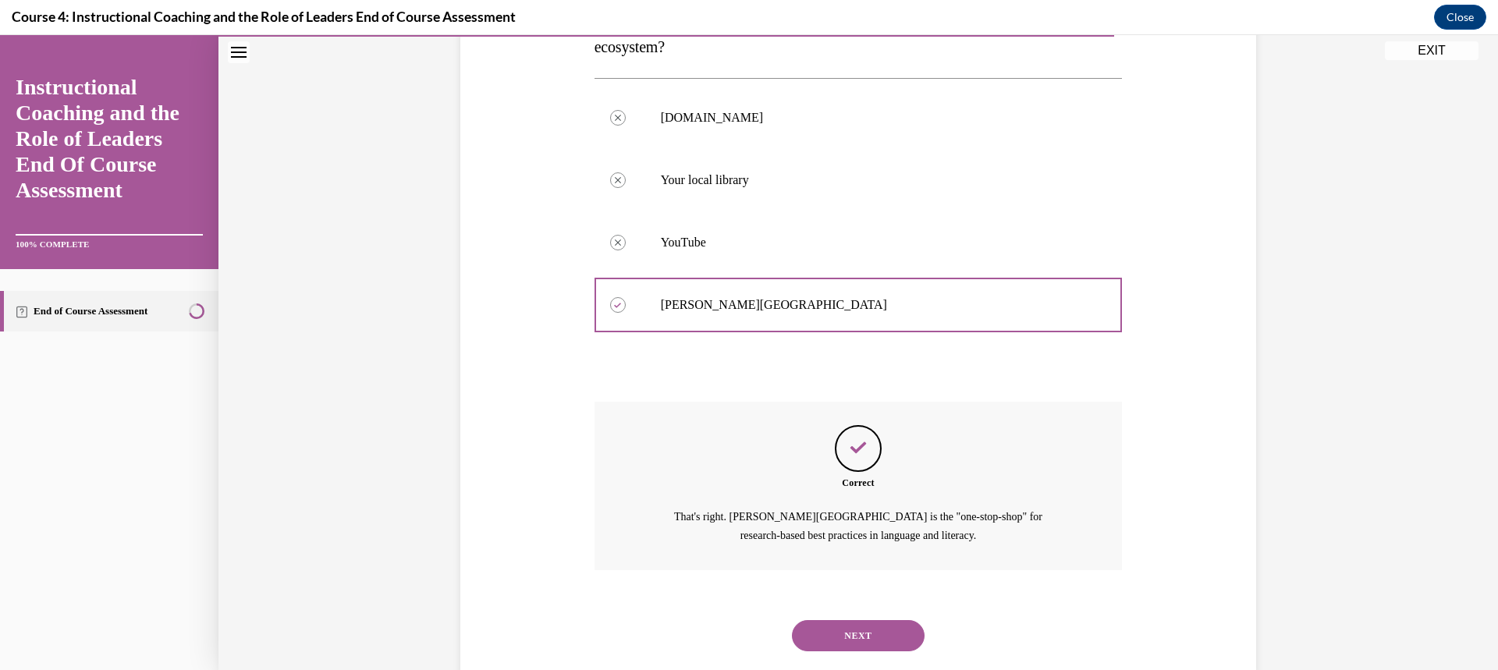
click at [851, 628] on button "NEXT" at bounding box center [858, 635] width 133 height 31
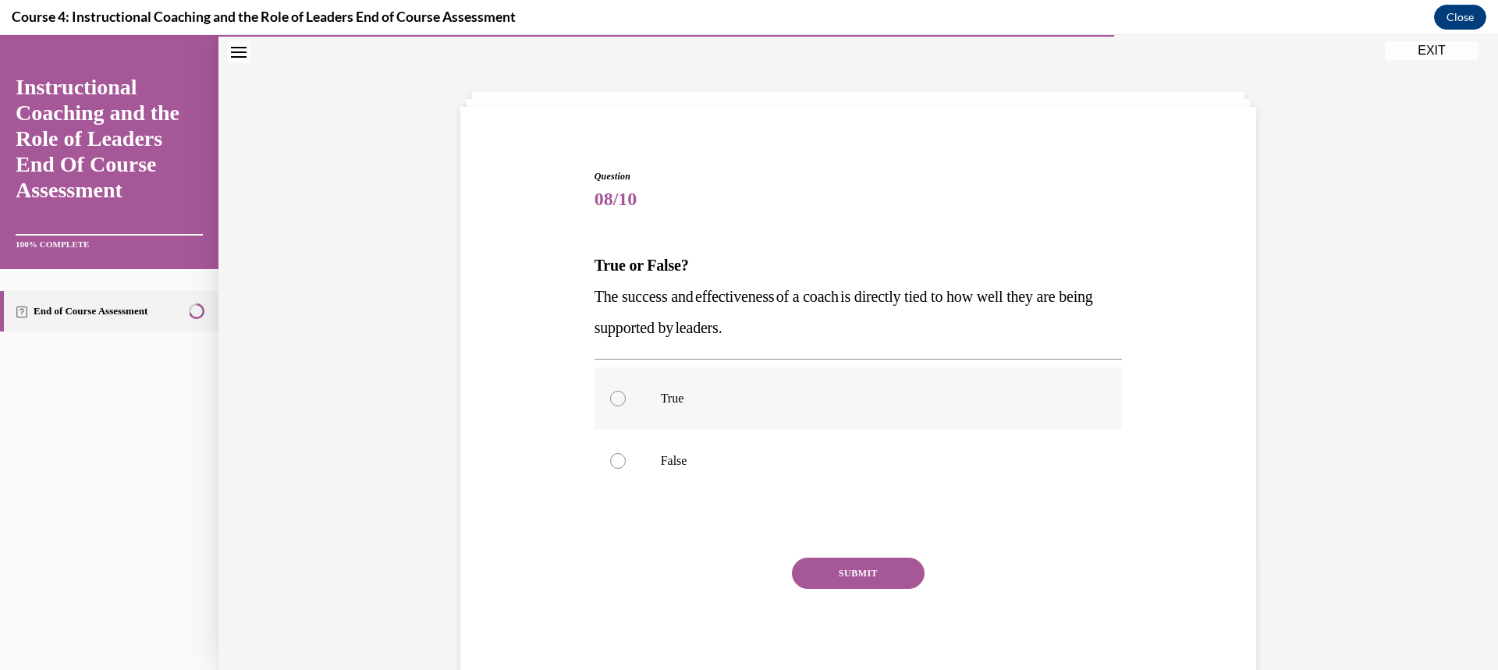
click at [613, 396] on div at bounding box center [618, 399] width 16 height 16
click at [613, 396] on input "True" at bounding box center [618, 399] width 16 height 16
radio input "true"
click at [808, 574] on button "SUBMIT" at bounding box center [858, 573] width 133 height 31
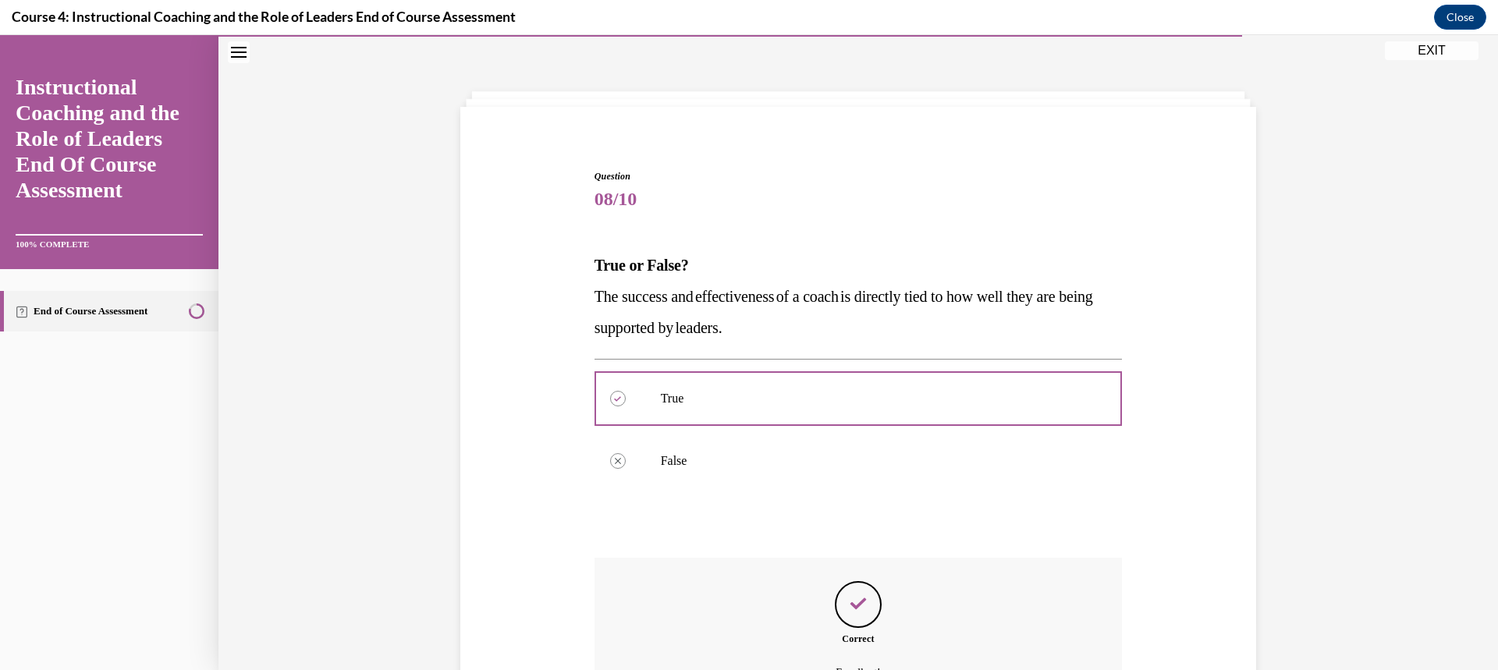
scroll to position [204, 0]
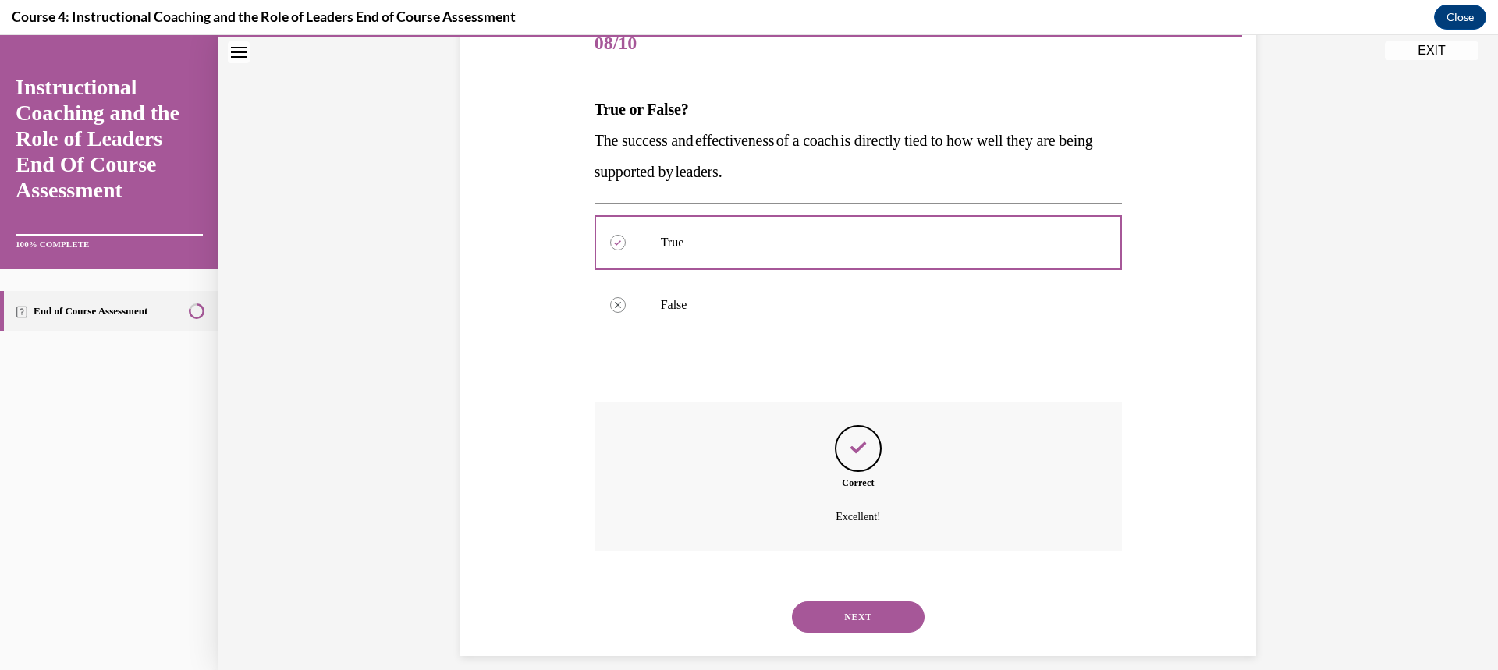
click at [854, 619] on button "NEXT" at bounding box center [858, 617] width 133 height 31
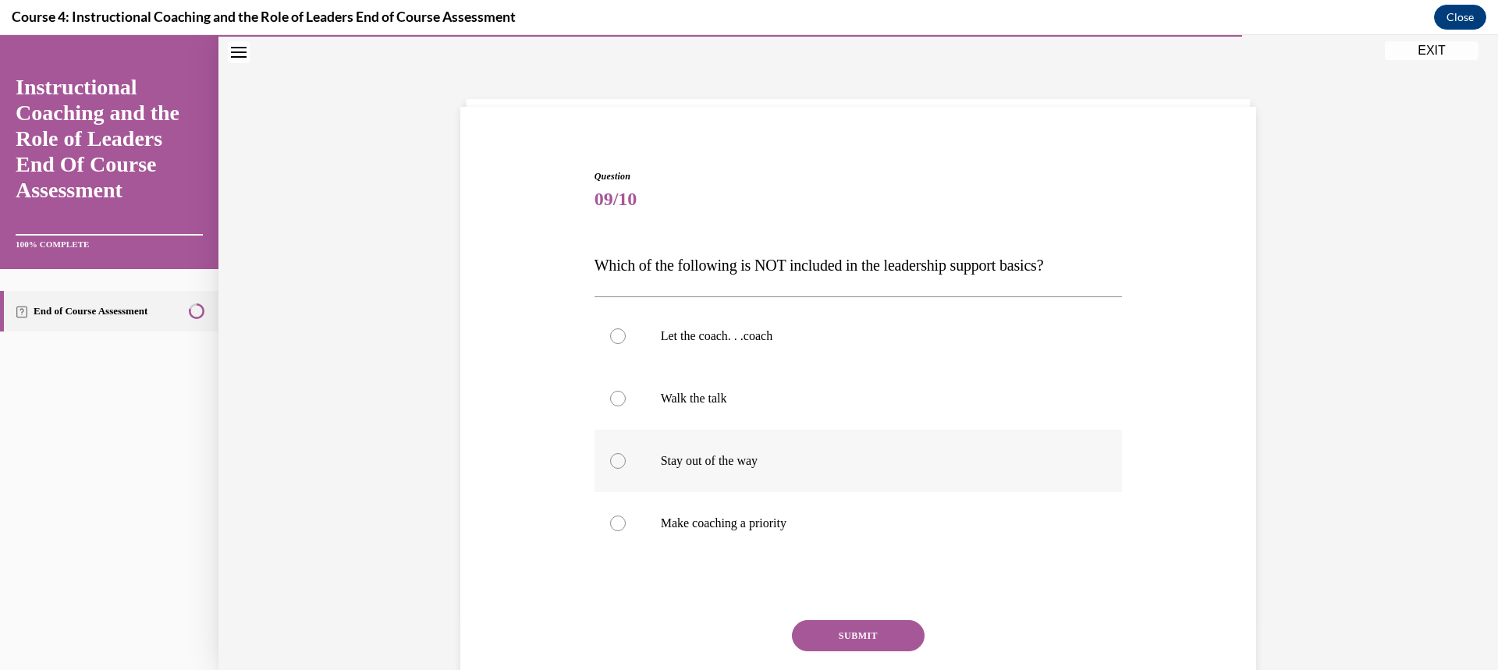
click at [614, 468] on div at bounding box center [618, 461] width 16 height 16
click at [614, 468] on input "Stay out of the way" at bounding box center [618, 461] width 16 height 16
radio input "true"
click at [826, 629] on button "SUBMIT" at bounding box center [858, 635] width 133 height 31
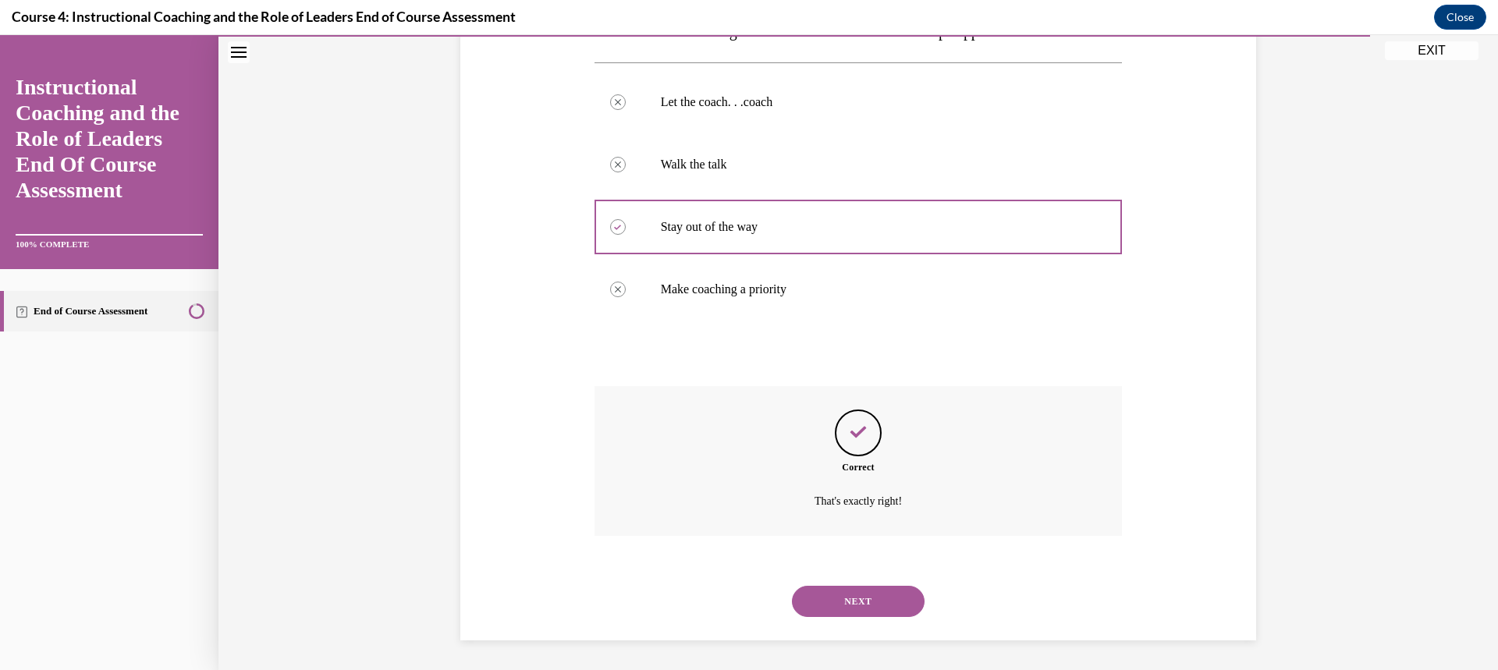
click at [846, 599] on button "NEXT" at bounding box center [858, 601] width 133 height 31
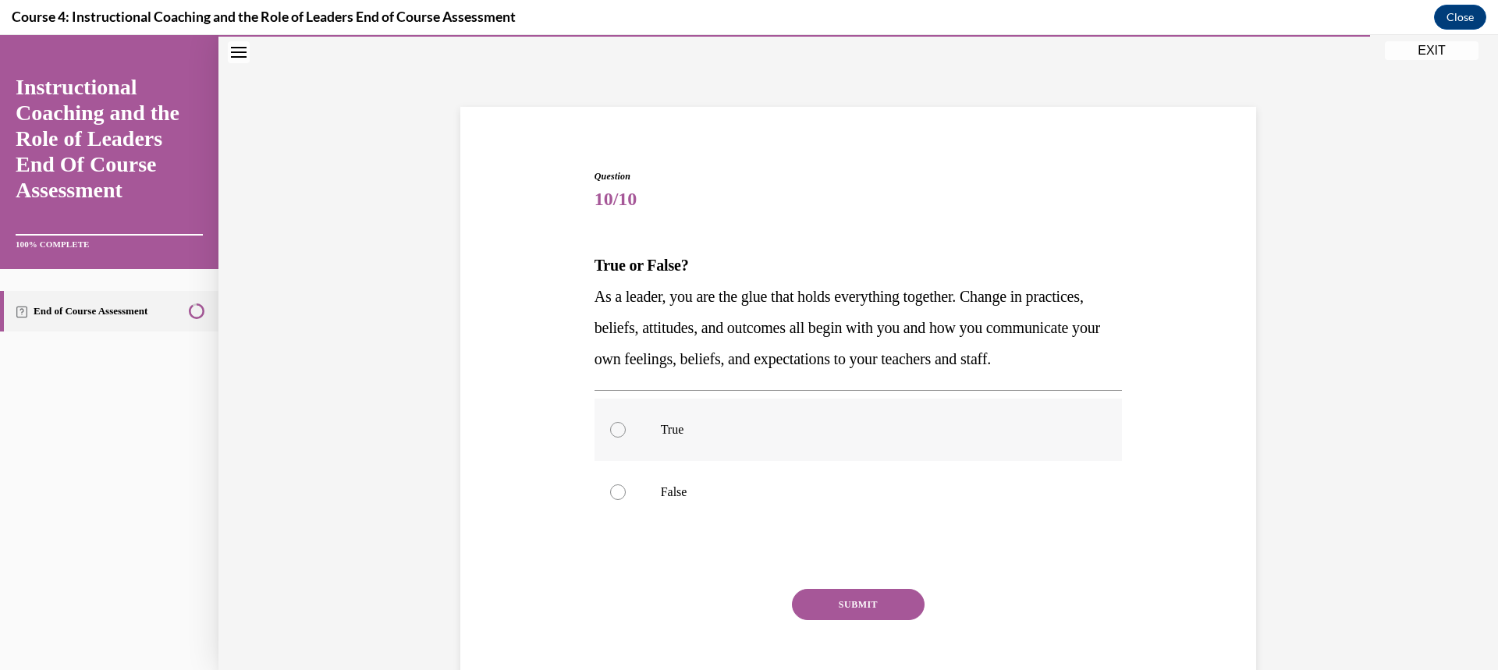
click at [610, 438] on div at bounding box center [618, 430] width 16 height 16
click at [610, 438] on input "True" at bounding box center [618, 430] width 16 height 16
radio input "true"
click at [806, 620] on button "SUBMIT" at bounding box center [858, 604] width 133 height 31
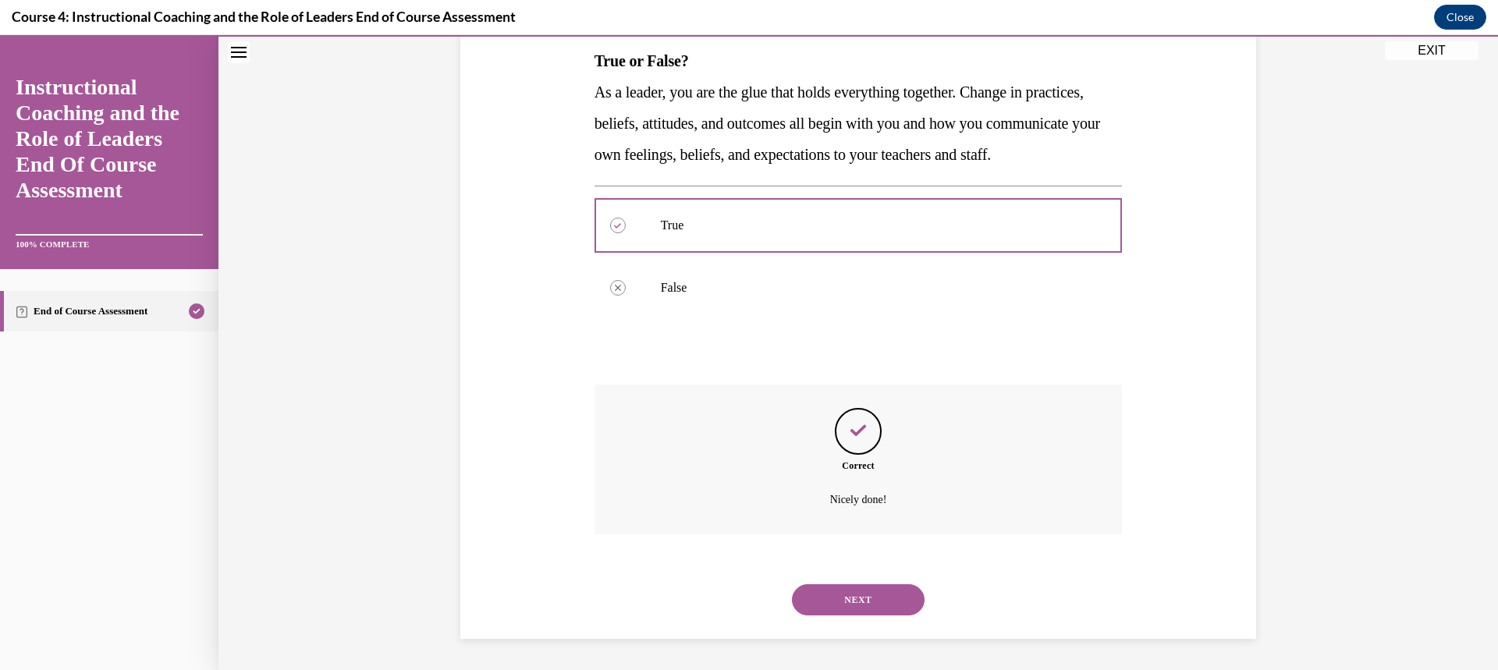
click at [872, 597] on button "NEXT" at bounding box center [858, 599] width 133 height 31
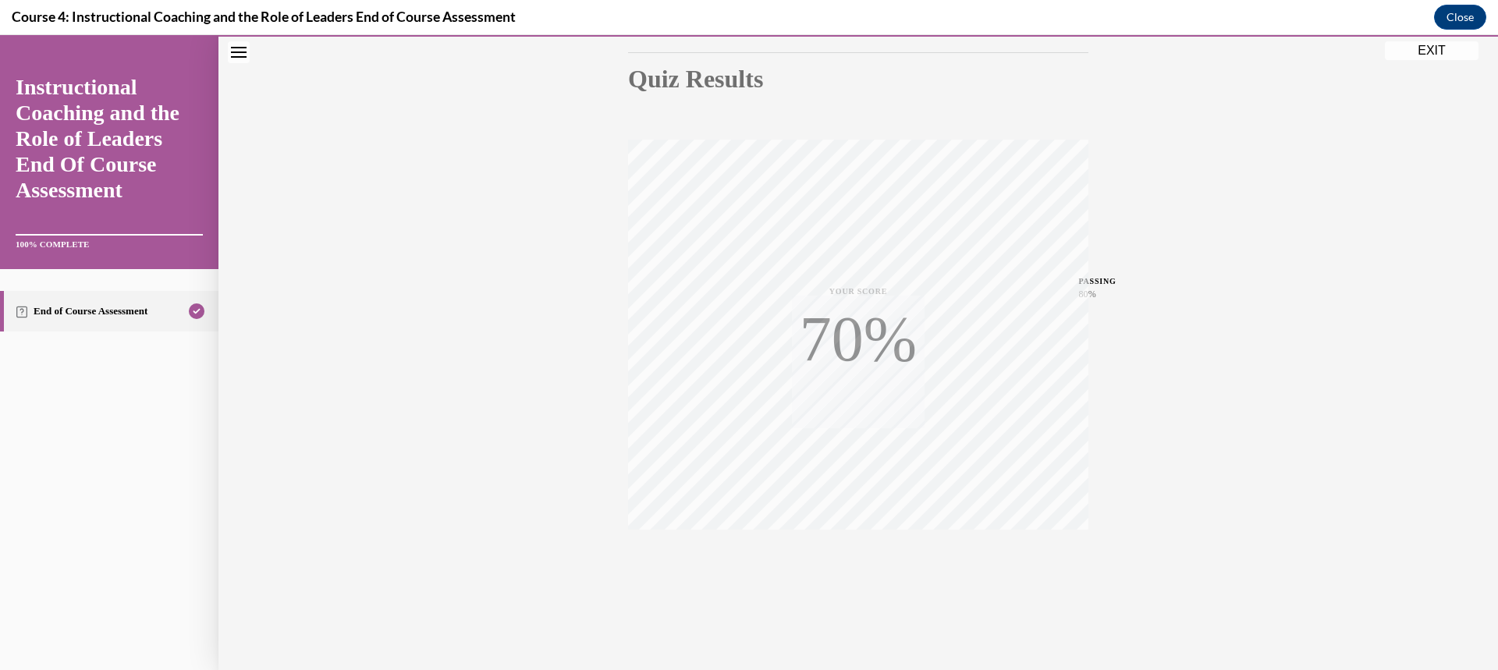
scroll to position [165, 0]
click at [1447, 54] on button "EXIT" at bounding box center [1432, 50] width 94 height 19
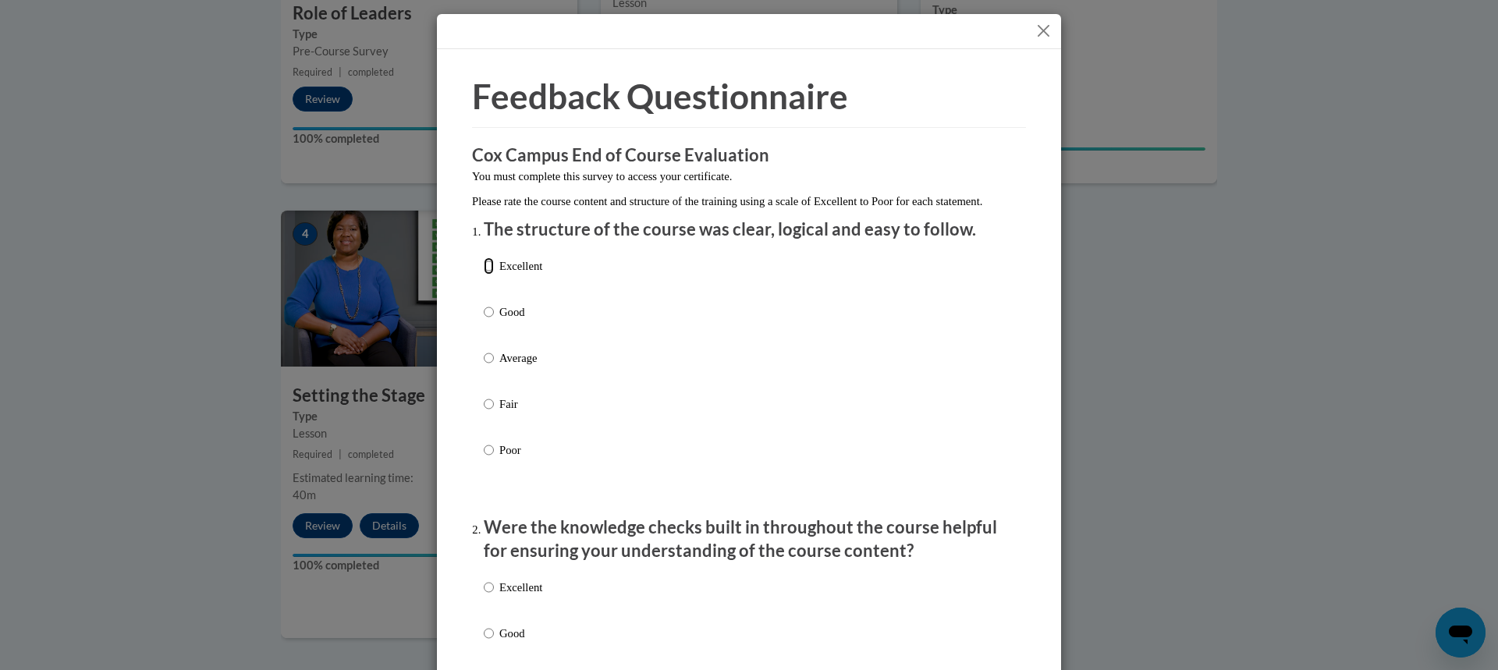
click at [485, 275] on input "Excellent" at bounding box center [489, 265] width 10 height 17
radio input "true"
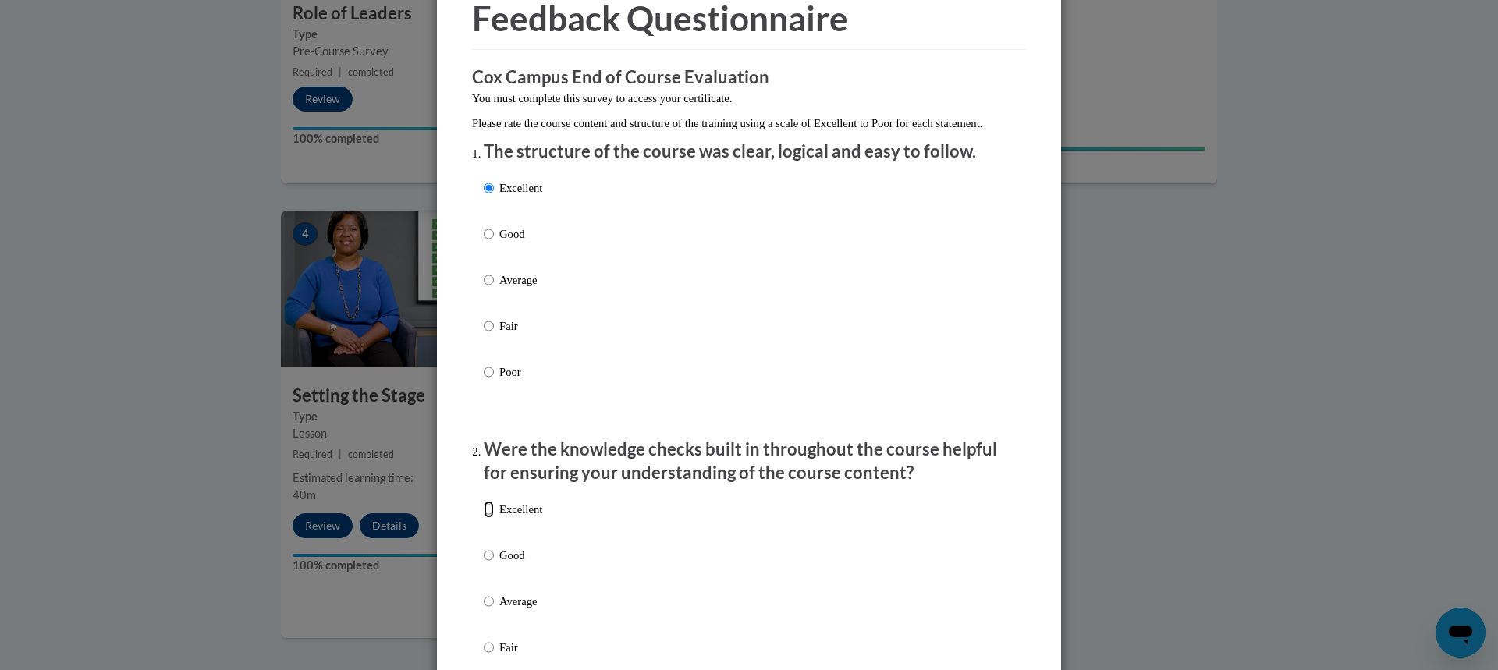
click at [487, 518] on input "Excellent" at bounding box center [489, 509] width 10 height 17
radio input "true"
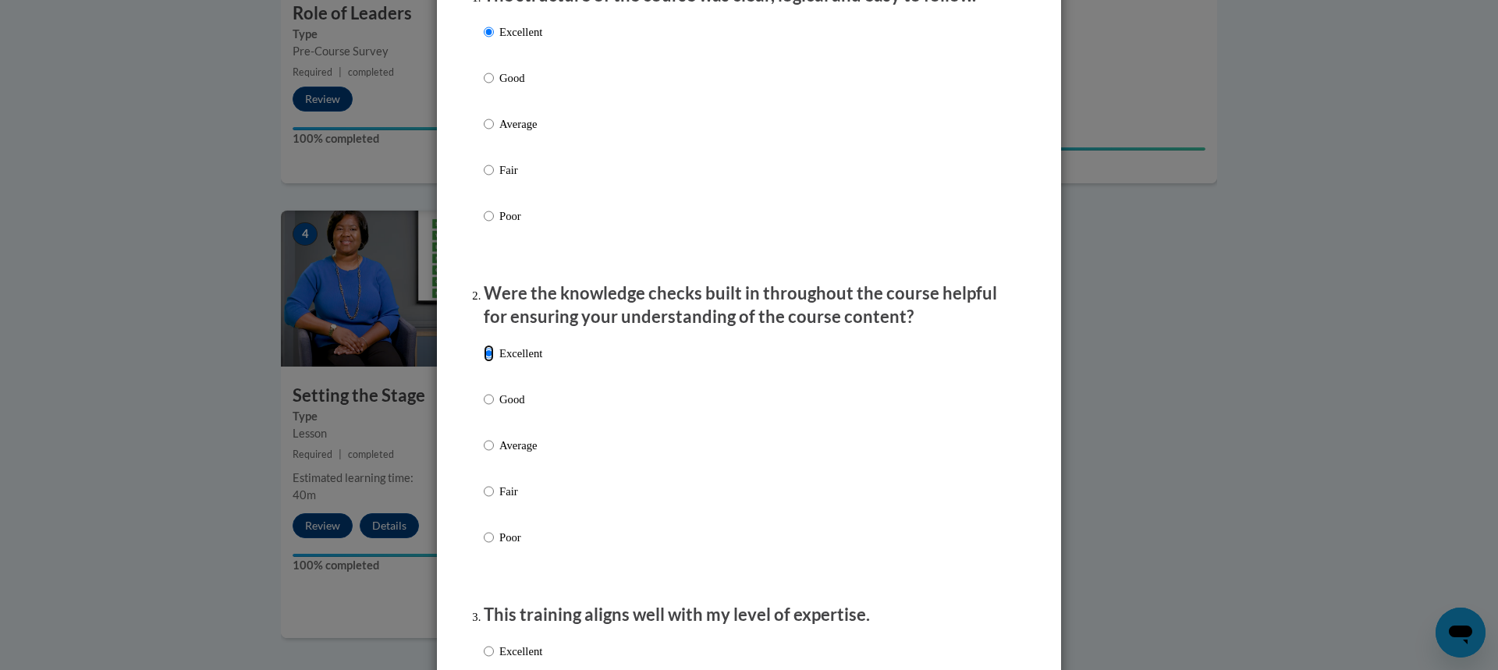
scroll to position [312, 0]
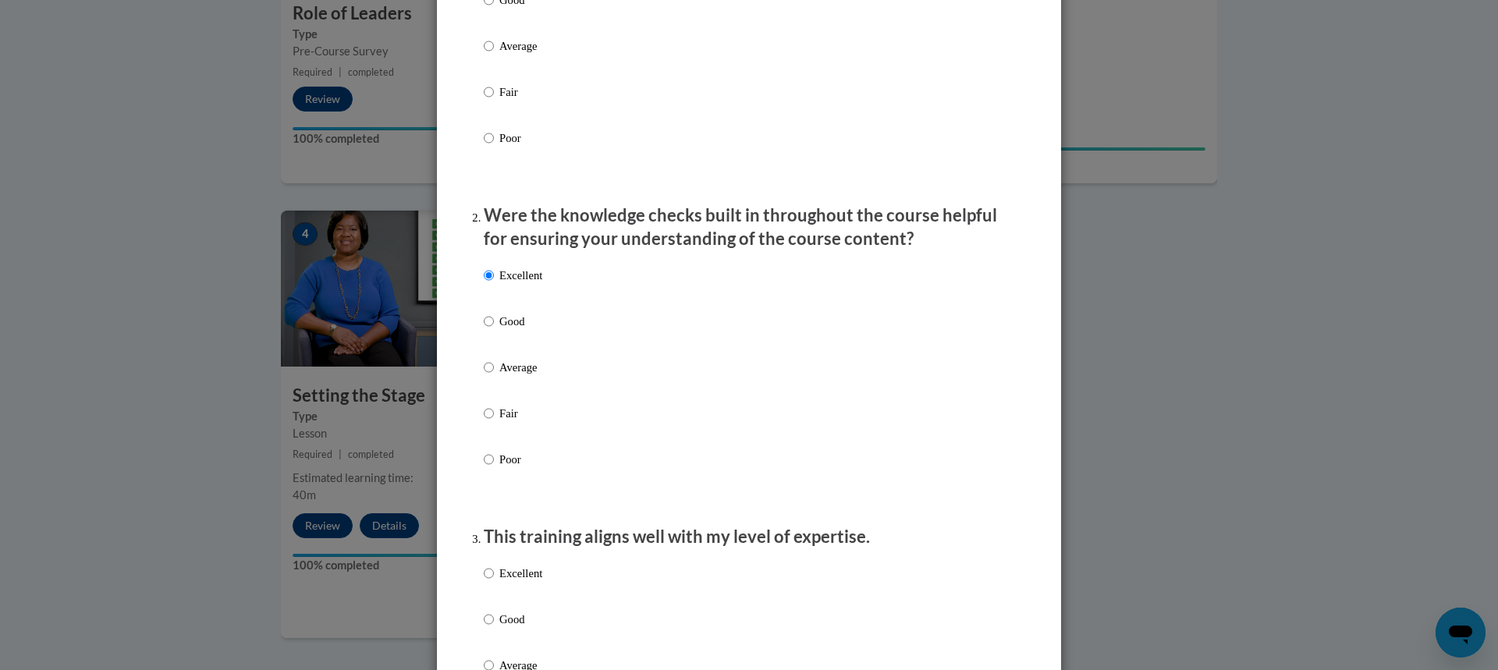
click at [488, 587] on label "Excellent" at bounding box center [513, 586] width 59 height 42
click at [488, 582] on input "Excellent" at bounding box center [489, 573] width 10 height 17
radio input "true"
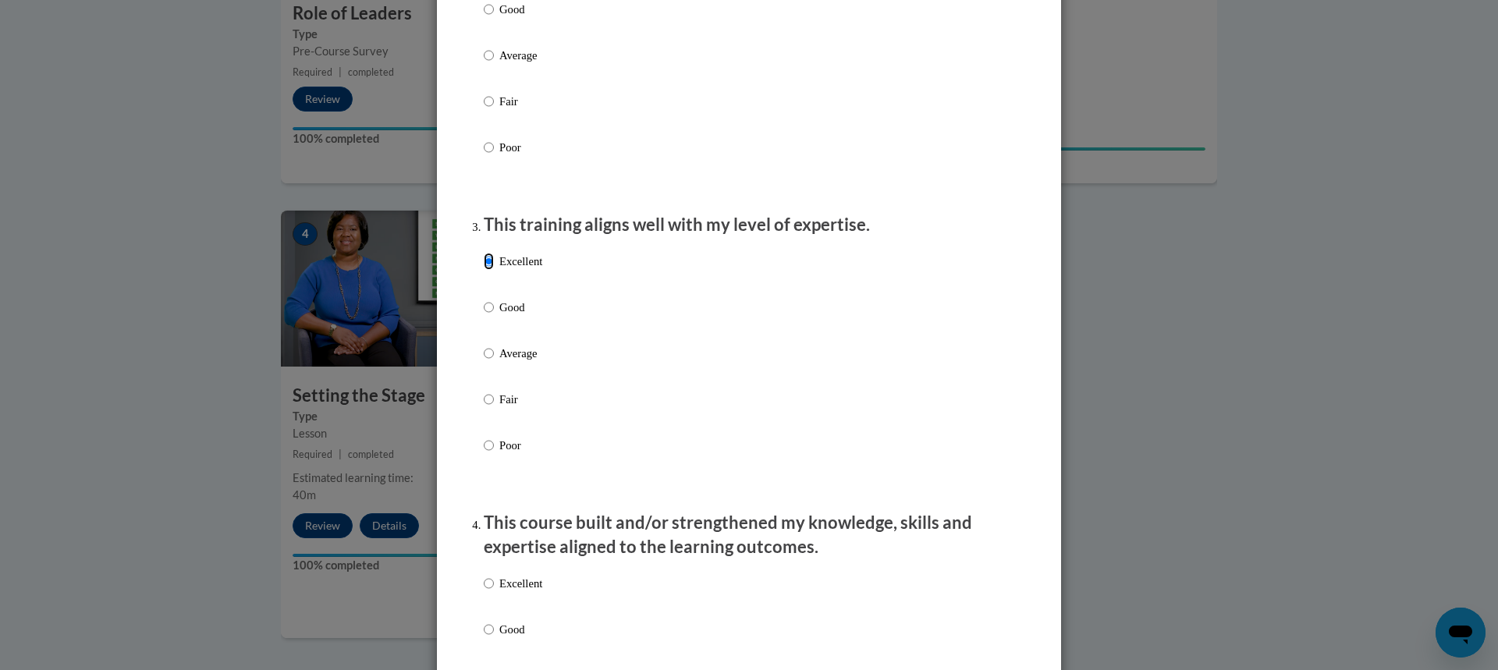
scroll to position [702, 0]
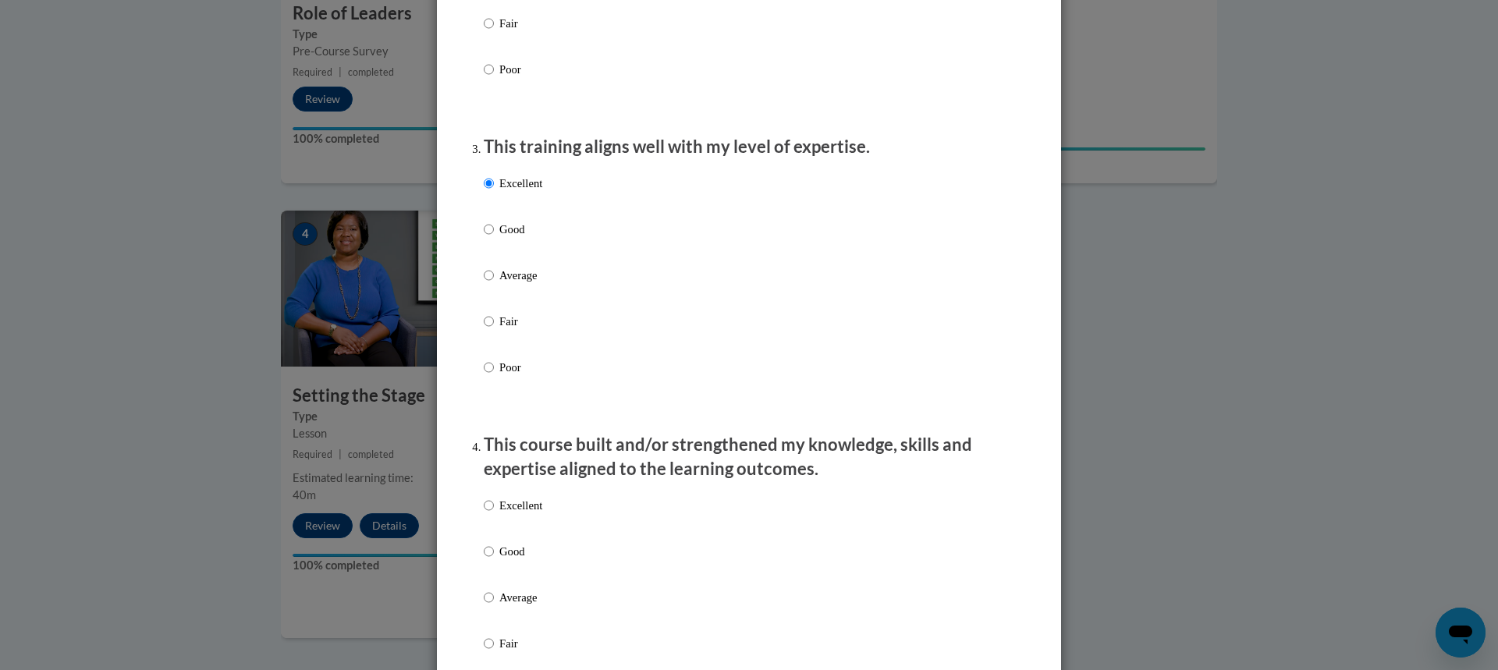
click at [484, 514] on input "Excellent" at bounding box center [489, 505] width 10 height 17
radio input "true"
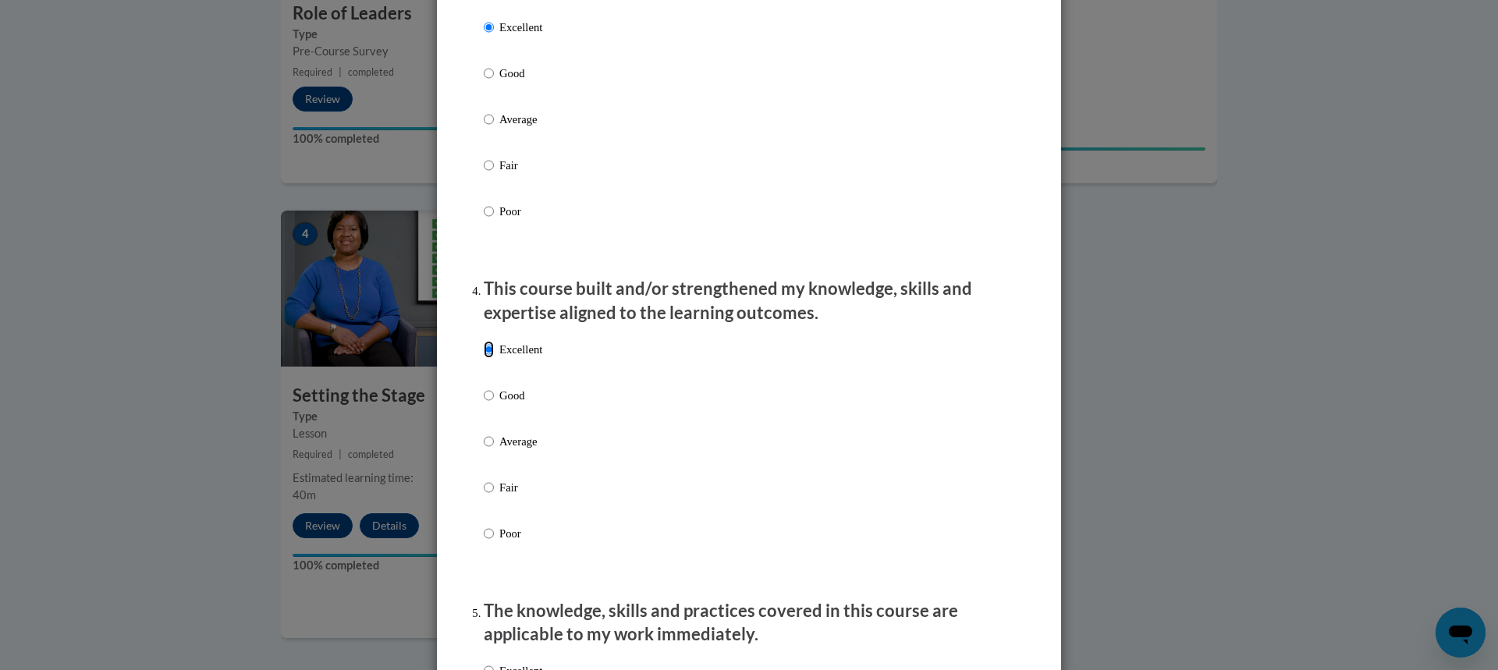
scroll to position [1014, 0]
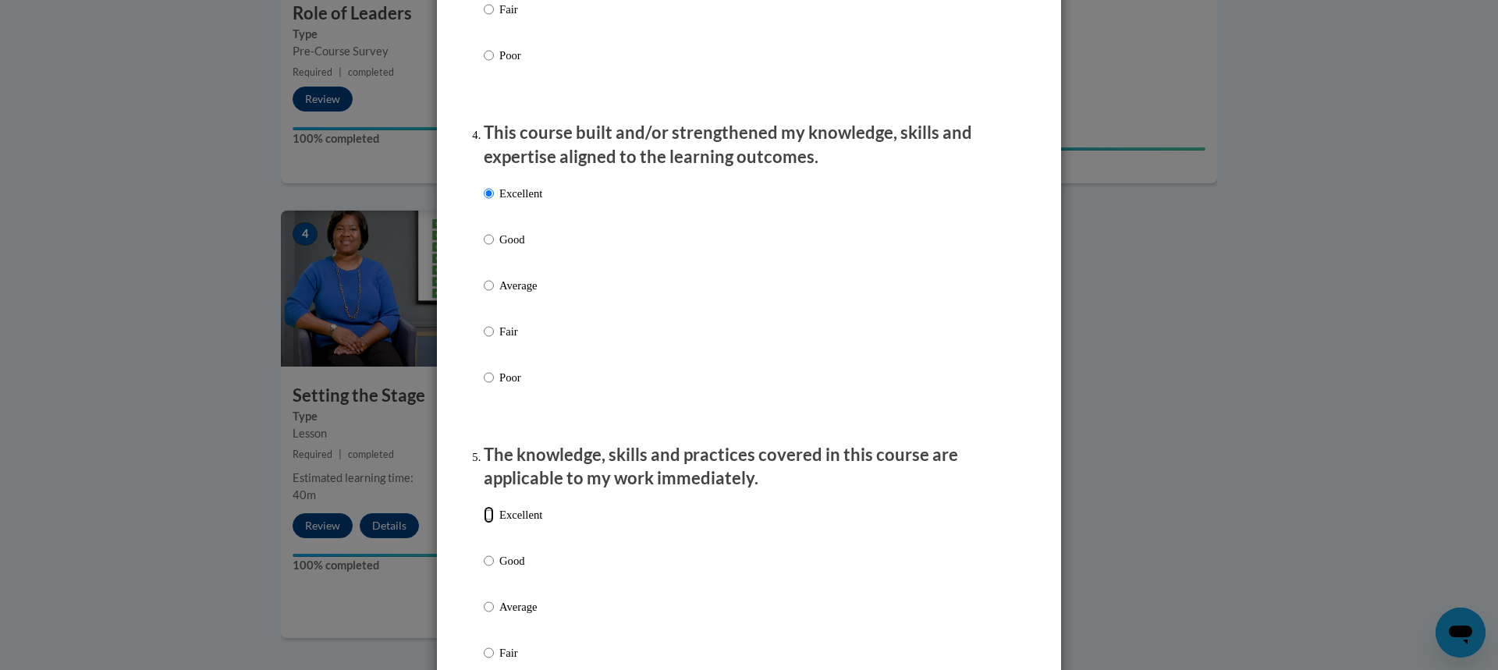
click at [484, 524] on input "Excellent" at bounding box center [489, 514] width 10 height 17
radio input "true"
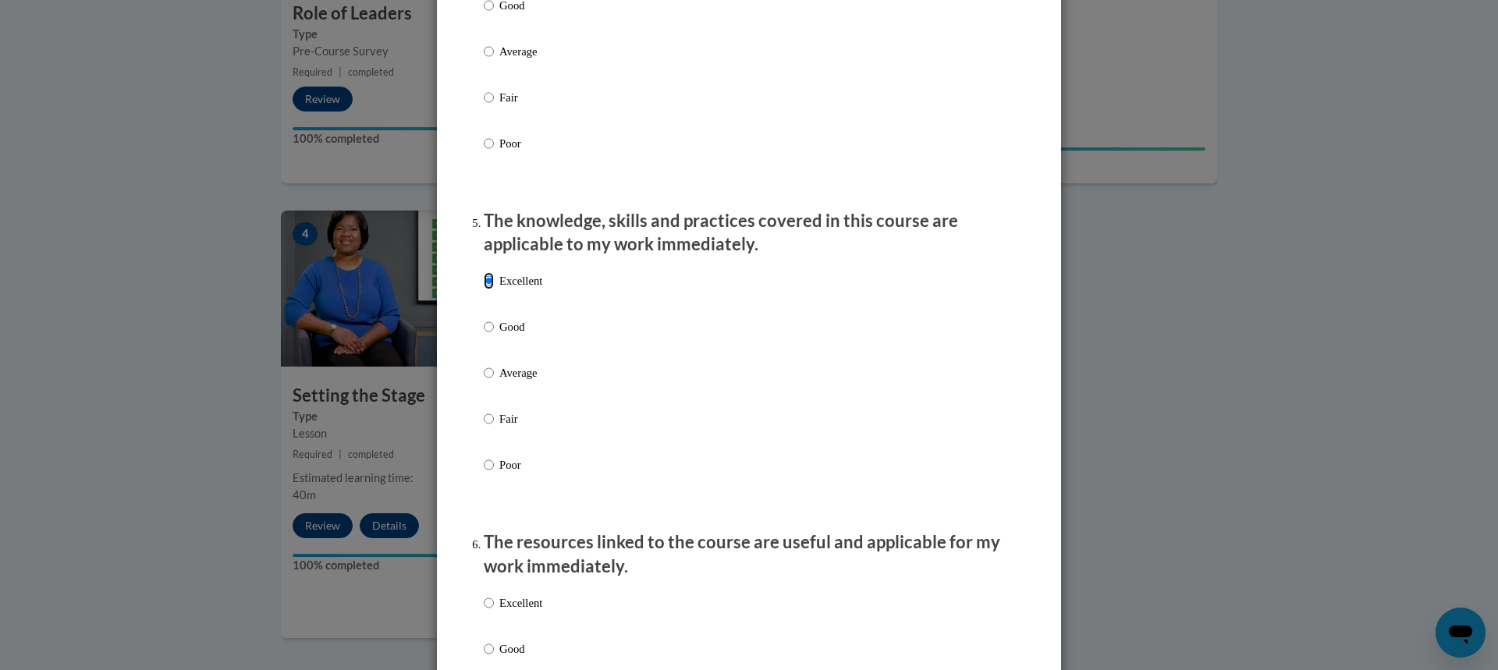
scroll to position [1405, 0]
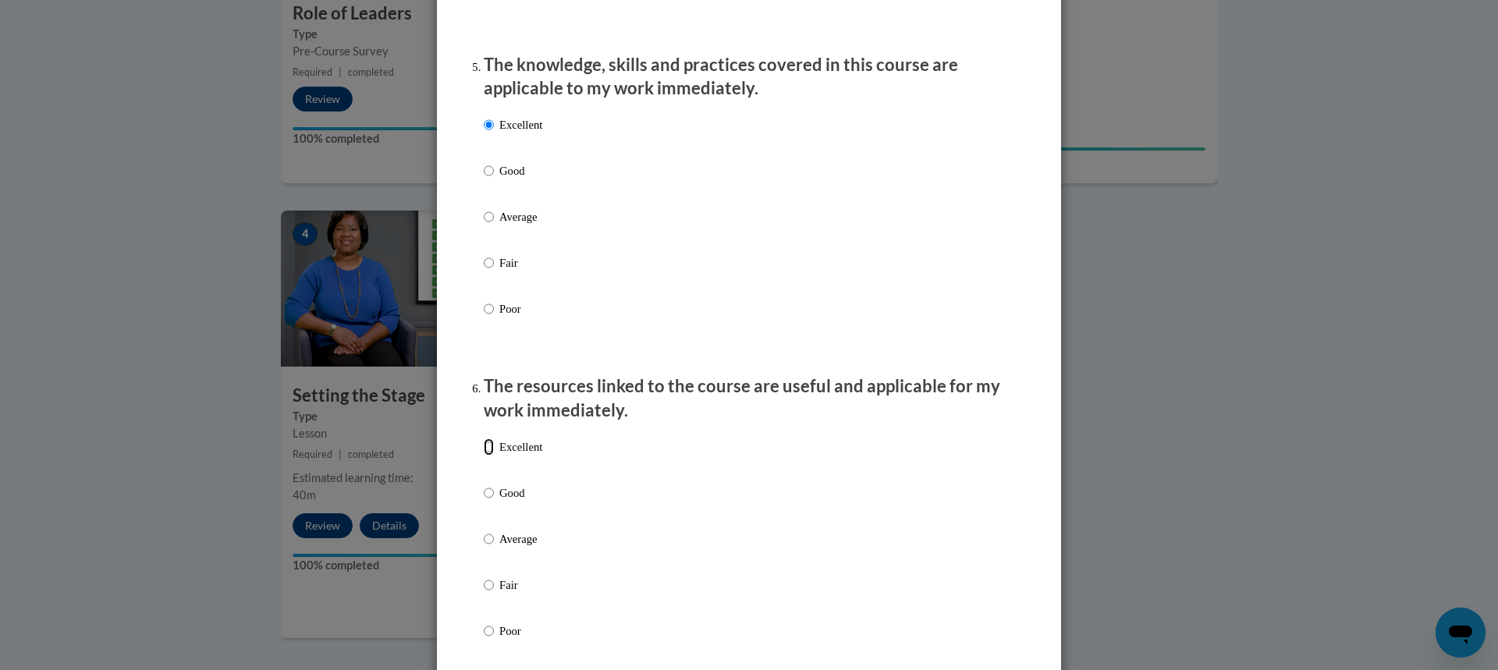
click at [484, 456] on input "Excellent" at bounding box center [489, 447] width 10 height 17
radio input "true"
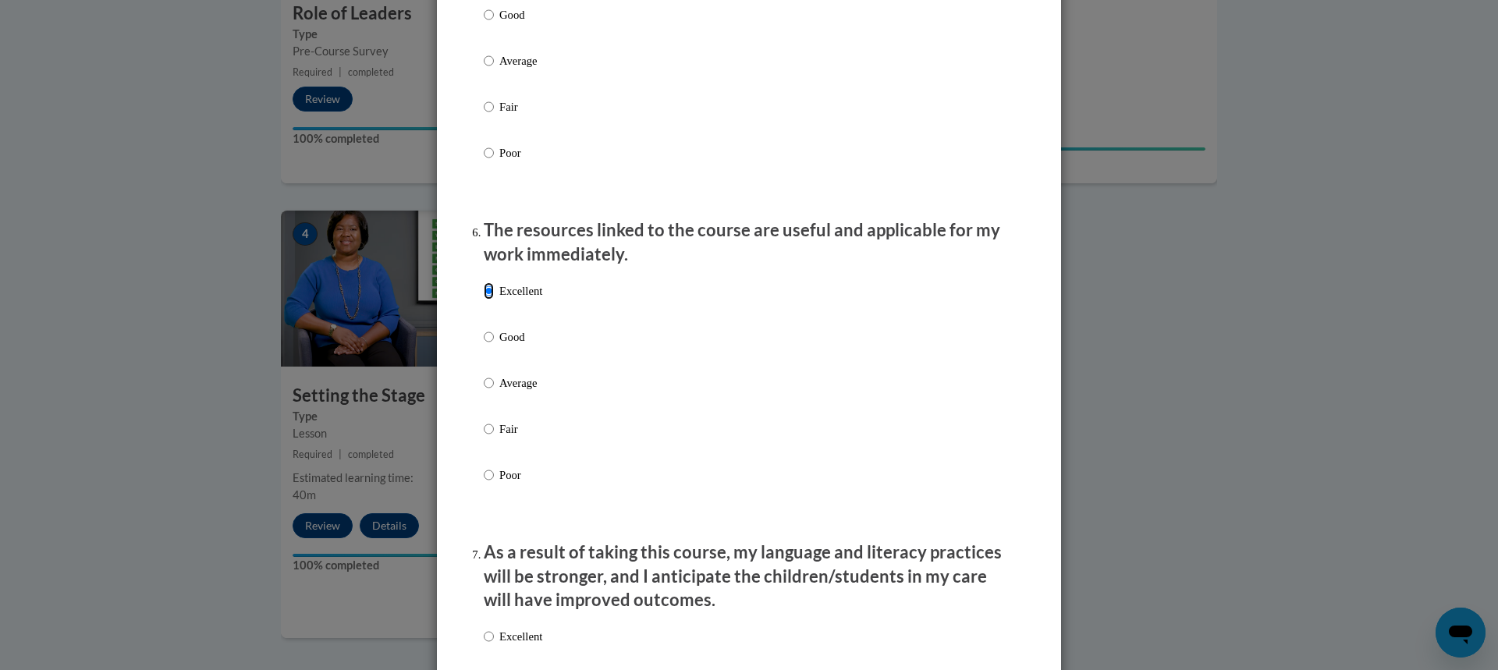
scroll to position [1717, 0]
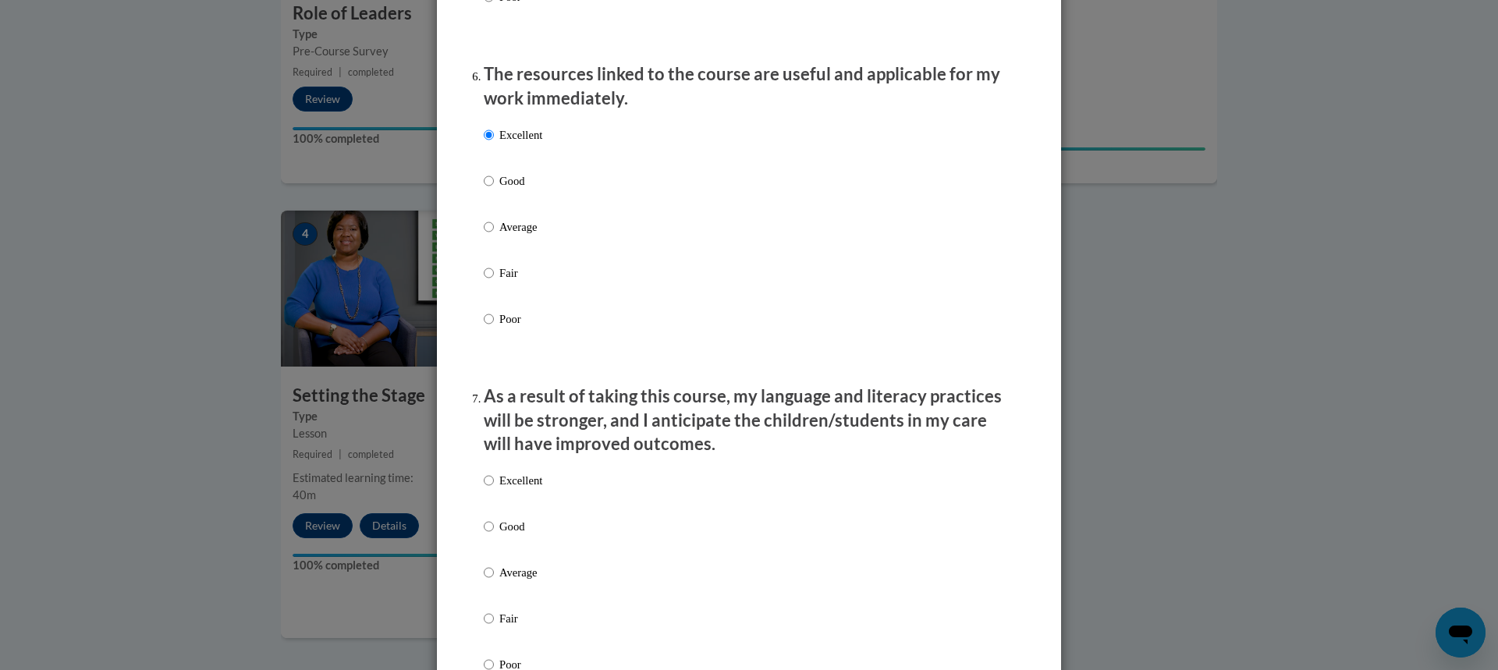
click at [489, 488] on label "Excellent" at bounding box center [513, 493] width 59 height 42
click at [489, 488] on input "Excellent" at bounding box center [489, 480] width 10 height 17
radio input "true"
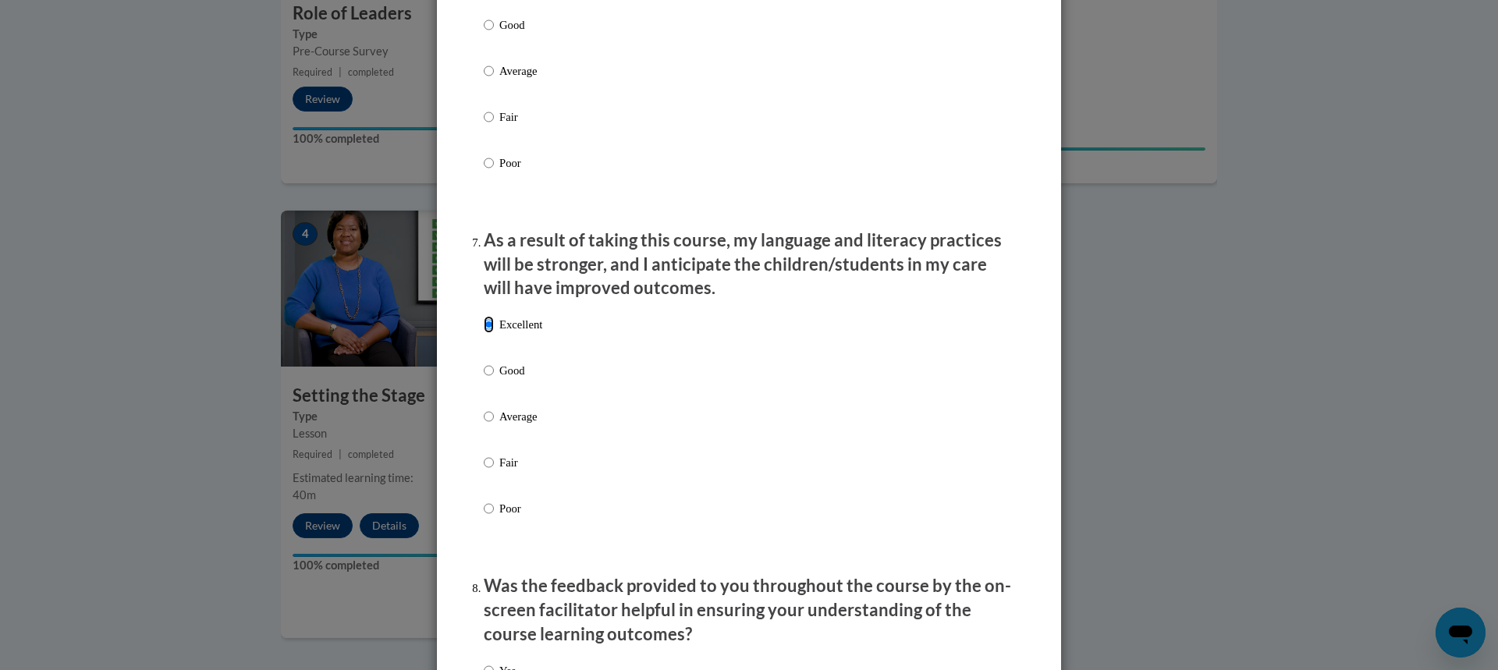
scroll to position [2029, 0]
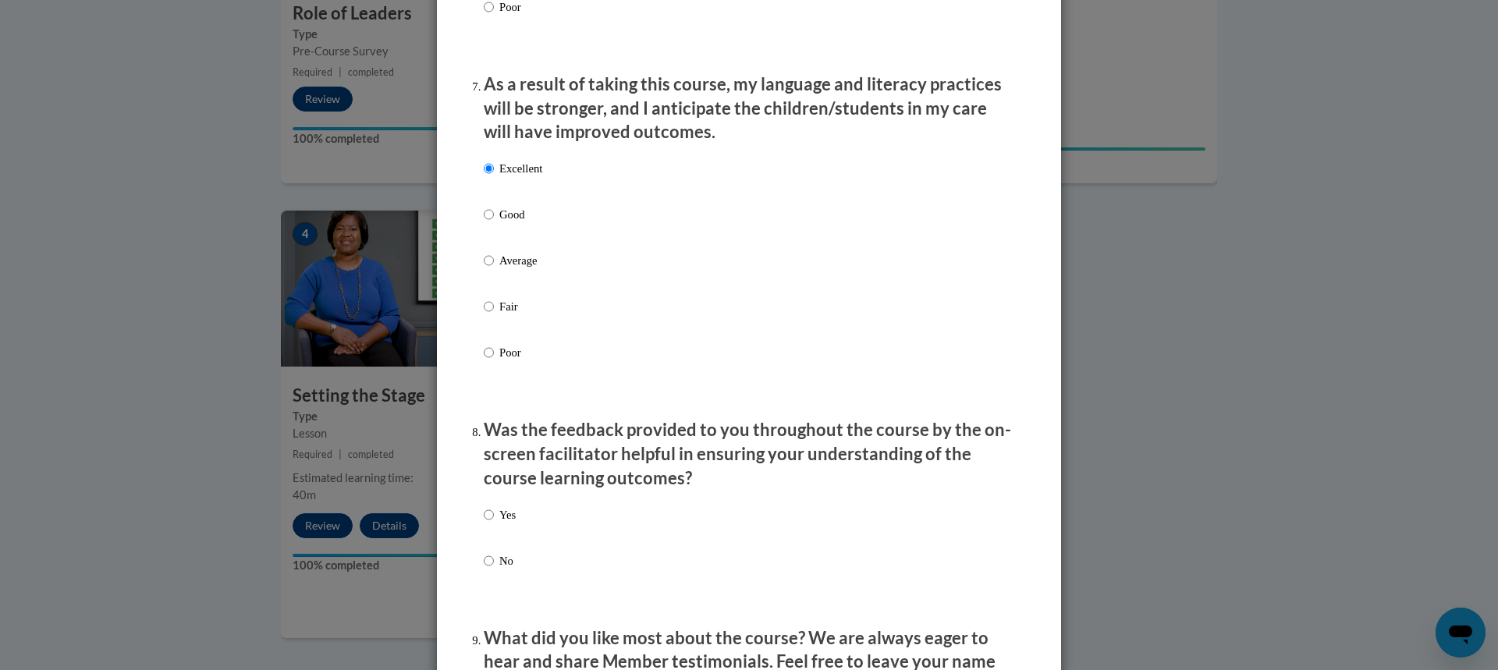
click at [501, 524] on p "Yes" at bounding box center [507, 514] width 16 height 17
click at [494, 524] on input "Yes" at bounding box center [489, 514] width 10 height 17
radio input "true"
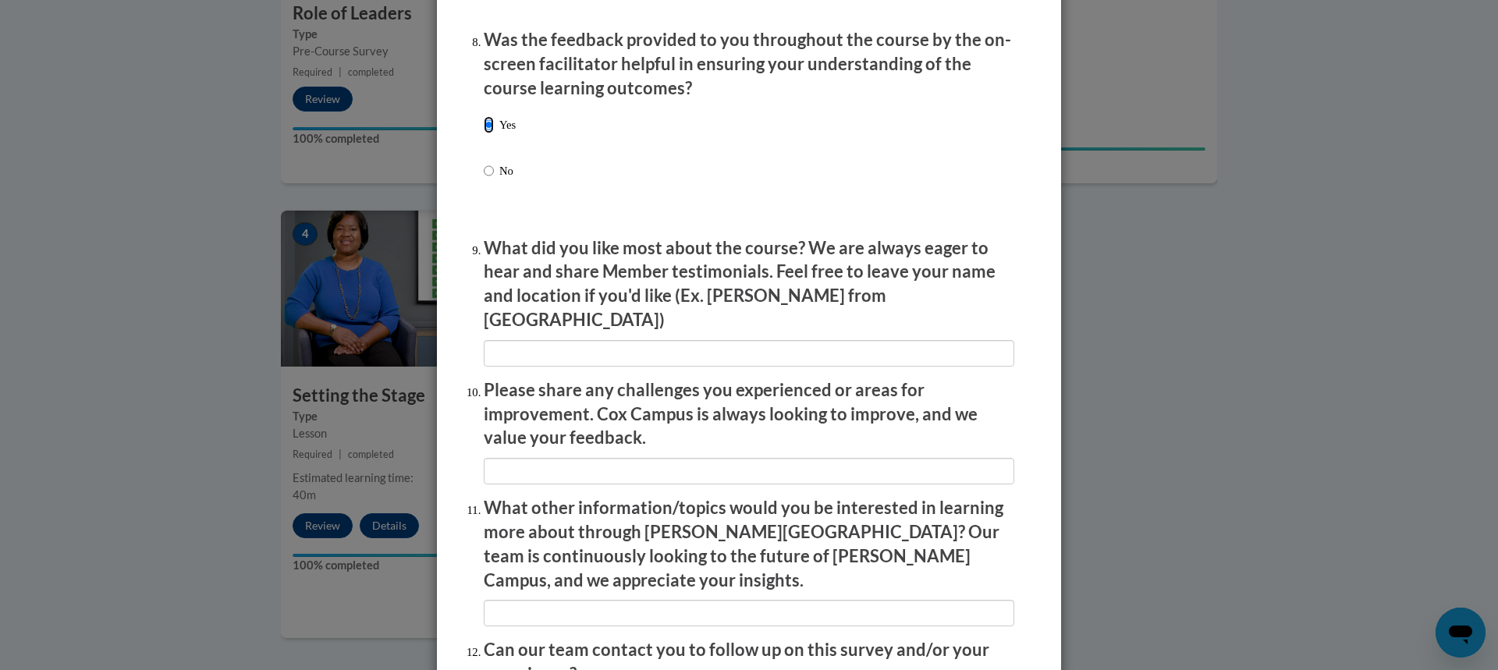
scroll to position [2572, 0]
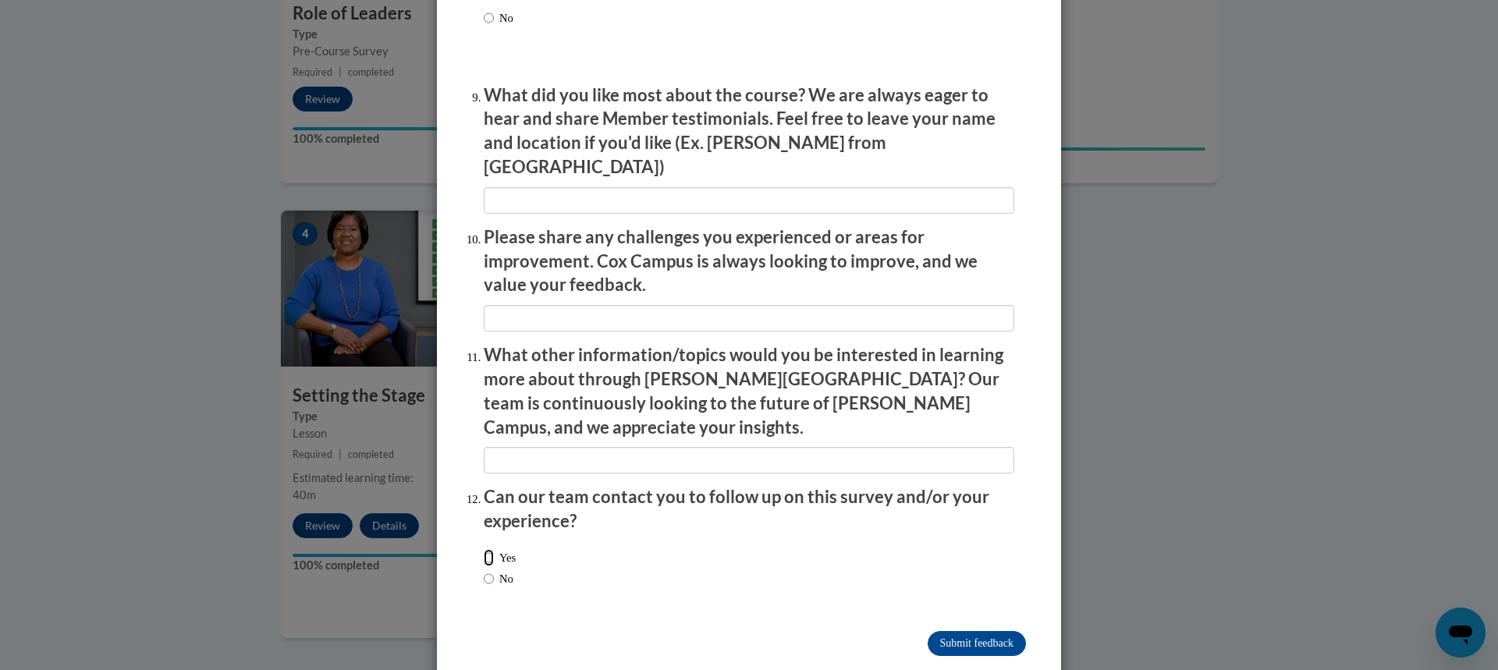
click at [487, 549] on input "Yes" at bounding box center [489, 557] width 10 height 17
radio input "true"
click at [971, 631] on input "Submit feedback" at bounding box center [977, 643] width 98 height 25
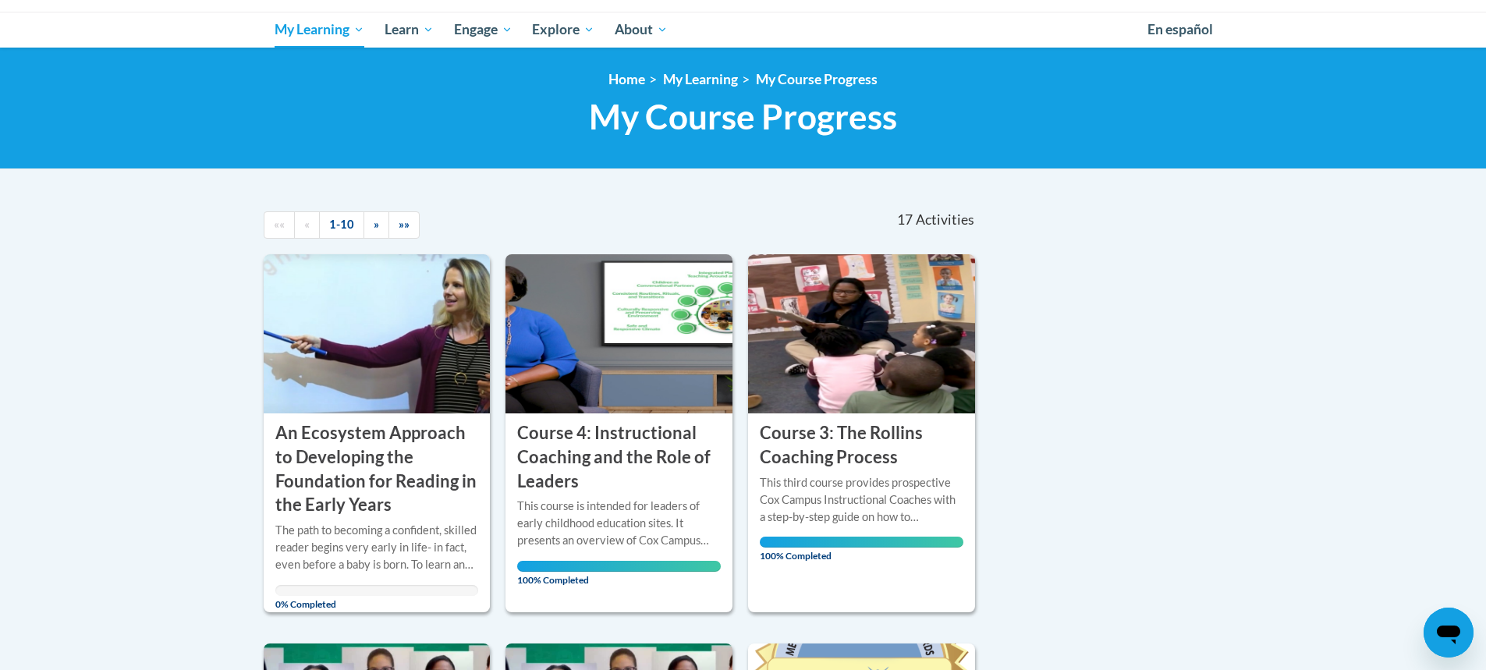
scroll to position [234, 0]
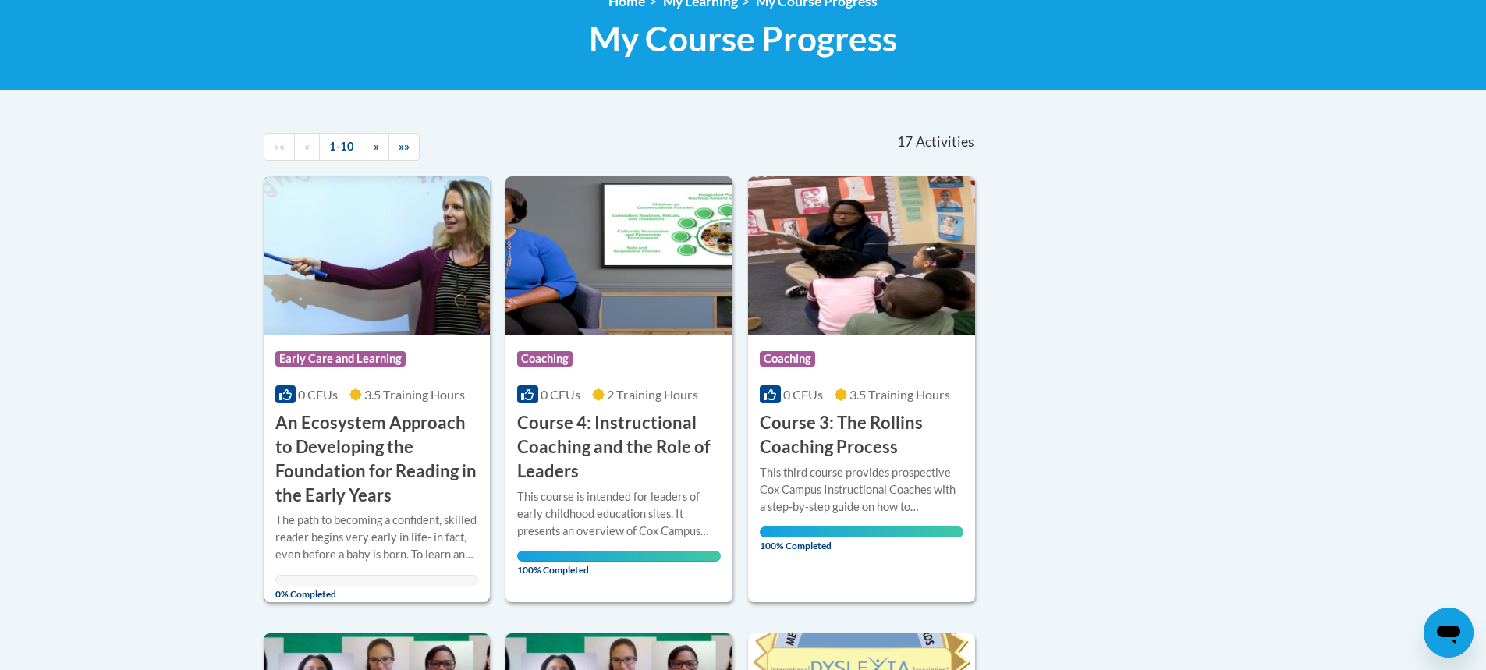
click at [331, 473] on h3 "An Ecosystem Approach to Developing the Foundation for Reading in the Early Yea…" at bounding box center [377, 459] width 204 height 96
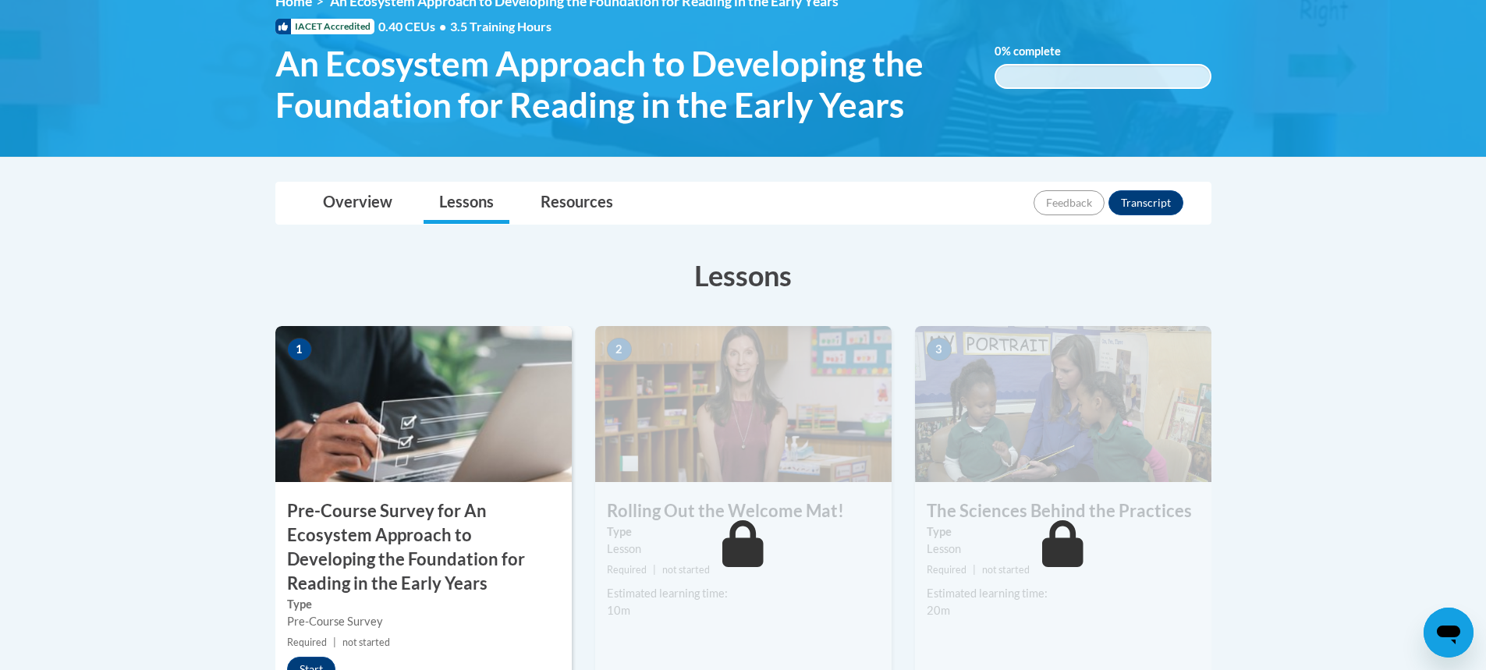
scroll to position [312, 0]
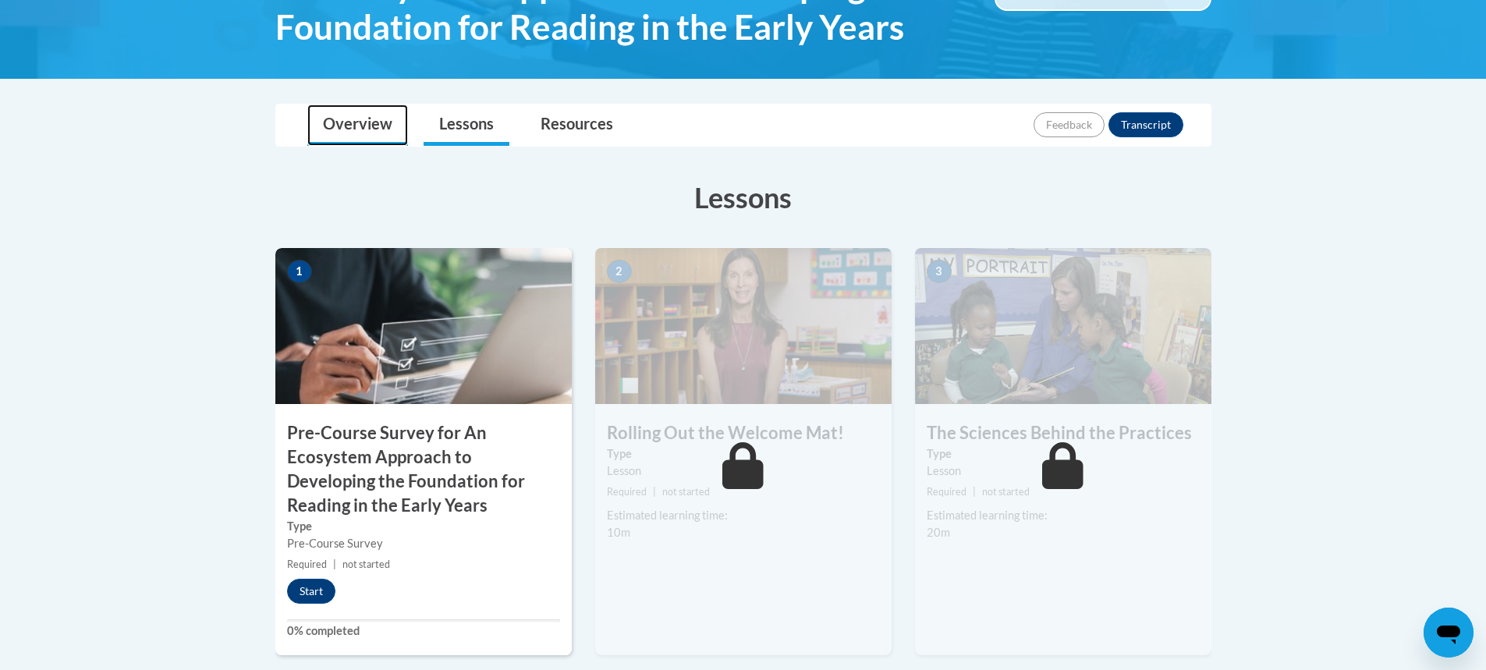
click at [373, 128] on link "Overview" at bounding box center [357, 125] width 101 height 41
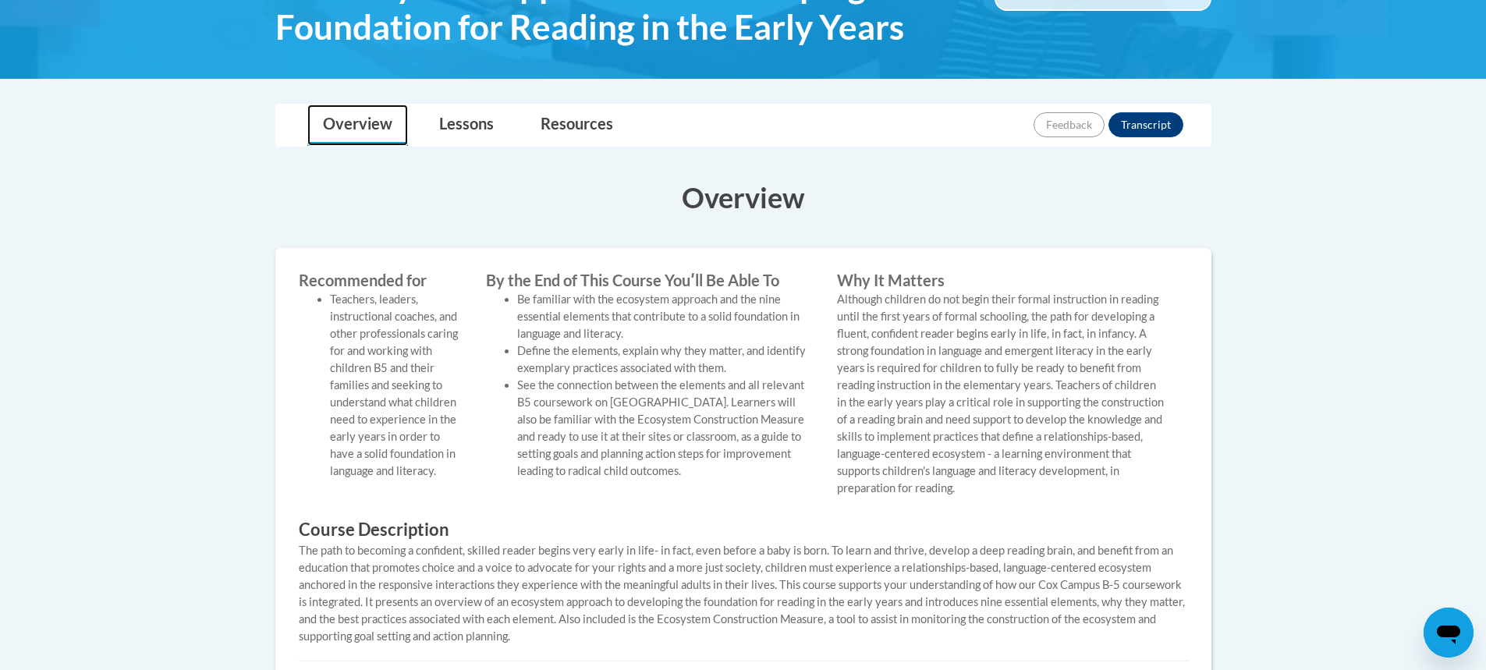
scroll to position [234, 0]
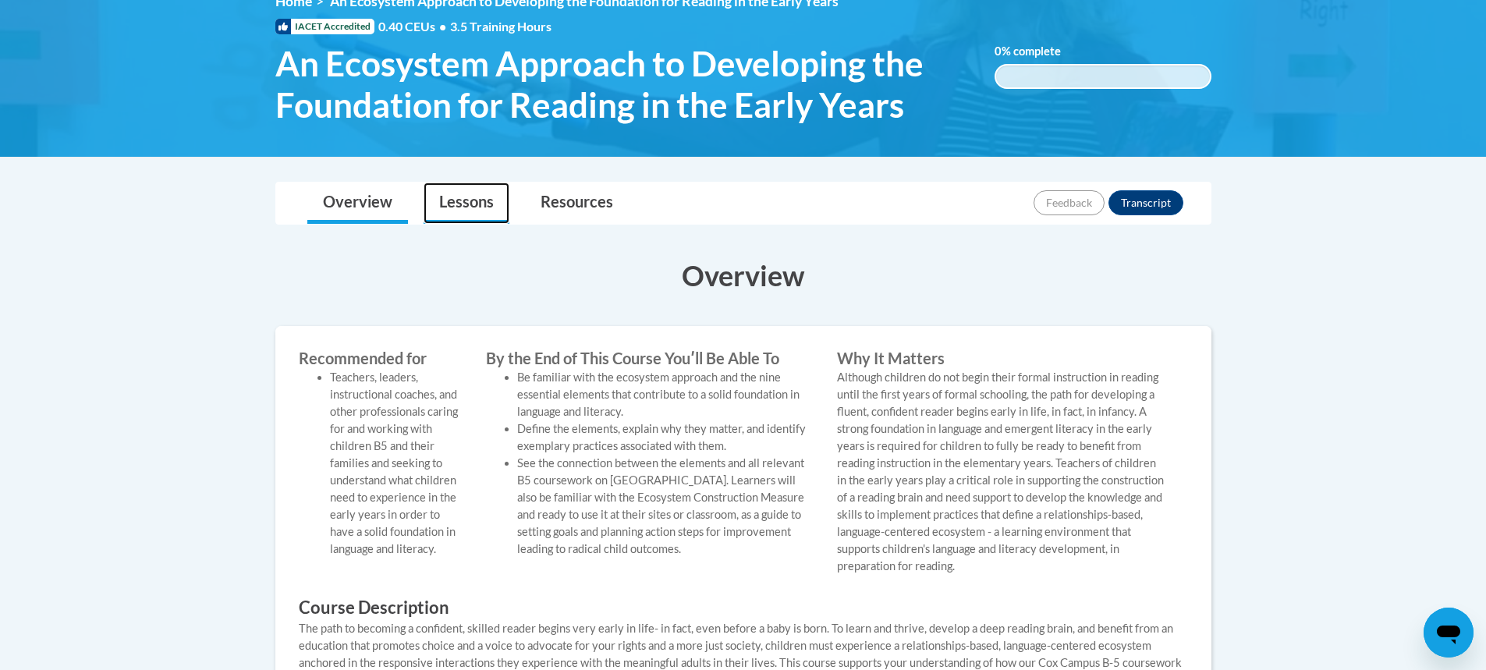
click at [476, 211] on link "Lessons" at bounding box center [467, 203] width 86 height 41
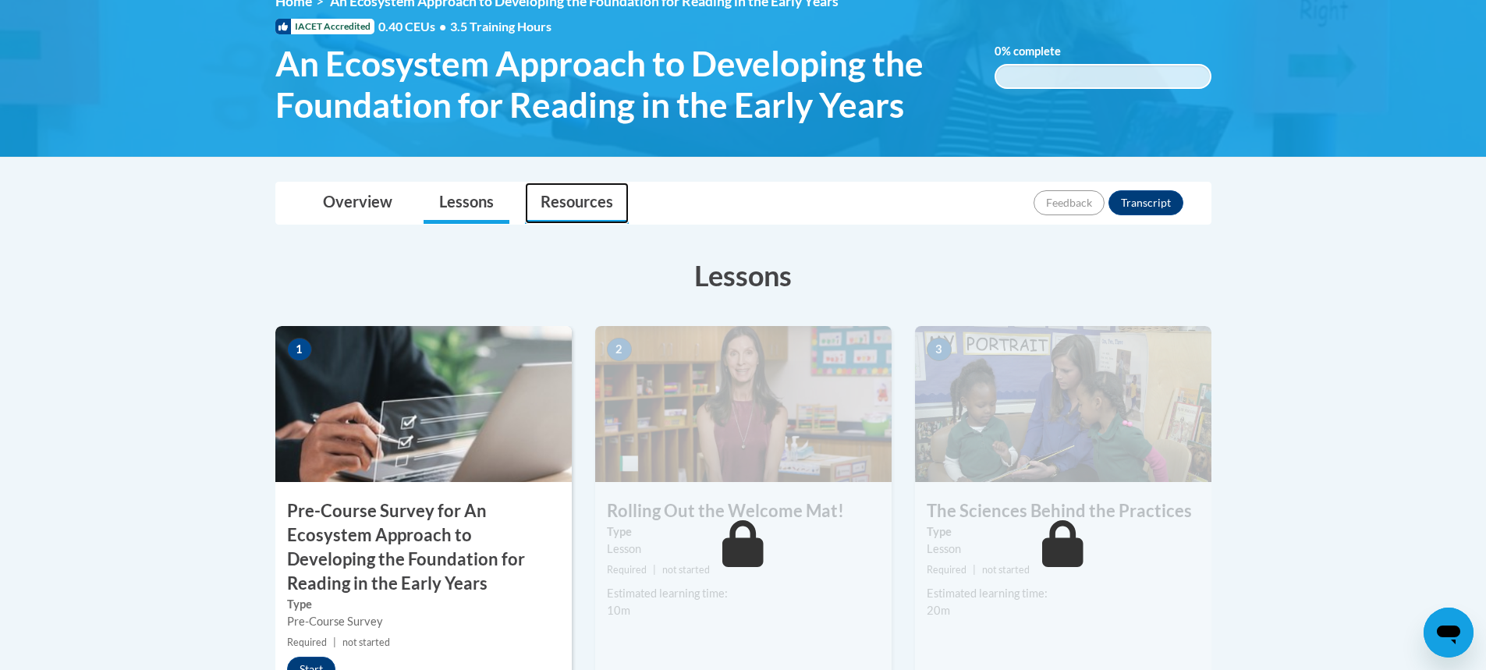
click at [554, 206] on link "Resources" at bounding box center [577, 203] width 104 height 41
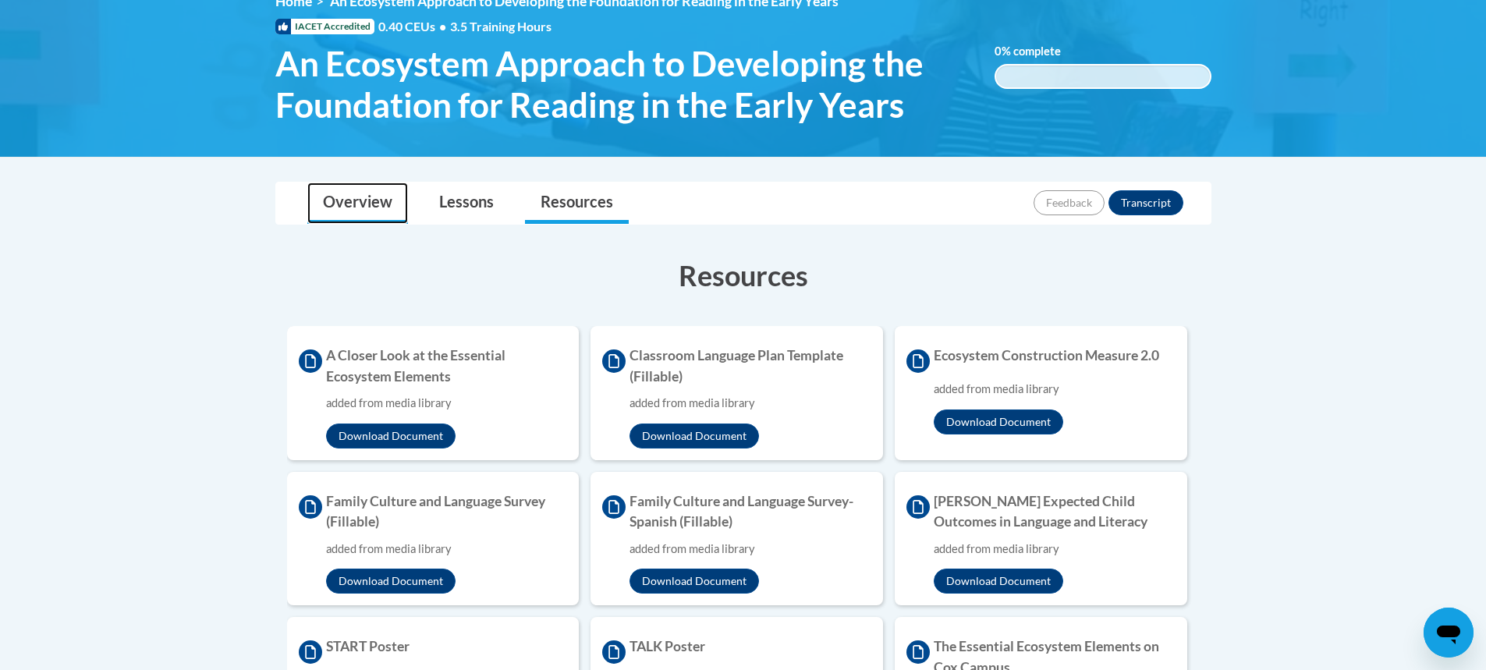
click at [373, 202] on link "Overview" at bounding box center [357, 203] width 101 height 41
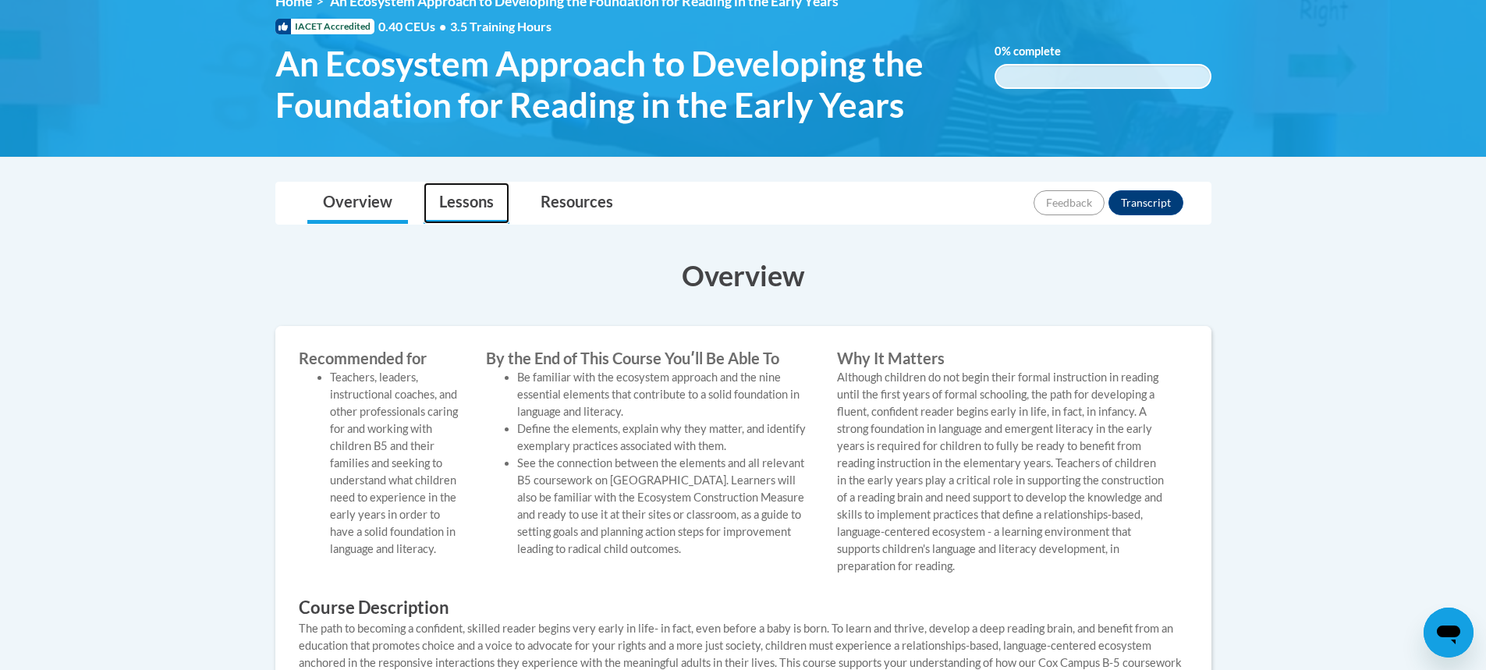
click at [458, 201] on link "Lessons" at bounding box center [467, 203] width 86 height 41
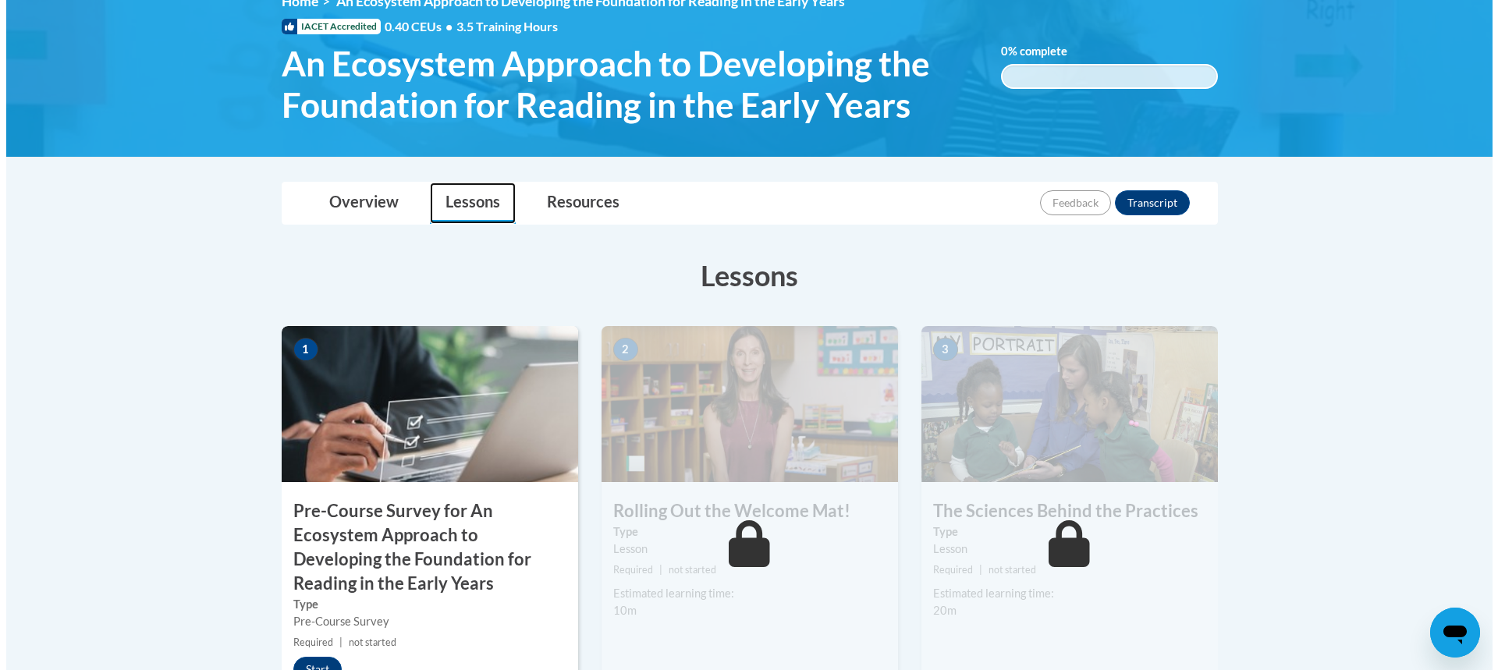
scroll to position [390, 0]
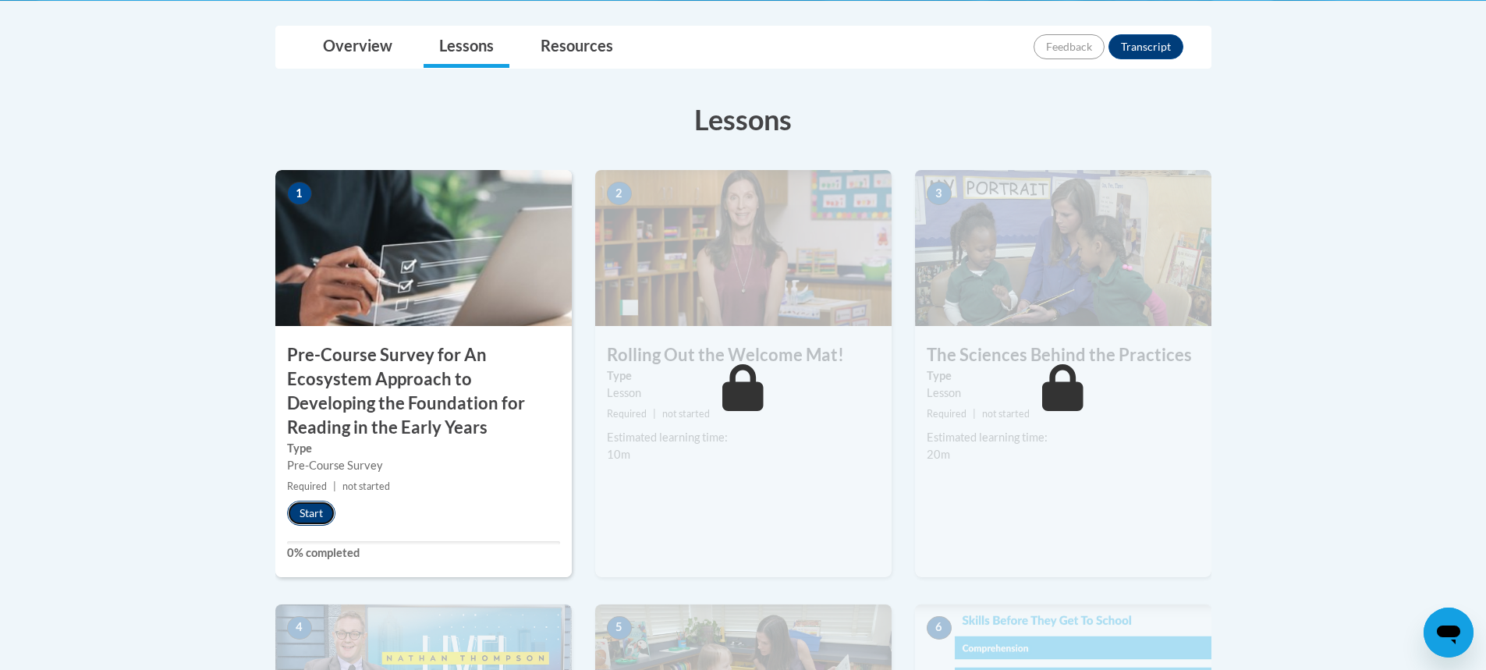
click at [305, 511] on button "Start" at bounding box center [311, 513] width 48 height 25
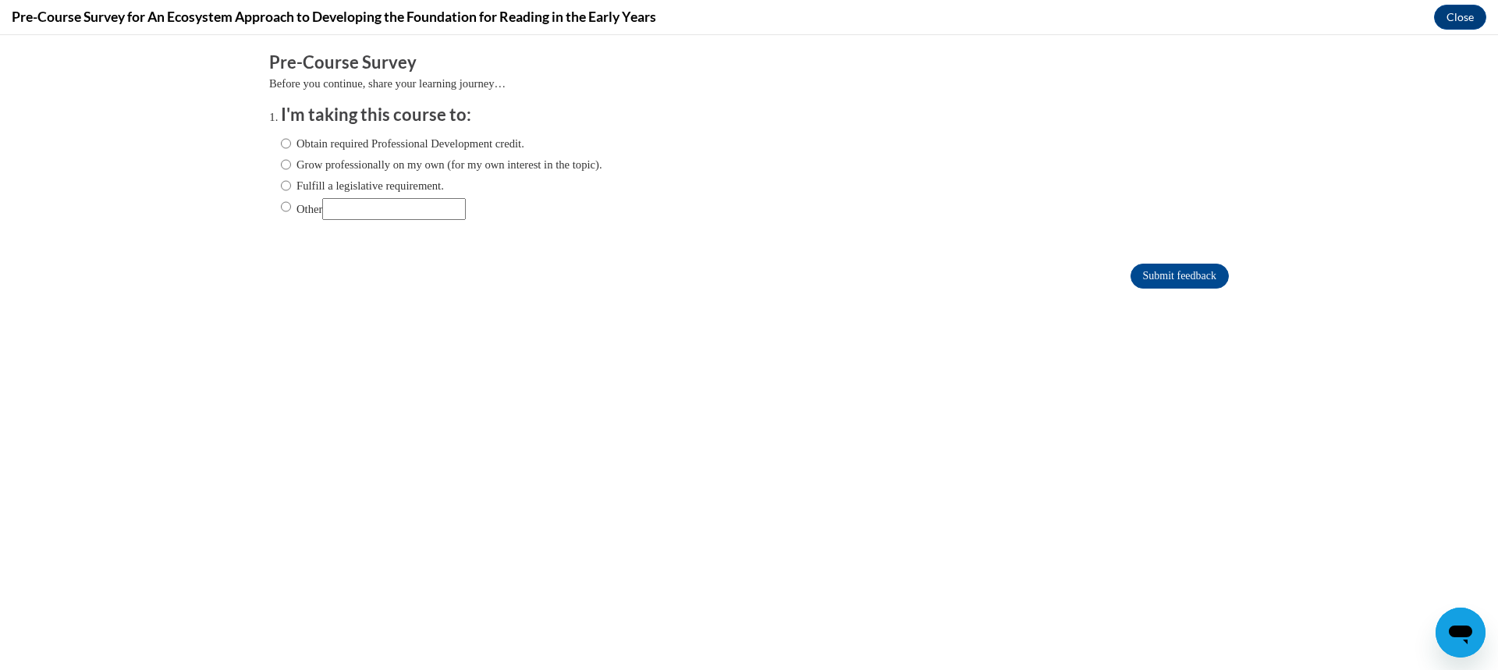
scroll to position [0, 0]
click at [281, 164] on input "Grow professionally on my own (for my own interest in the topic)." at bounding box center [286, 164] width 10 height 17
radio input "true"
click at [1156, 271] on input "Submit feedback" at bounding box center [1180, 276] width 98 height 25
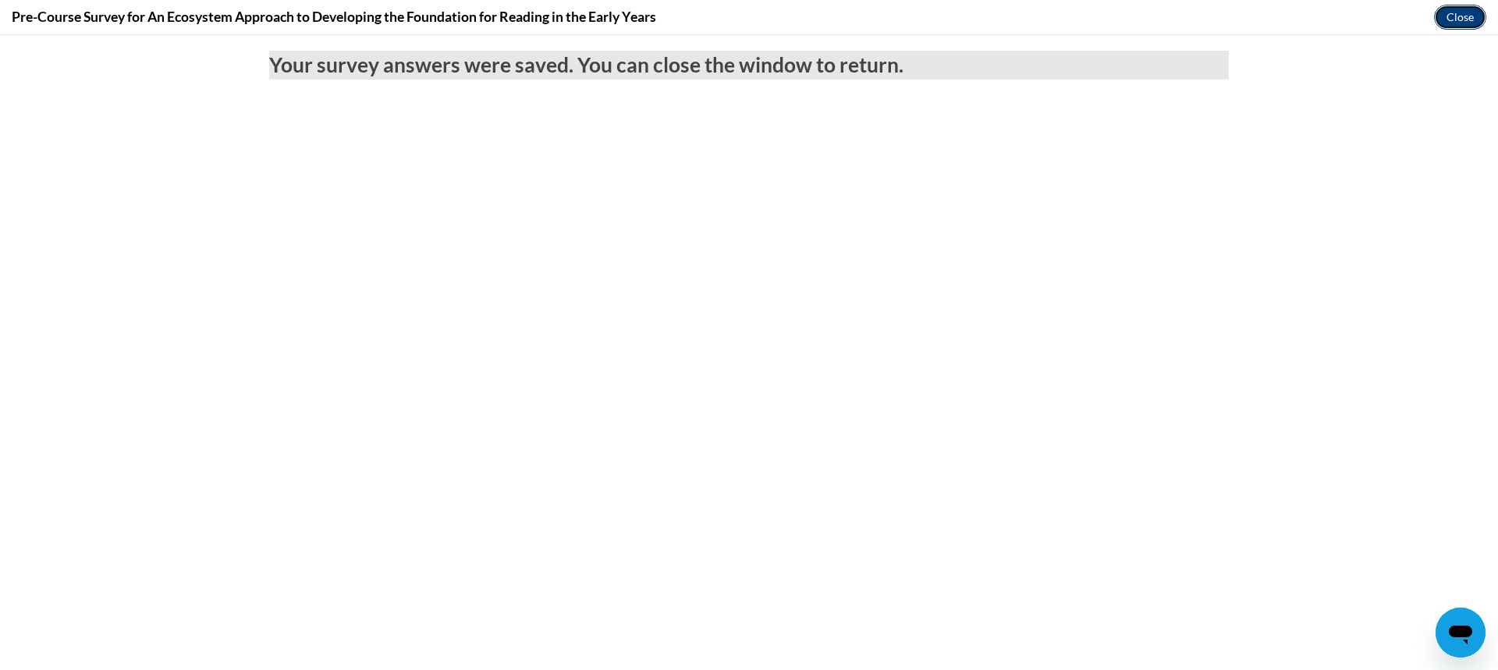
click at [1459, 16] on button "Close" at bounding box center [1460, 17] width 52 height 25
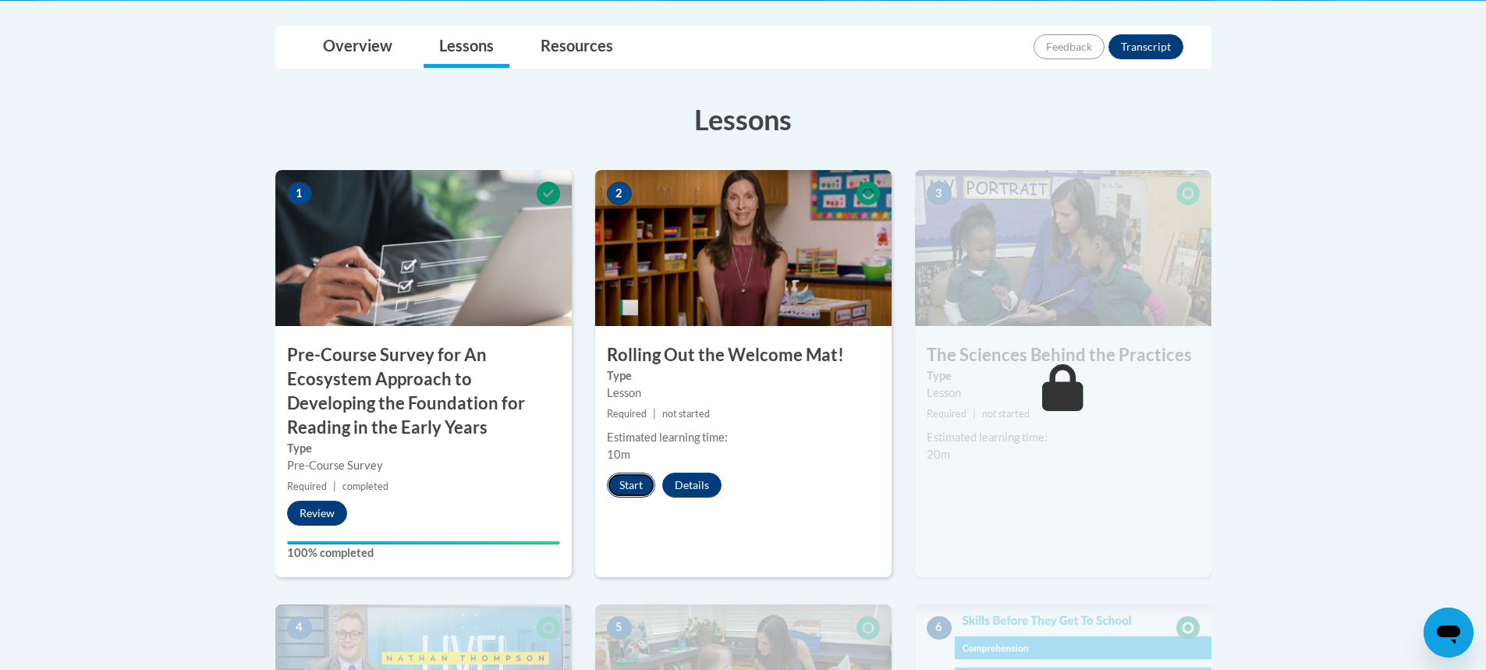
click at [632, 485] on button "Start" at bounding box center [631, 485] width 48 height 25
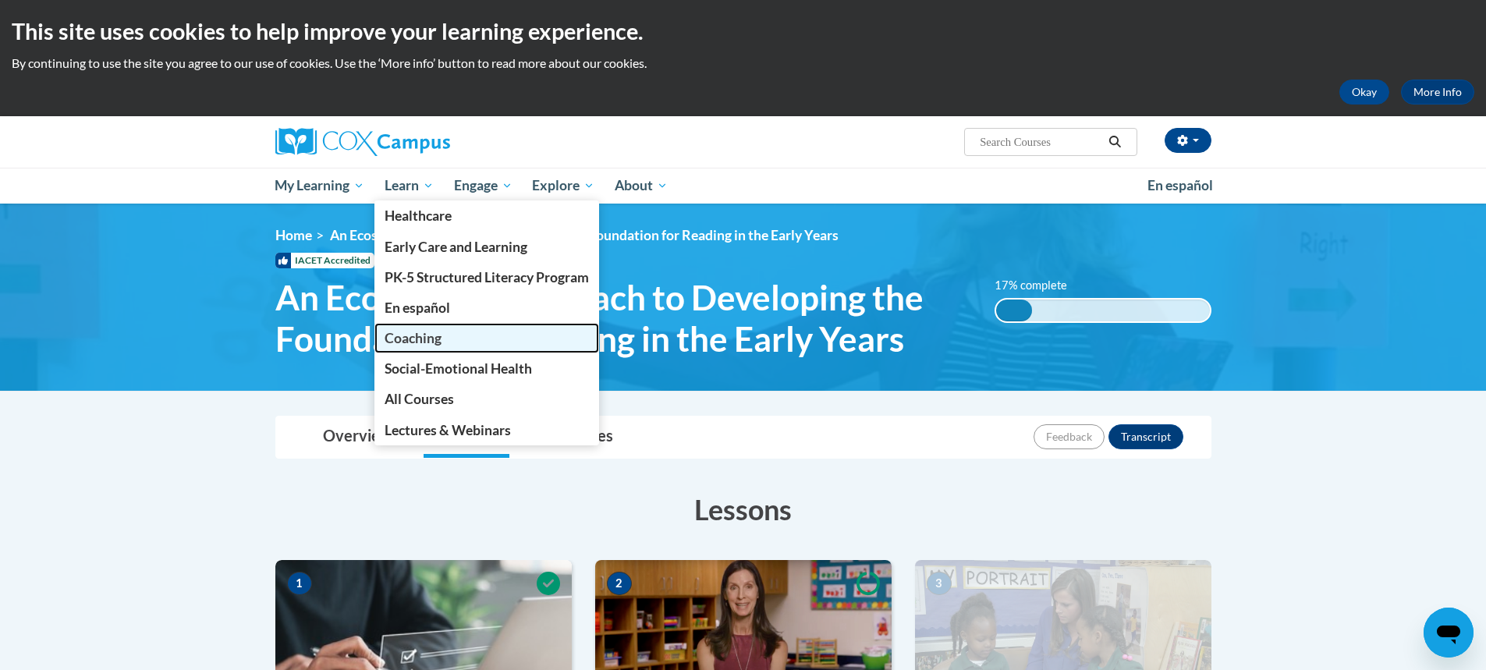
click at [410, 340] on span "Coaching" at bounding box center [413, 338] width 57 height 16
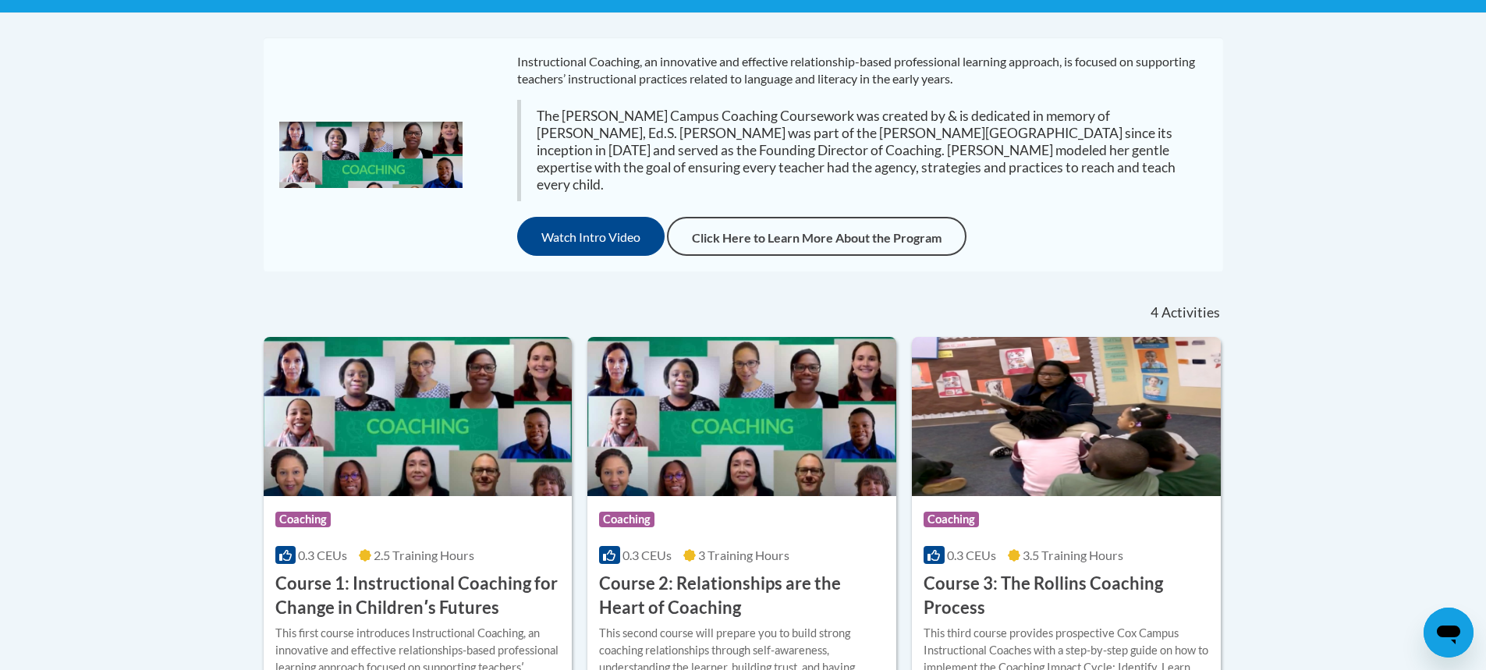
scroll to position [78, 0]
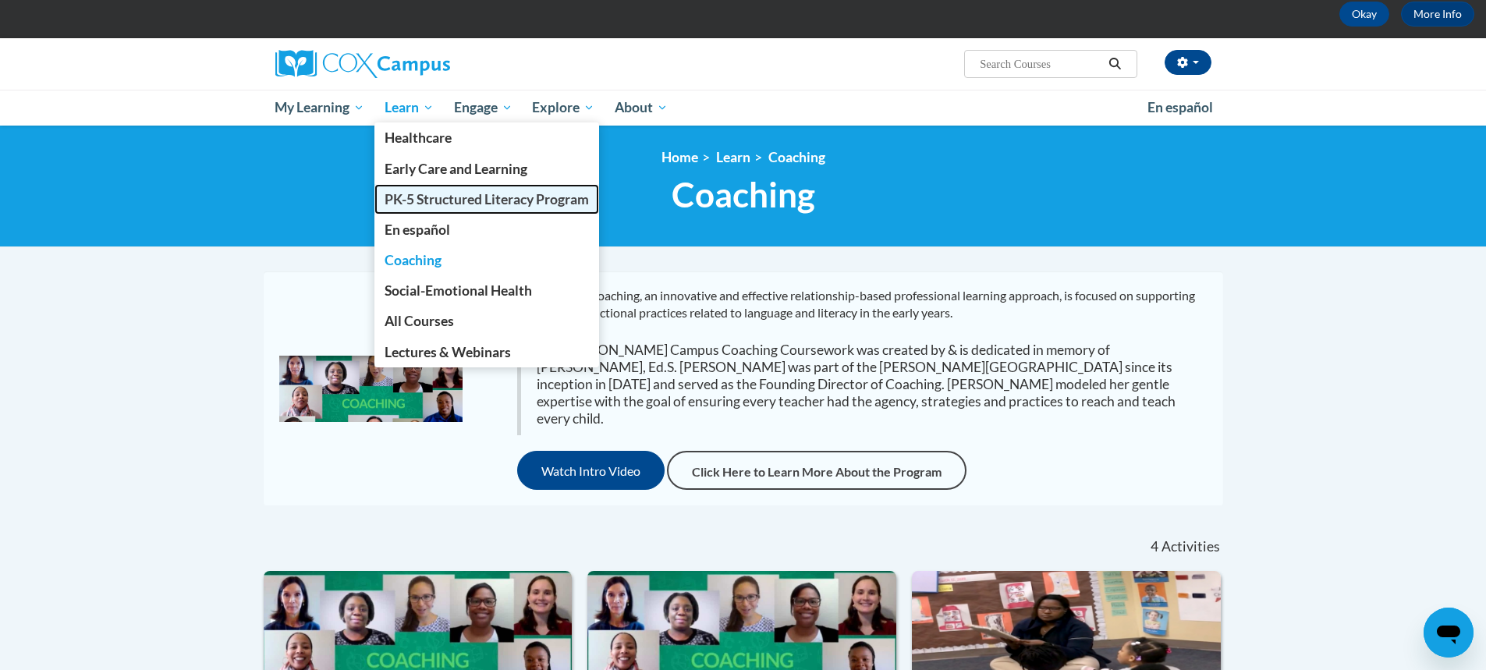
click at [415, 204] on span "PK-5 Structured Literacy Program" at bounding box center [487, 199] width 204 height 16
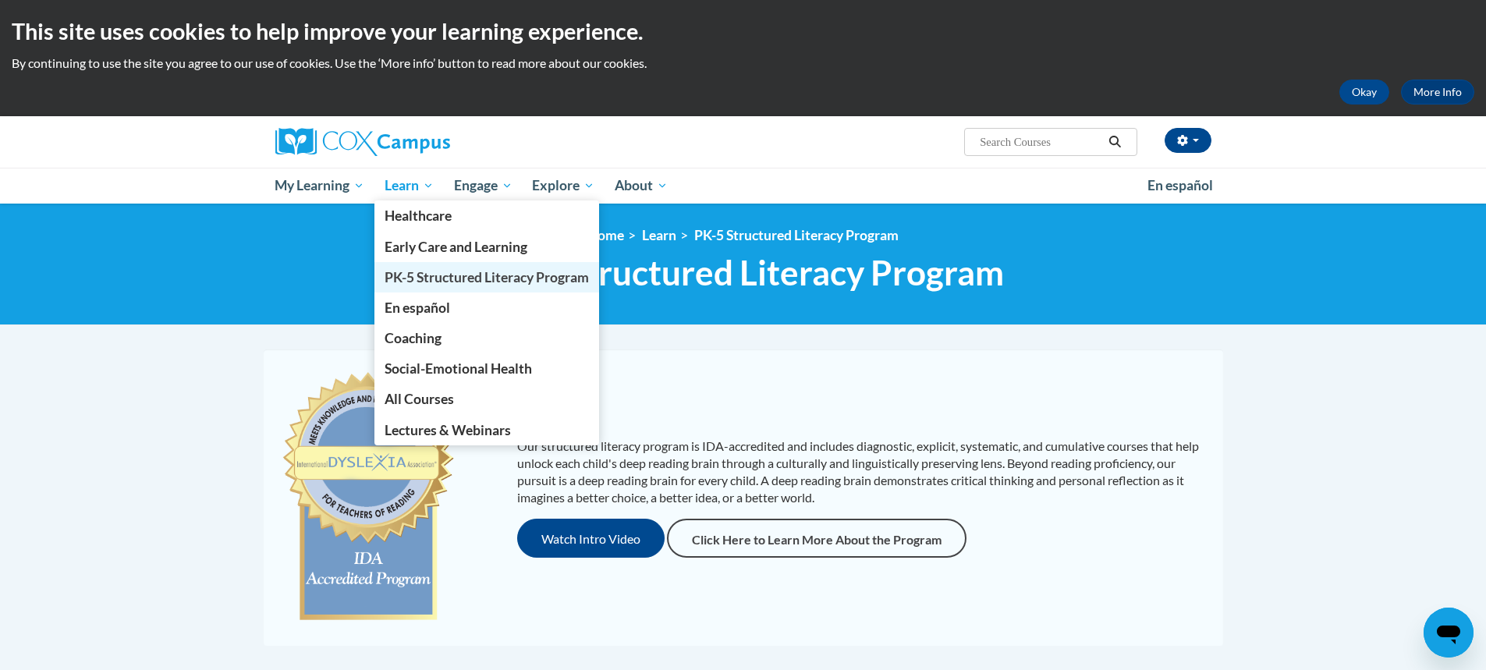
click at [393, 272] on span "PK-5 Structured Literacy Program" at bounding box center [487, 277] width 204 height 16
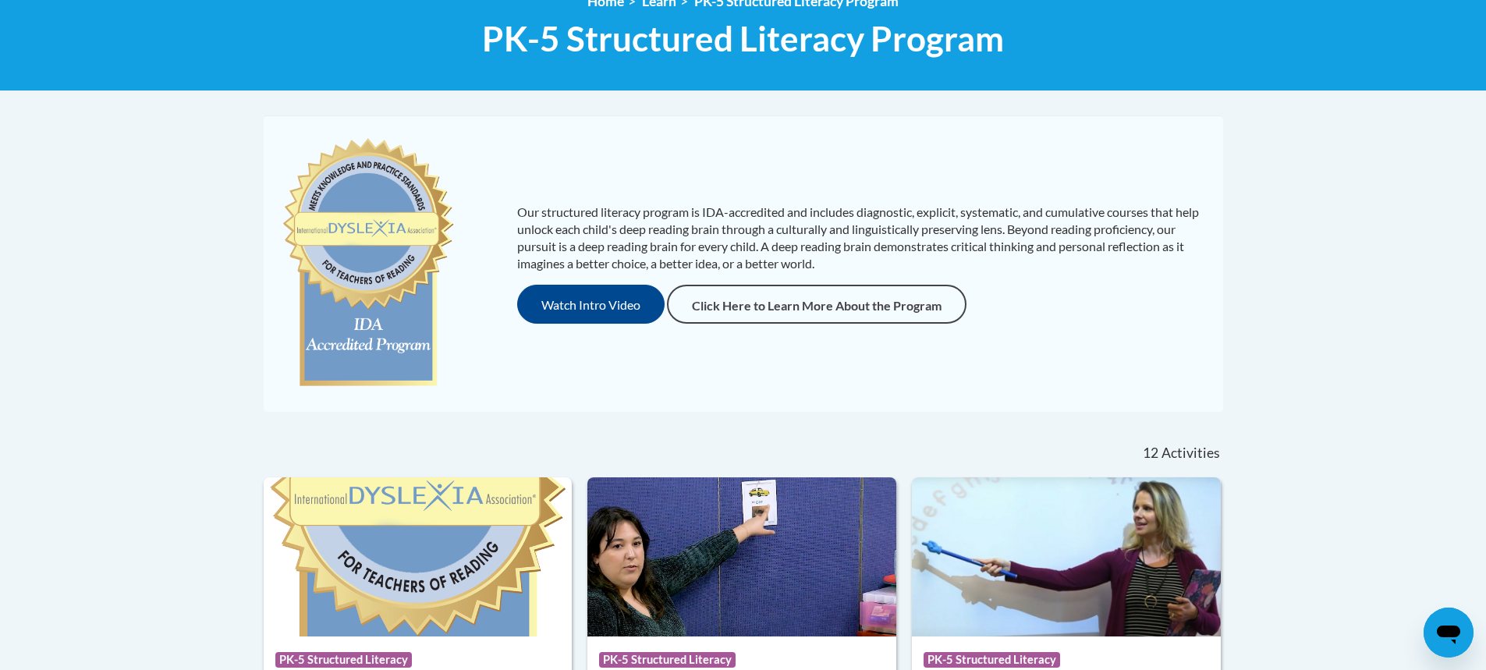
scroll to position [78, 0]
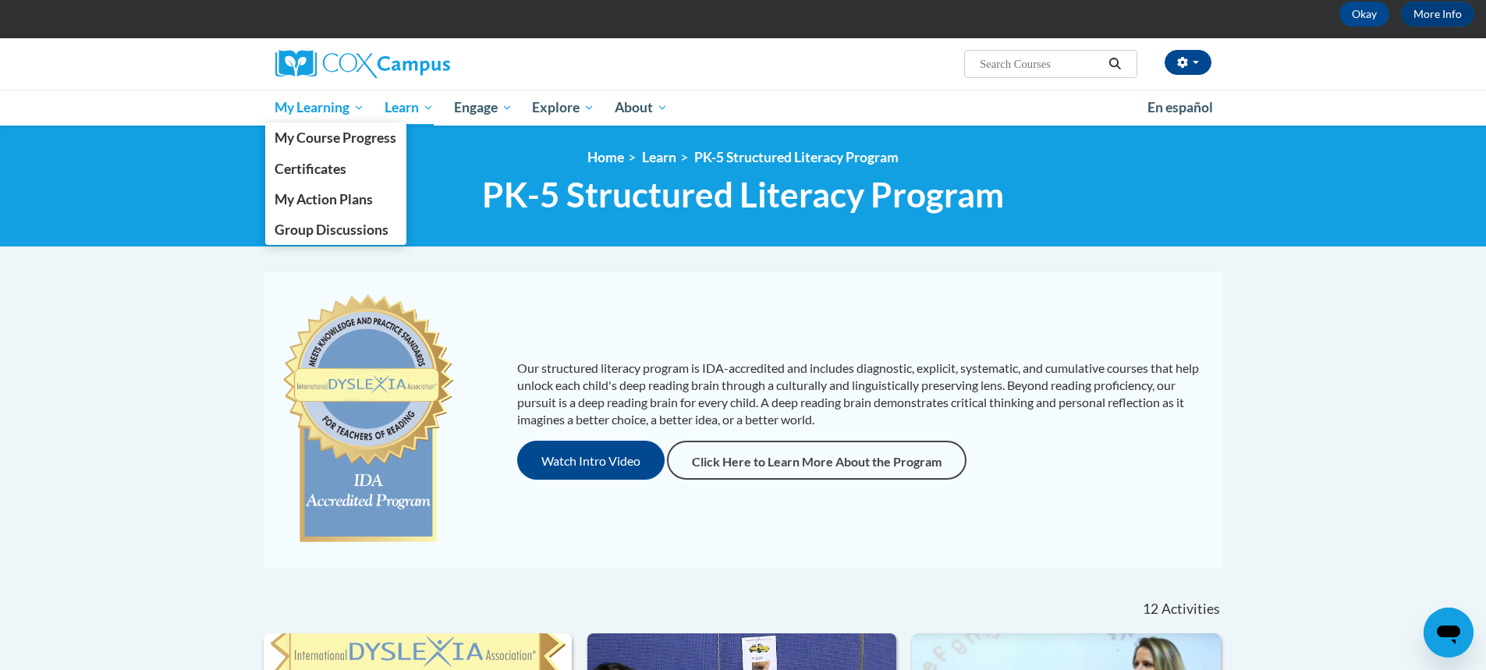
click at [355, 109] on span "My Learning" at bounding box center [320, 107] width 90 height 19
click at [295, 165] on span "Certificates" at bounding box center [311, 169] width 72 height 16
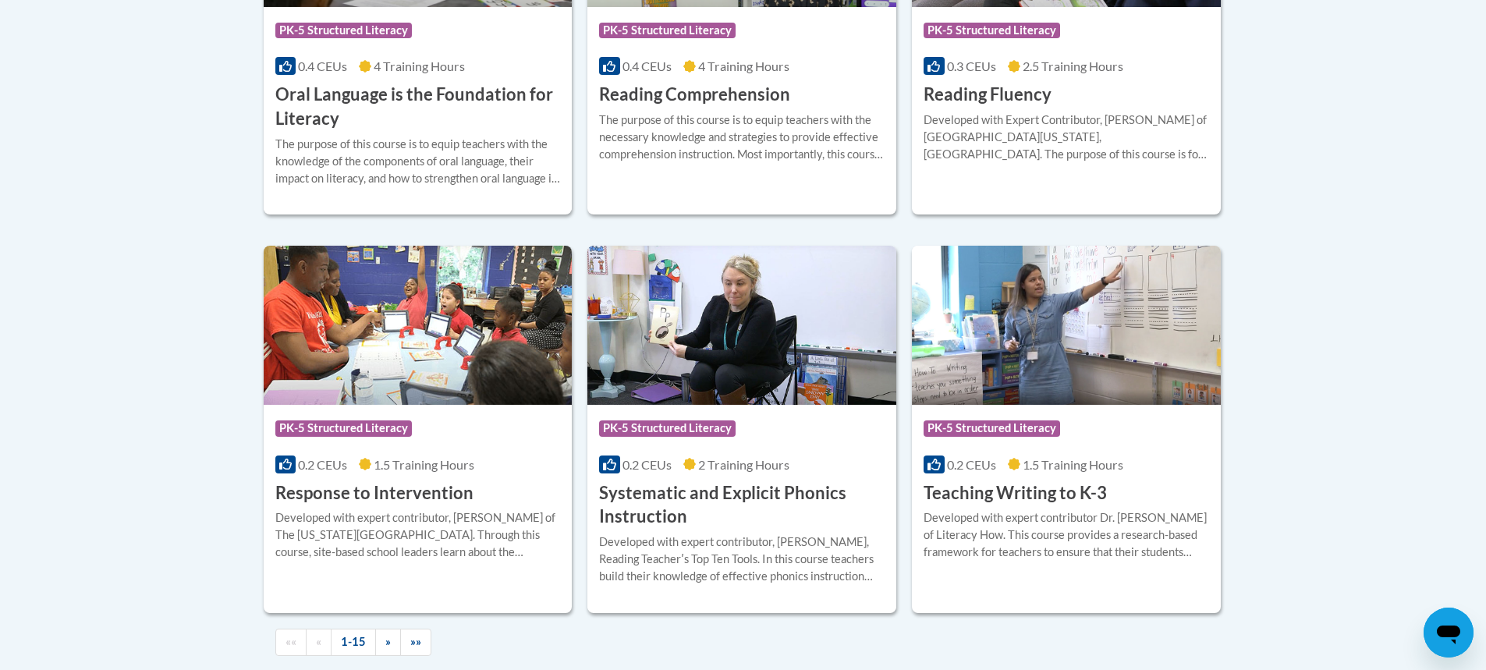
scroll to position [2029, 0]
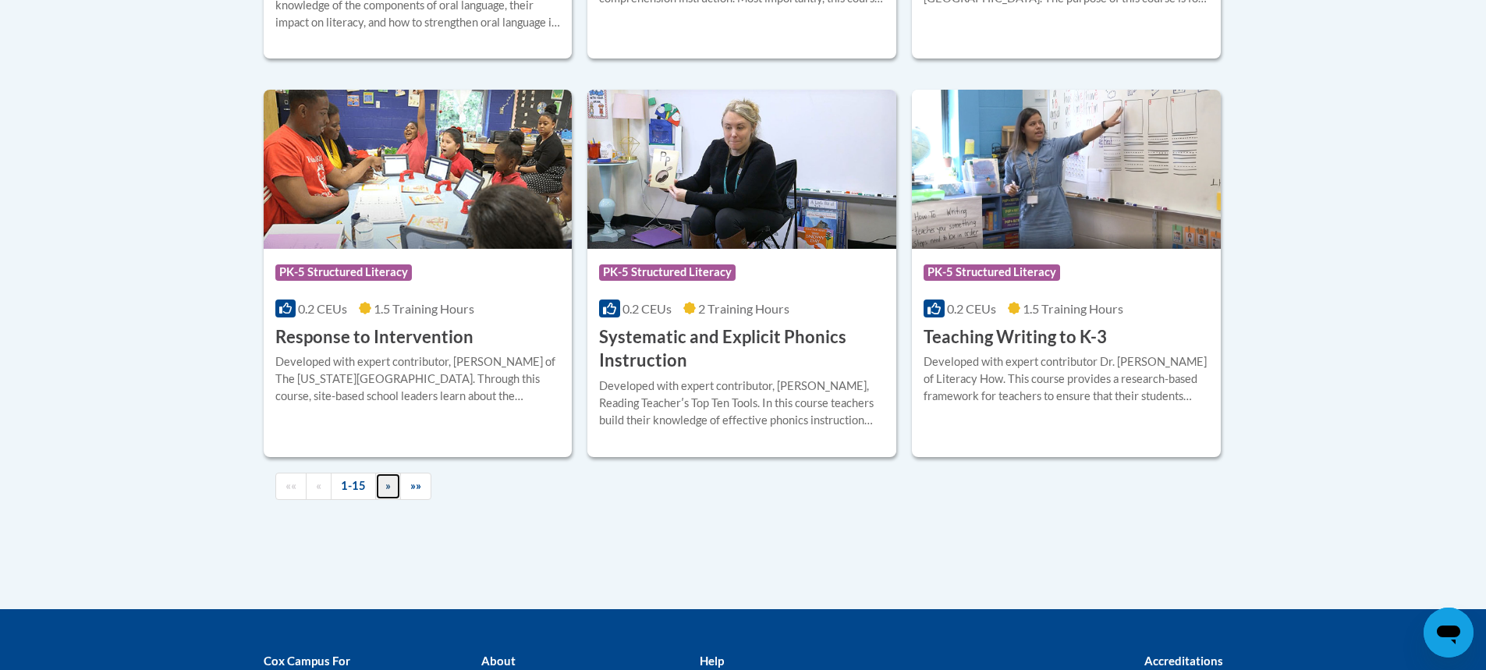
click at [388, 489] on span "»" at bounding box center [387, 485] width 5 height 13
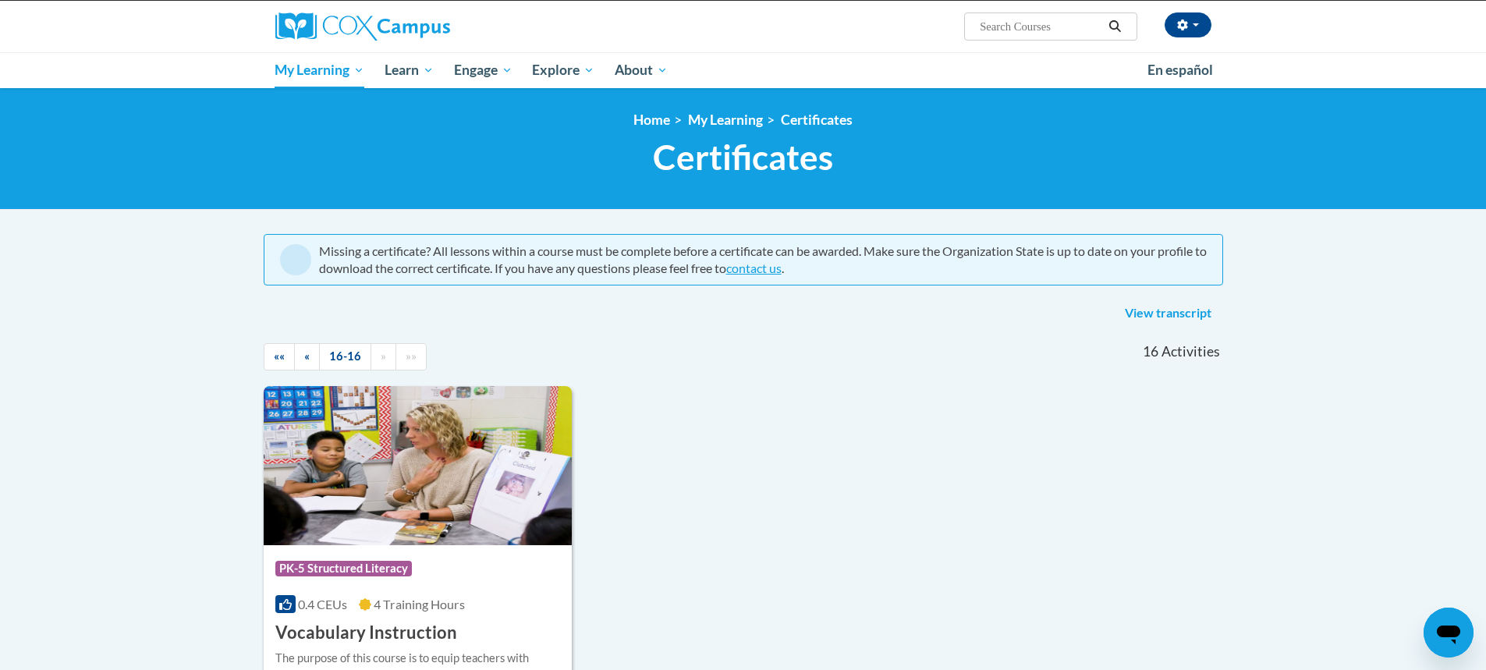
scroll to position [0, 0]
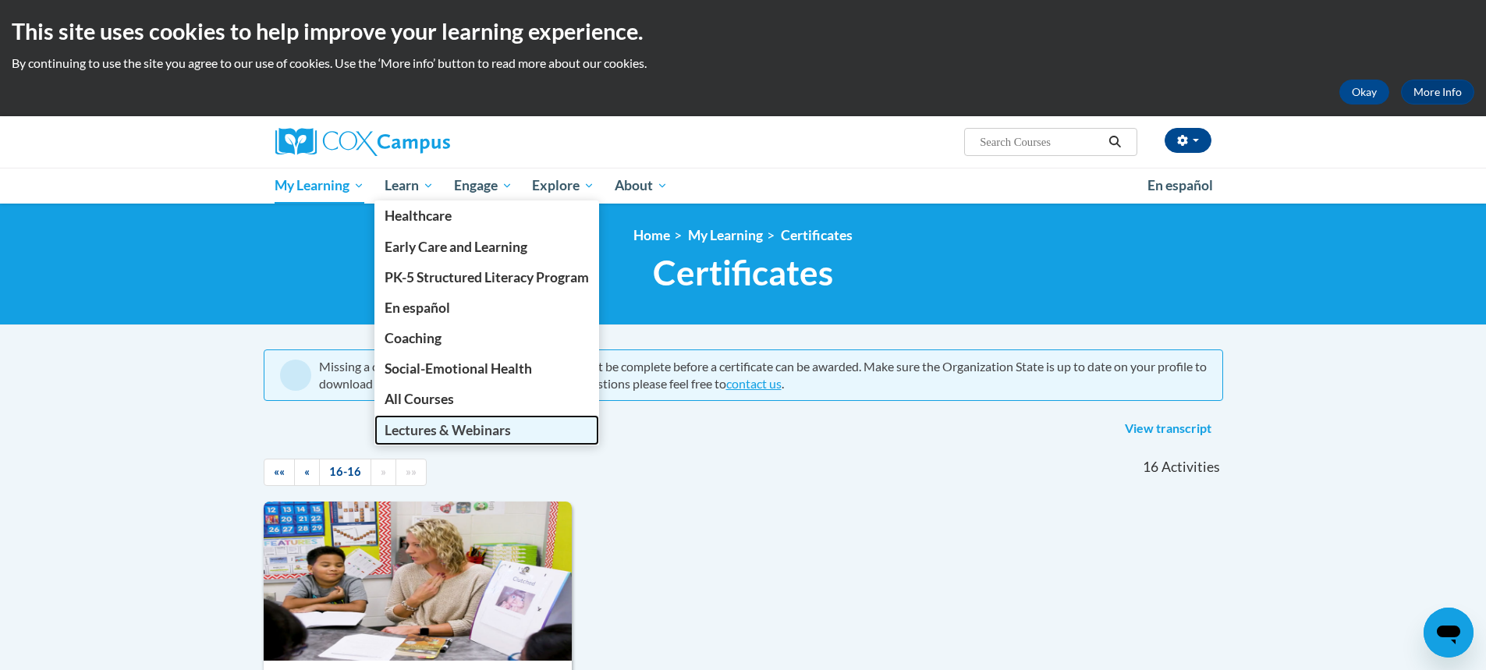
click at [410, 432] on span "Lectures & Webinars" at bounding box center [448, 430] width 126 height 16
